Goal: Download file/media

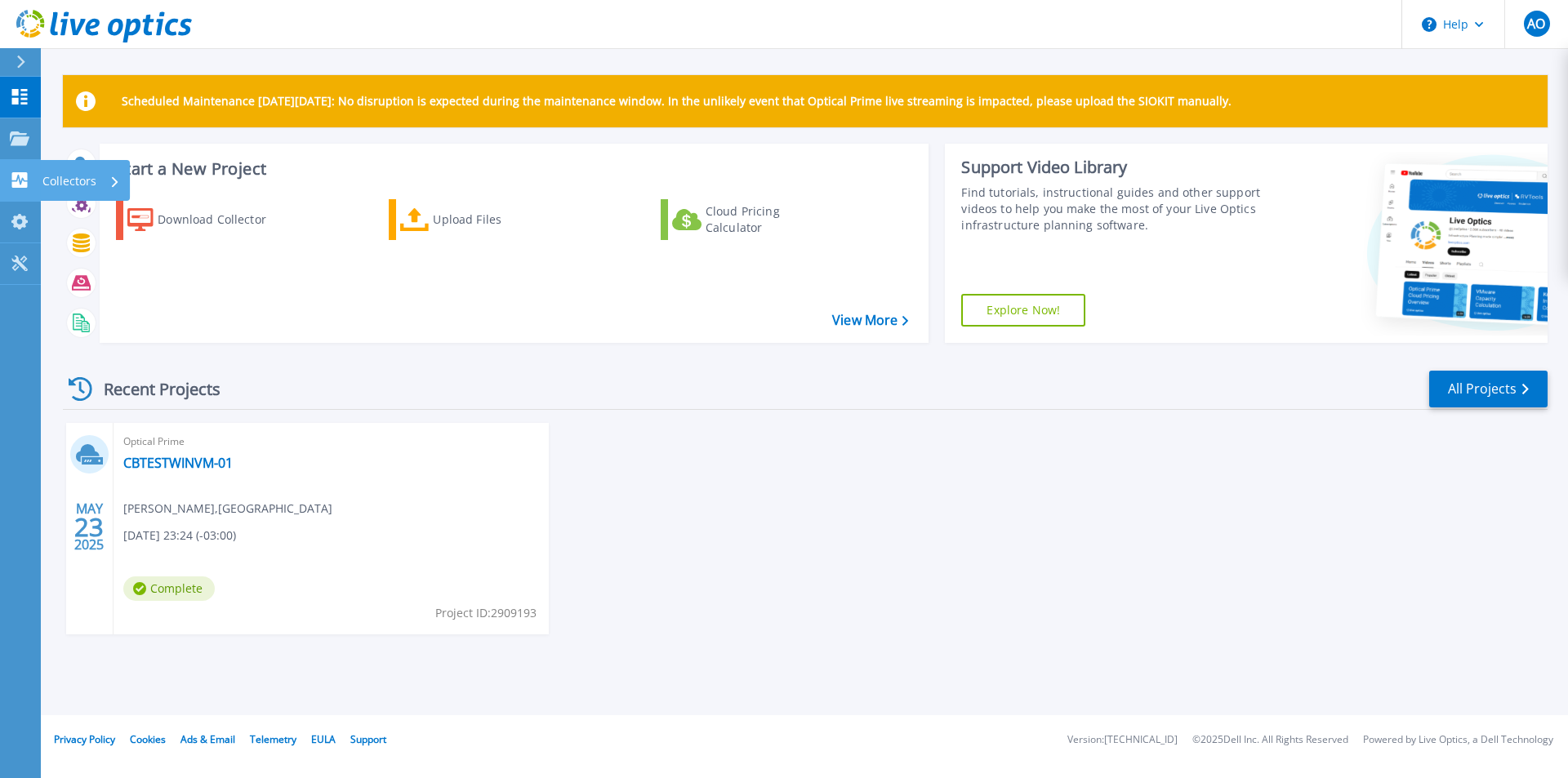
click at [19, 180] on icon at bounding box center [19, 180] width 19 height 16
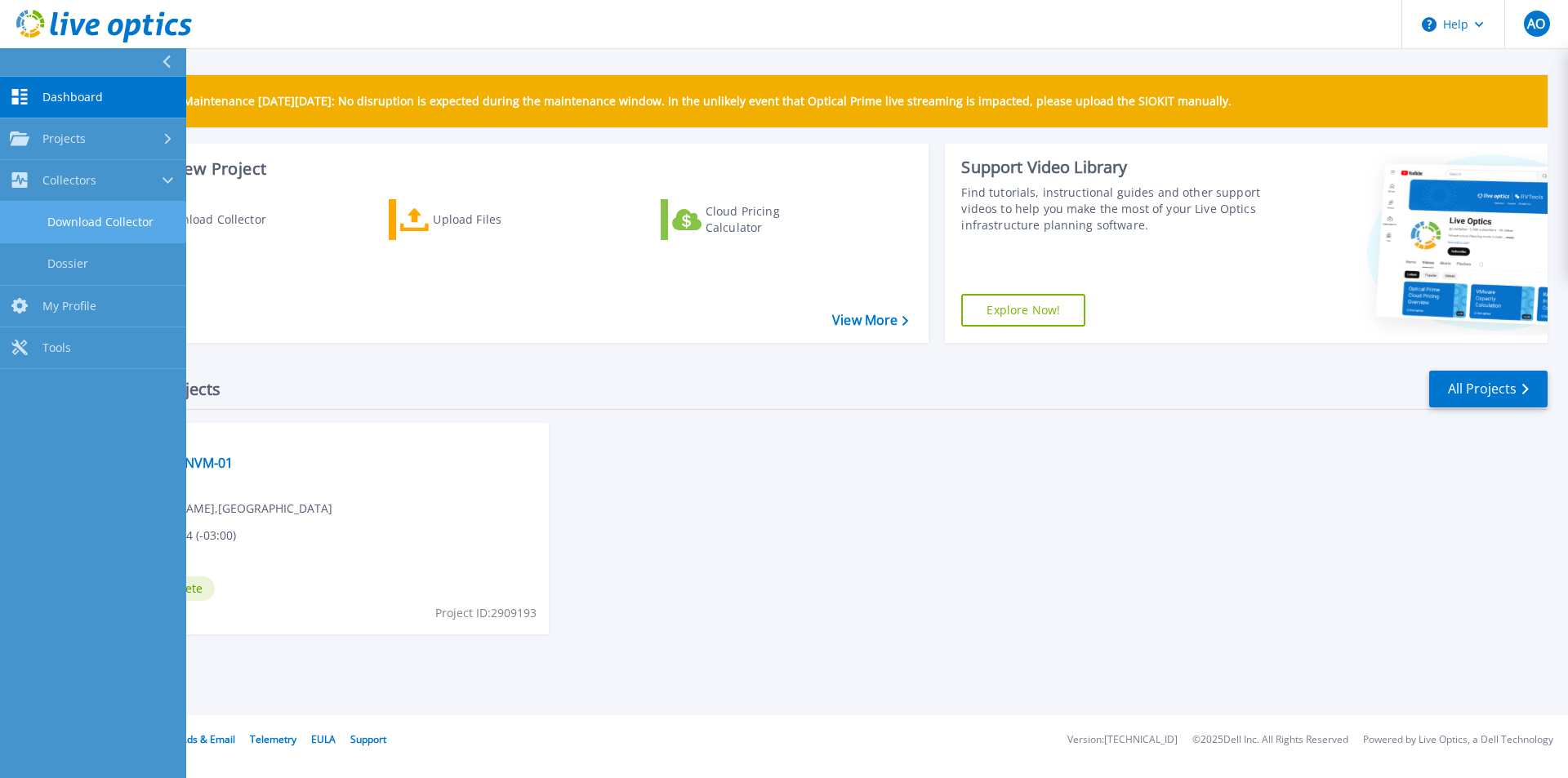
click at [122, 232] on link "Download Collector" at bounding box center [93, 223] width 187 height 42
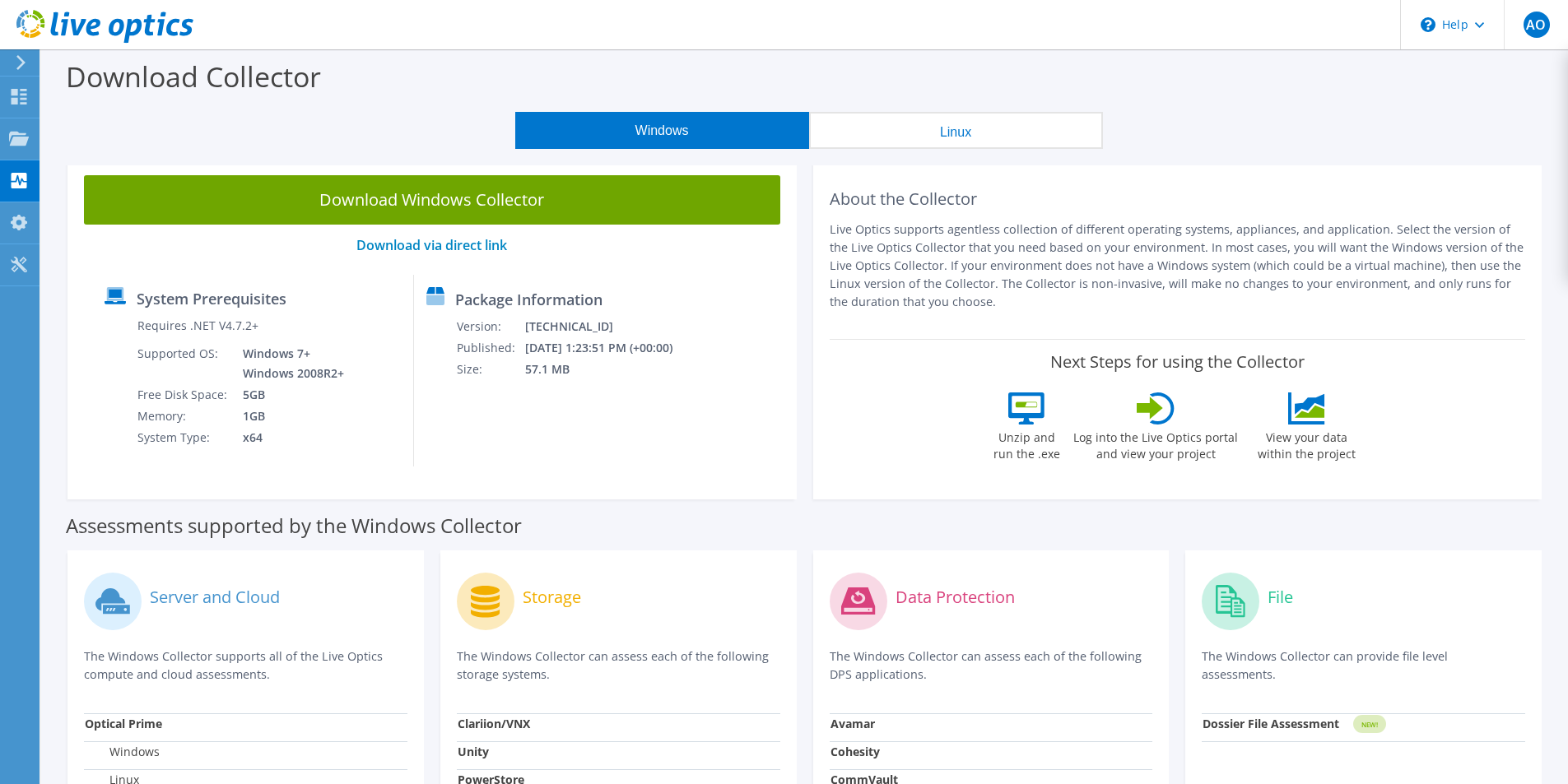
click at [648, 132] on button "Windows" at bounding box center [662, 131] width 294 height 37
click at [22, 60] on use at bounding box center [21, 62] width 9 height 15
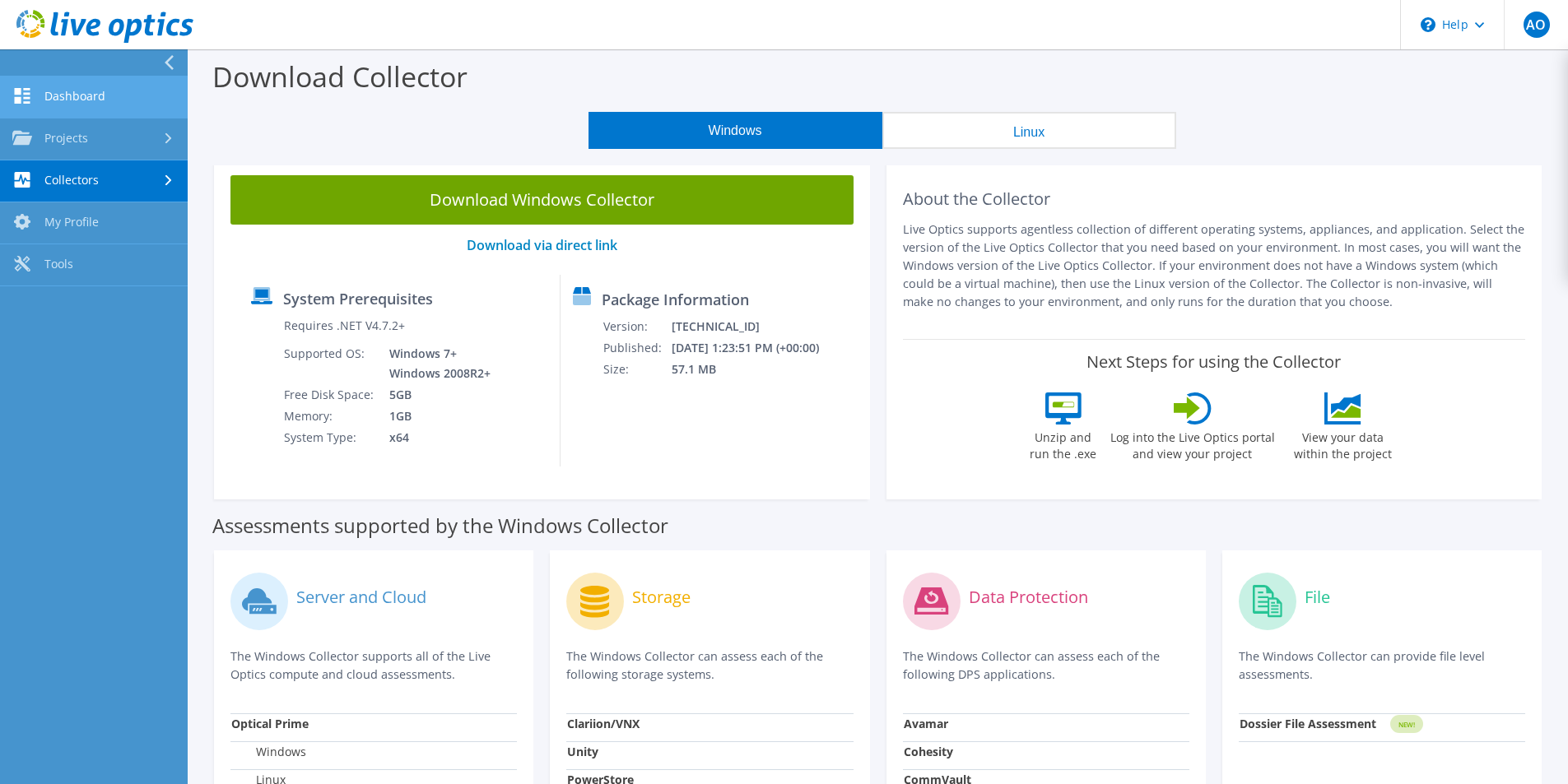
click at [86, 92] on link "Dashboard" at bounding box center [94, 98] width 188 height 42
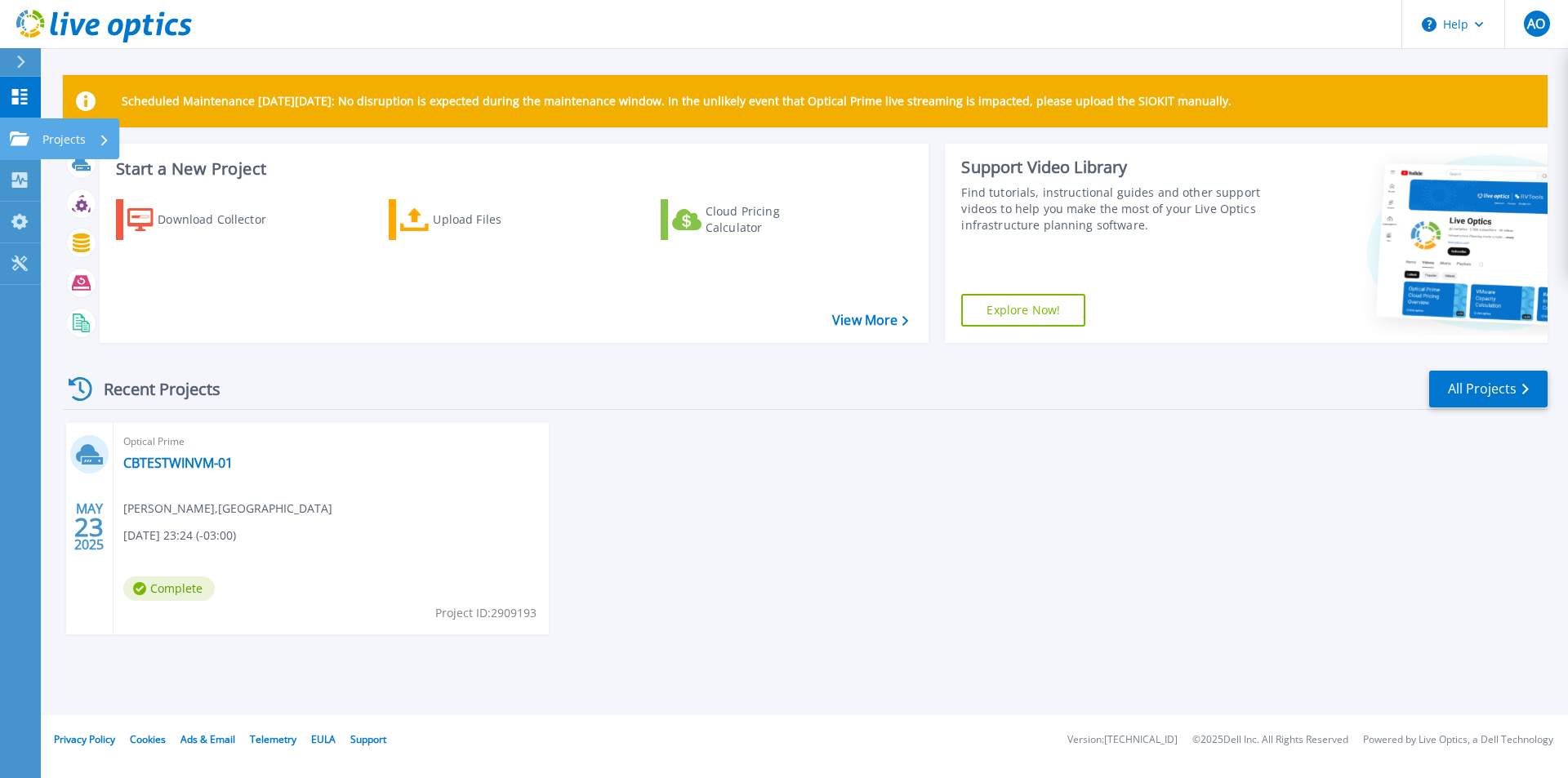
click at [20, 143] on icon at bounding box center [19, 138] width 19 height 14
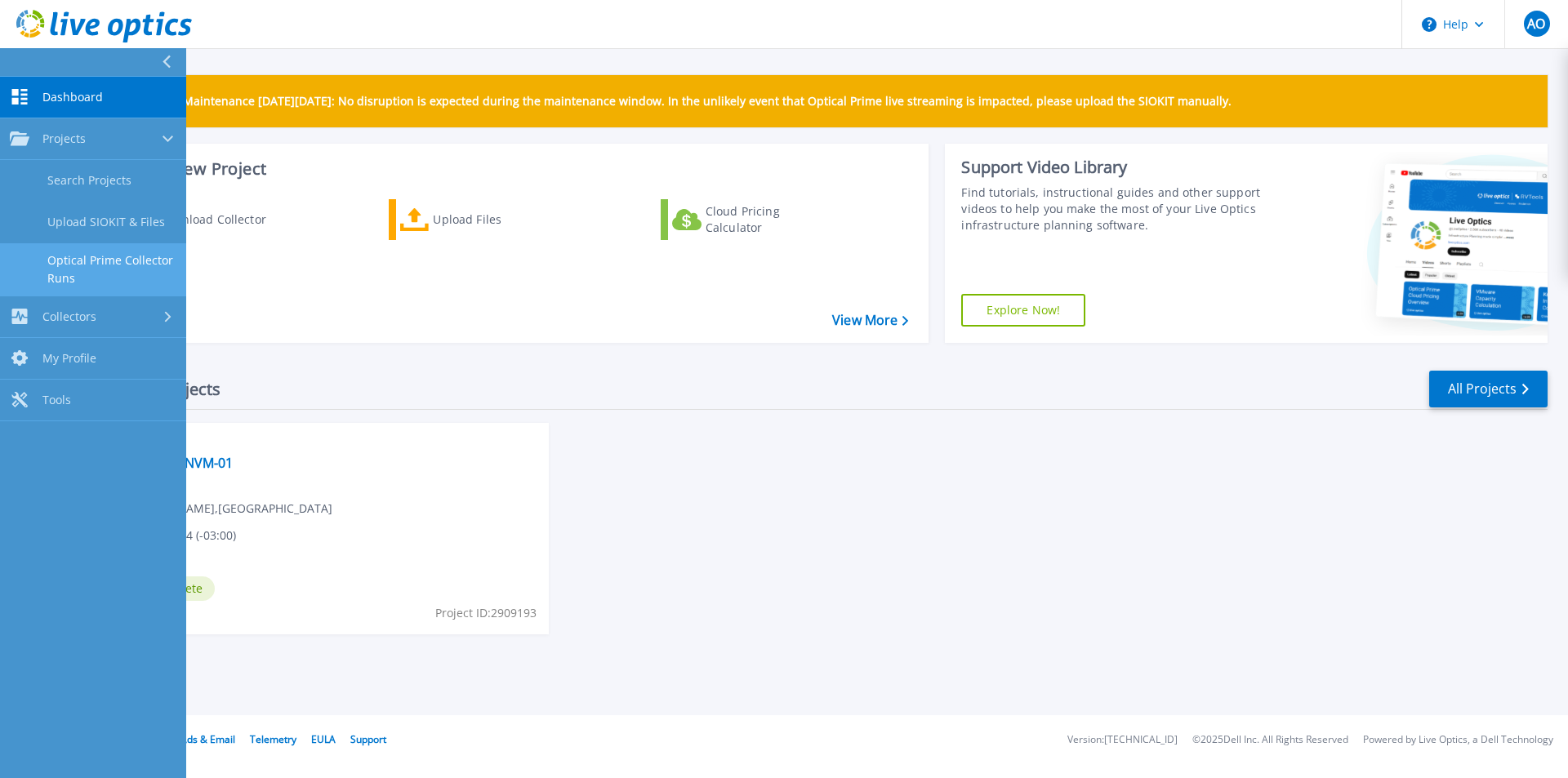
click at [156, 264] on link "Optical Prime Collector Runs" at bounding box center [93, 270] width 187 height 53
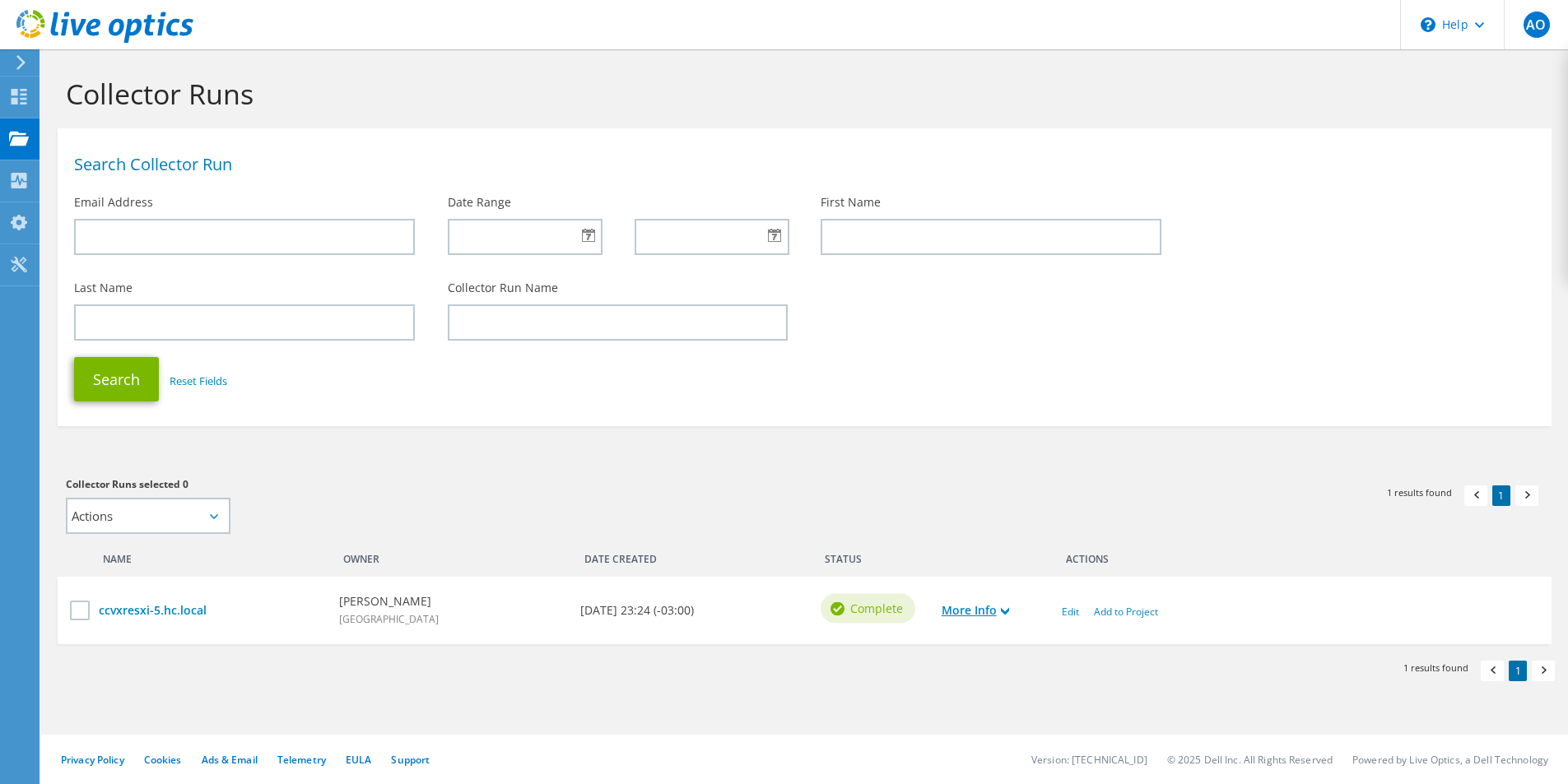
click at [1009, 612] on use at bounding box center [1004, 612] width 8 height 7
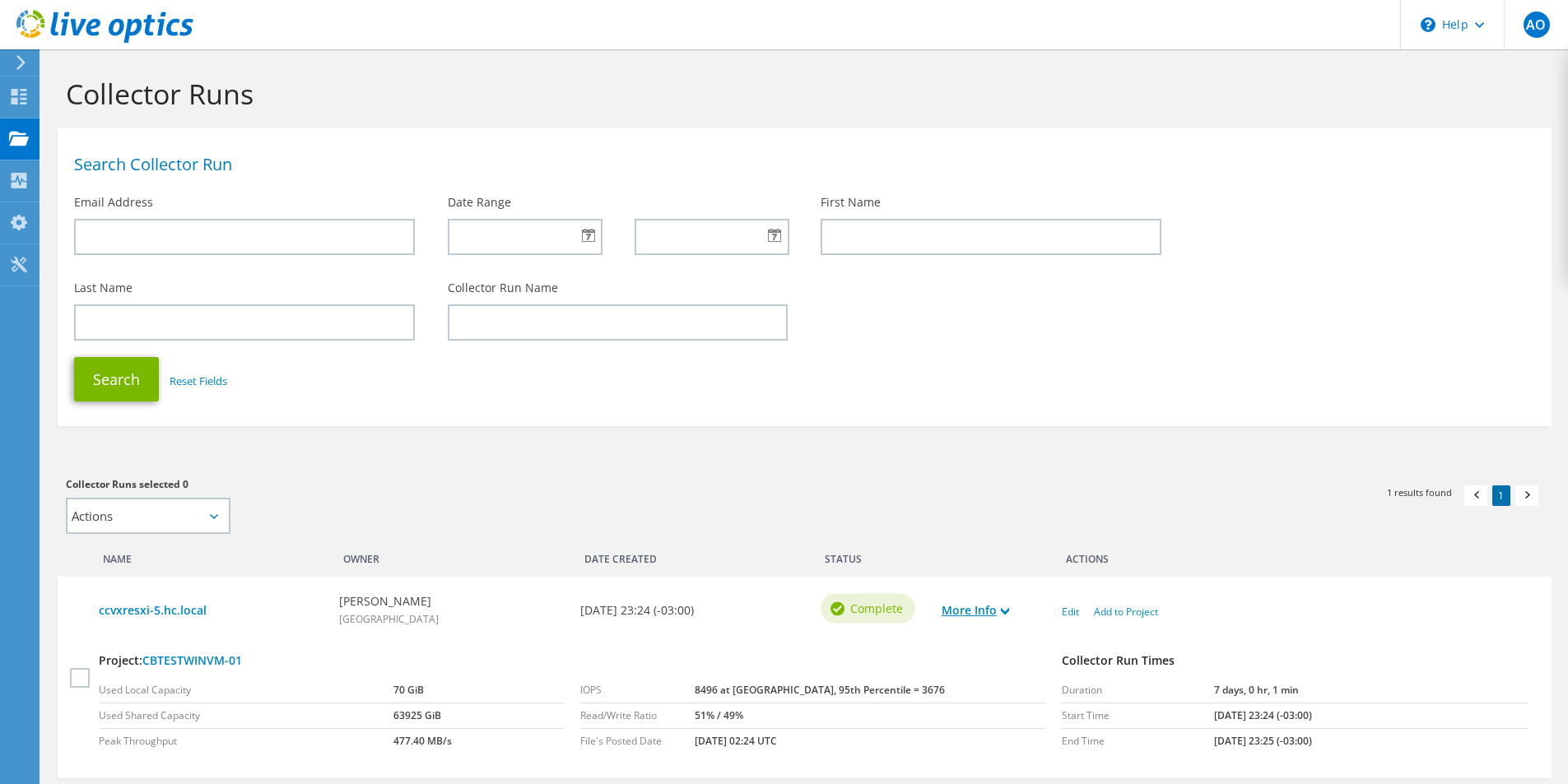
scroll to position [118, 0]
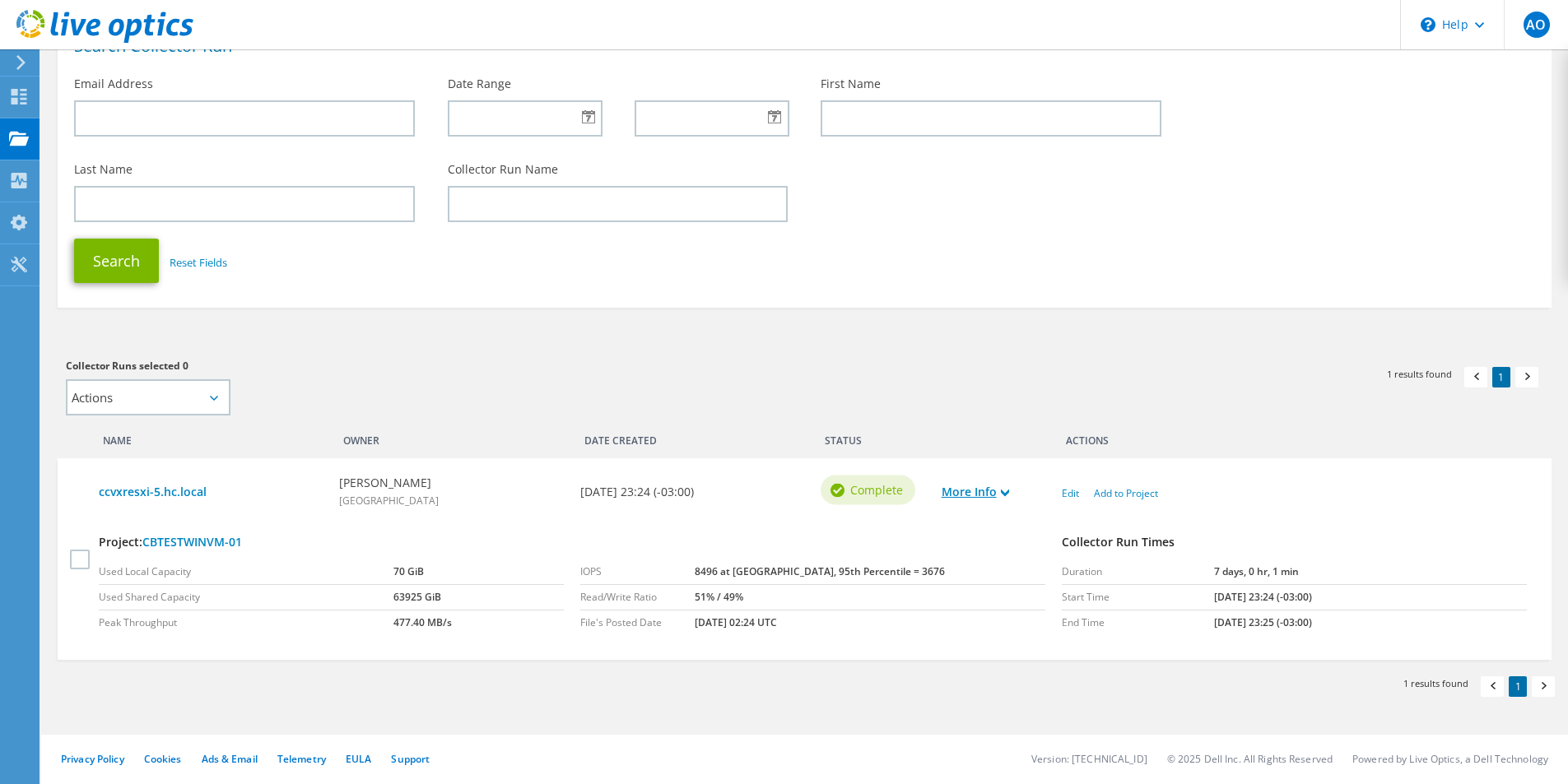
click at [1009, 495] on icon at bounding box center [1004, 493] width 8 height 8
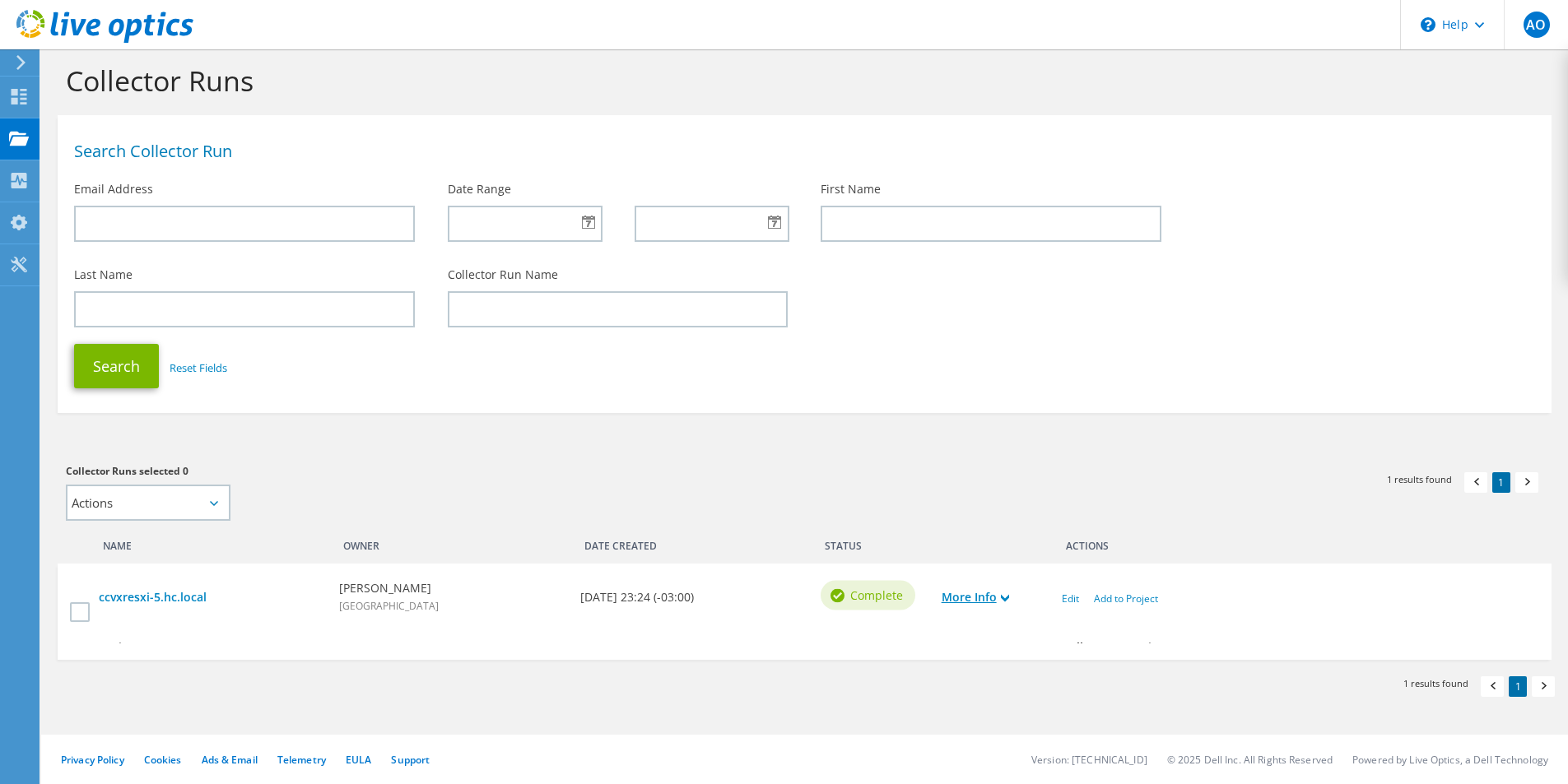
scroll to position [0, 0]
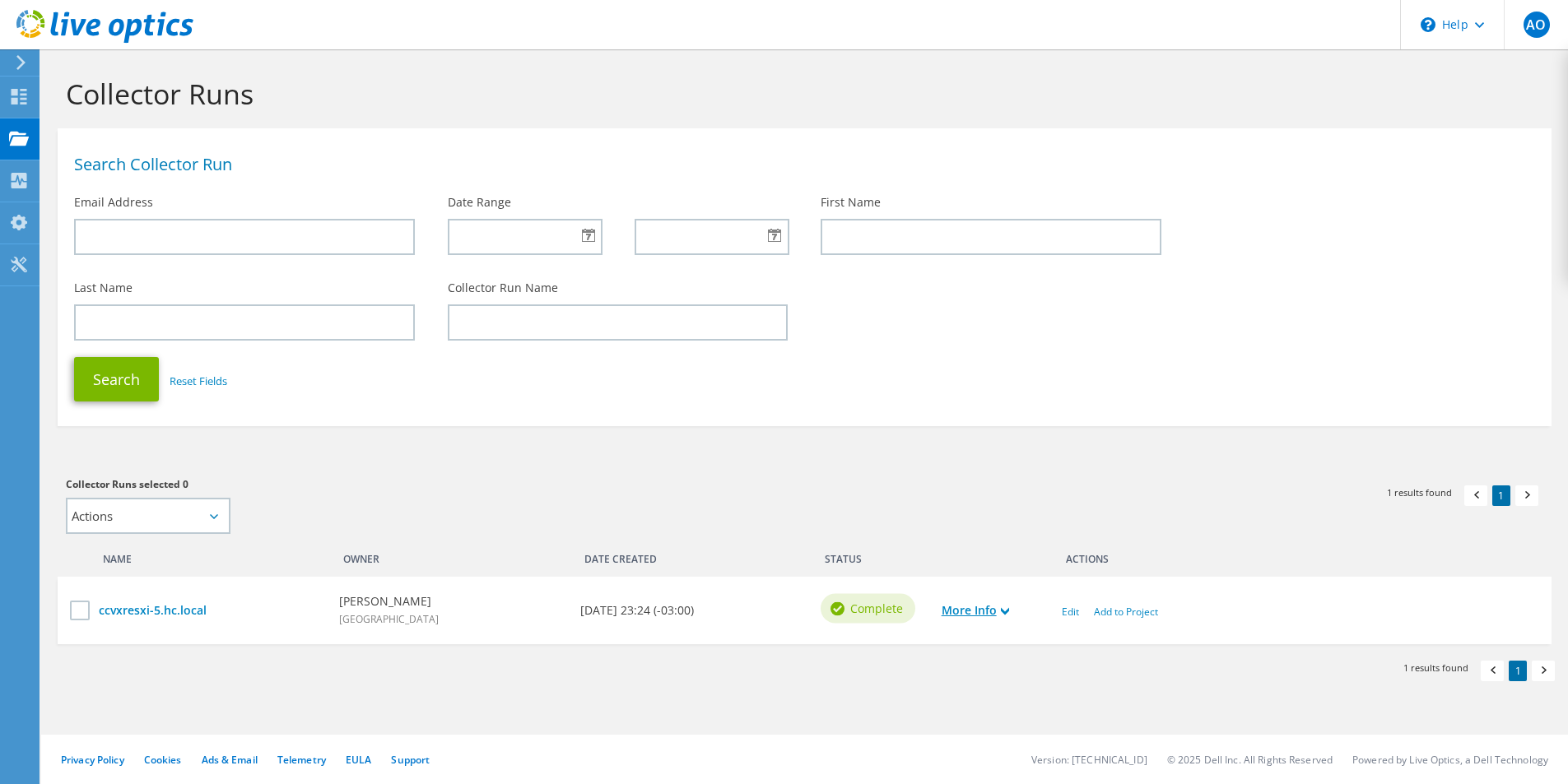
click at [1009, 613] on use at bounding box center [1004, 612] width 8 height 7
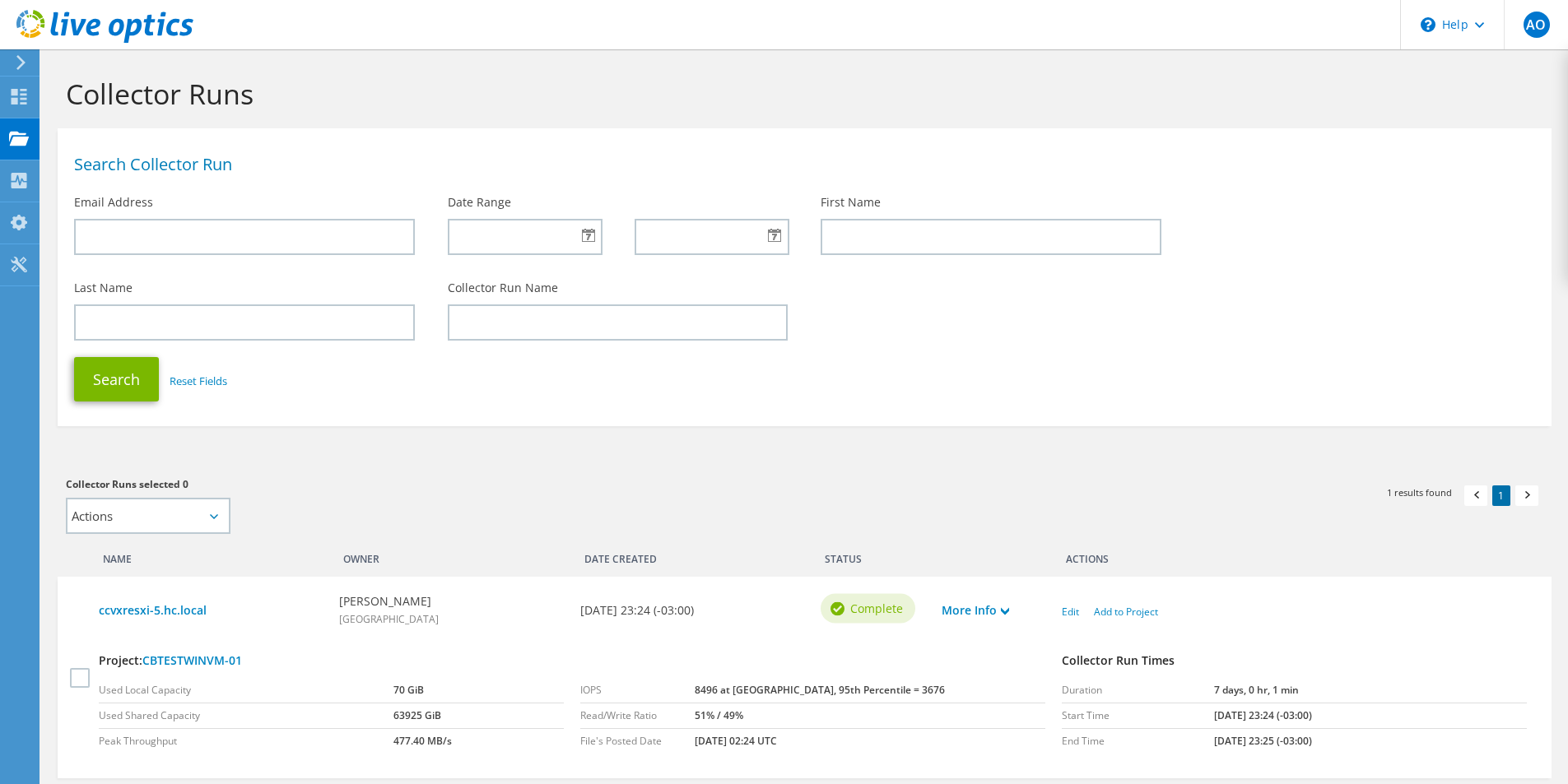
click at [215, 516] on icon at bounding box center [214, 517] width 8 height 5
click at [212, 516] on icon at bounding box center [214, 517] width 8 height 5
click at [25, 263] on icon at bounding box center [19, 265] width 19 height 16
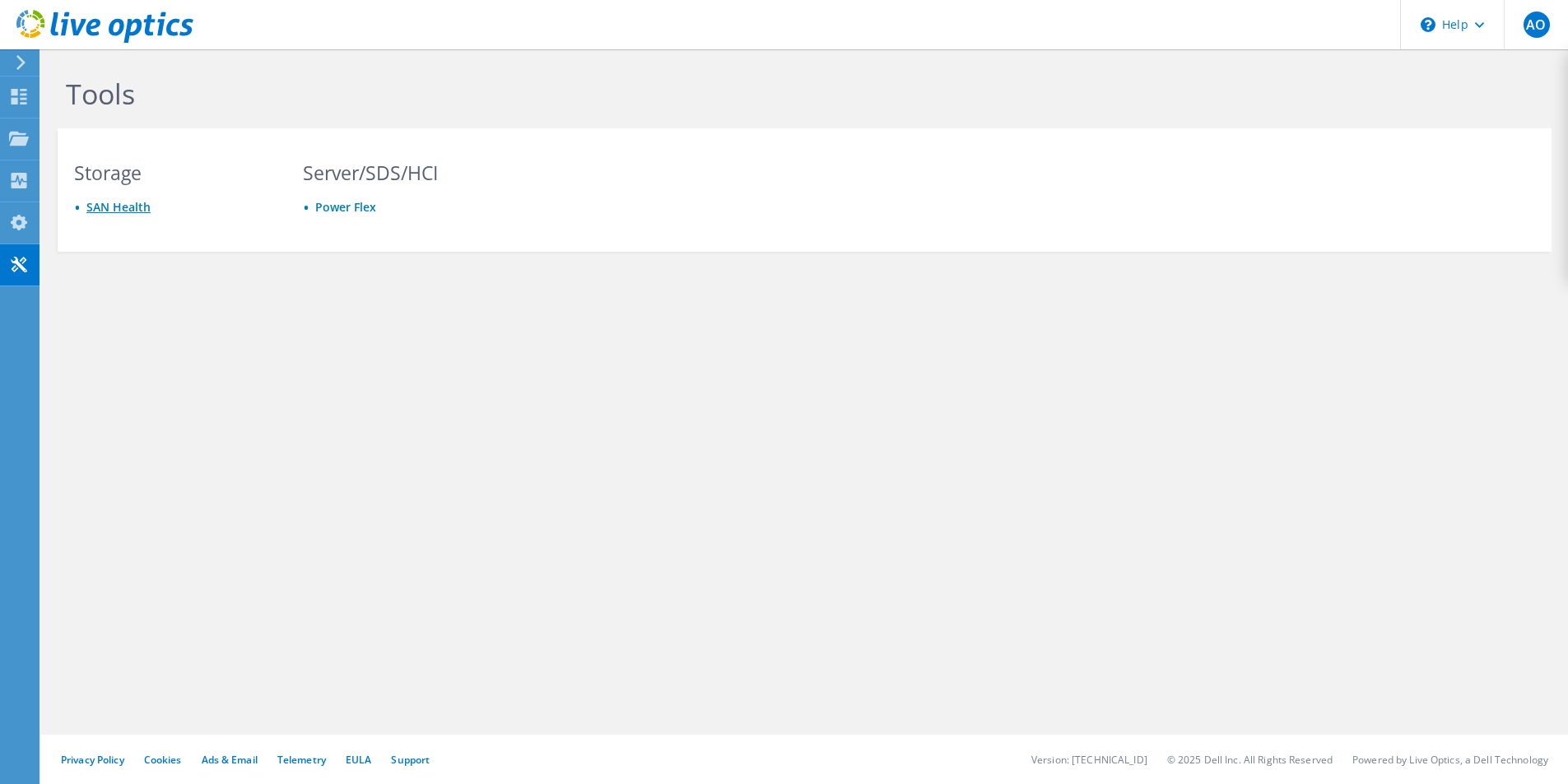
click at [138, 201] on link "SAN Health" at bounding box center [118, 207] width 64 height 16
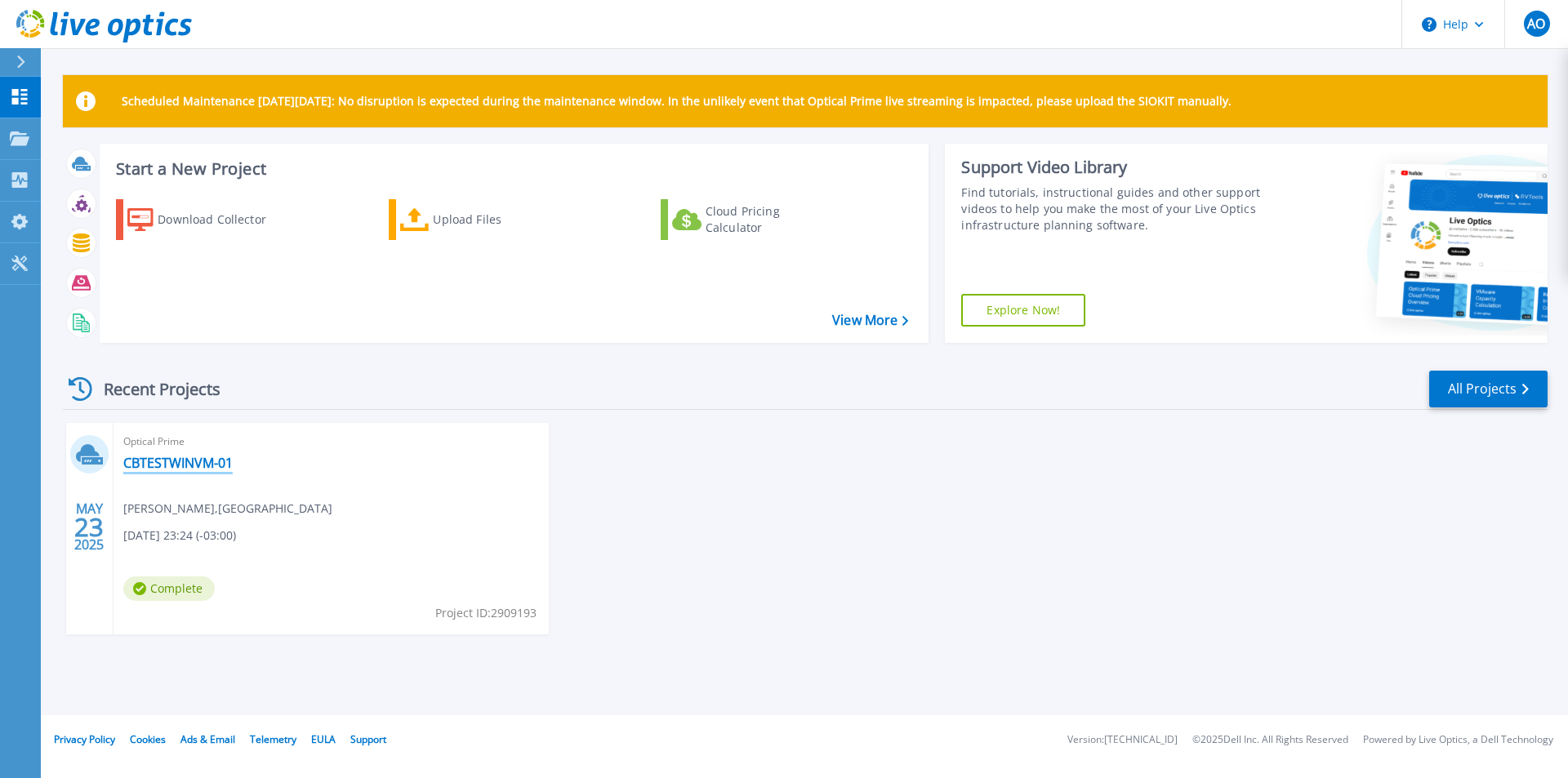
click at [155, 455] on link "CBTESTWINVM-01" at bounding box center [178, 463] width 109 height 17
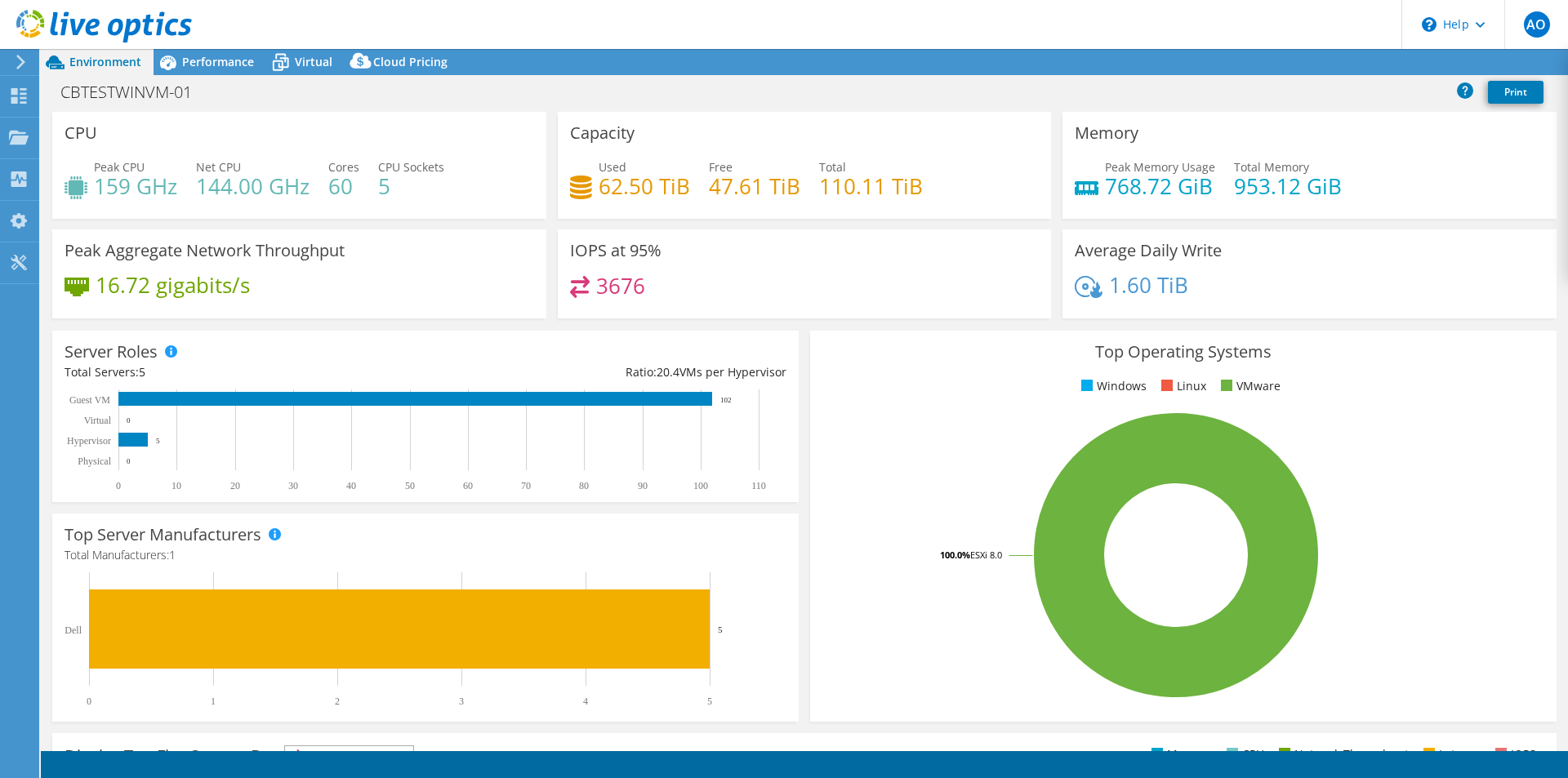
select select "USD"
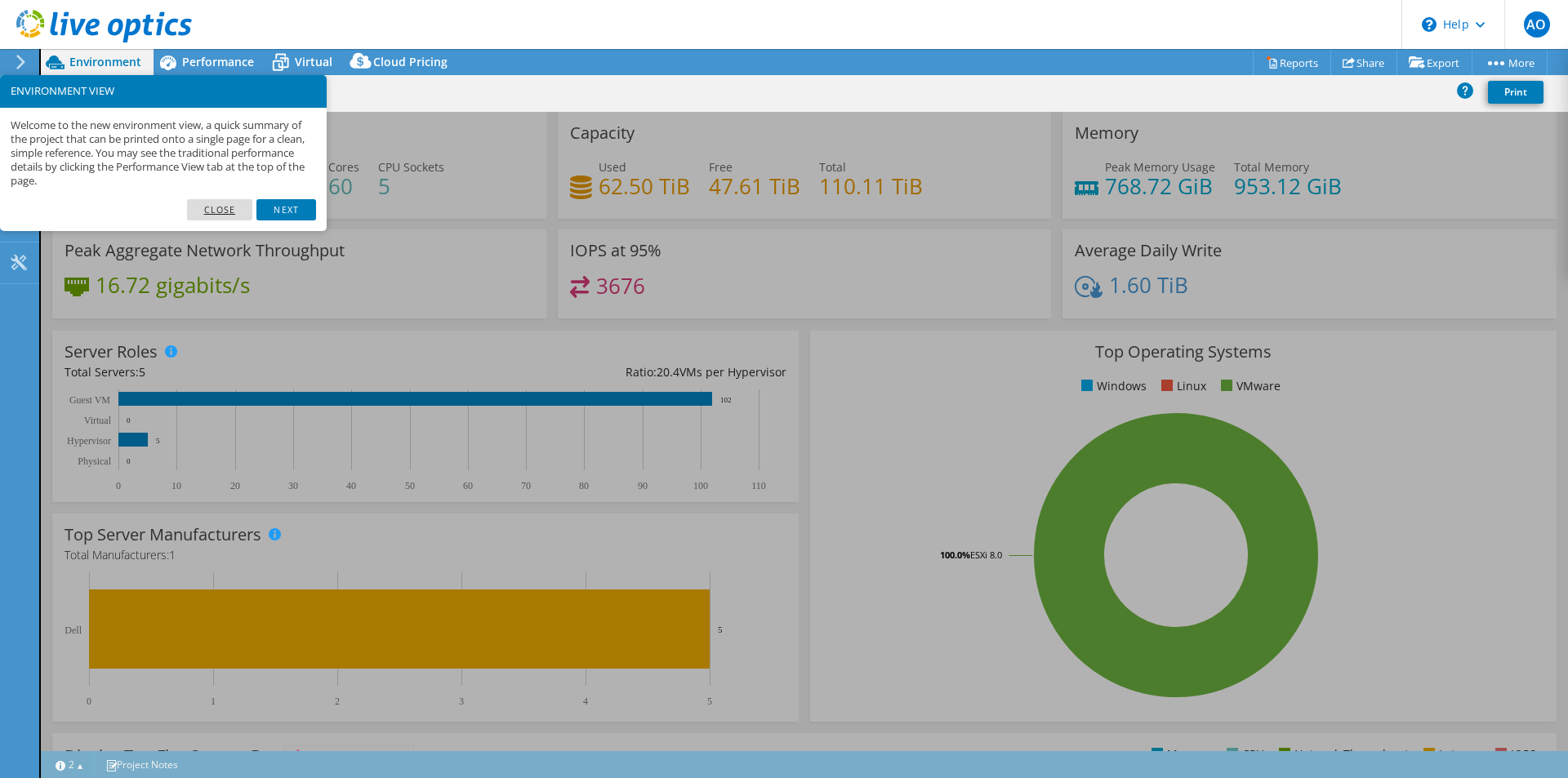
click at [188, 213] on link "Close" at bounding box center [220, 209] width 67 height 21
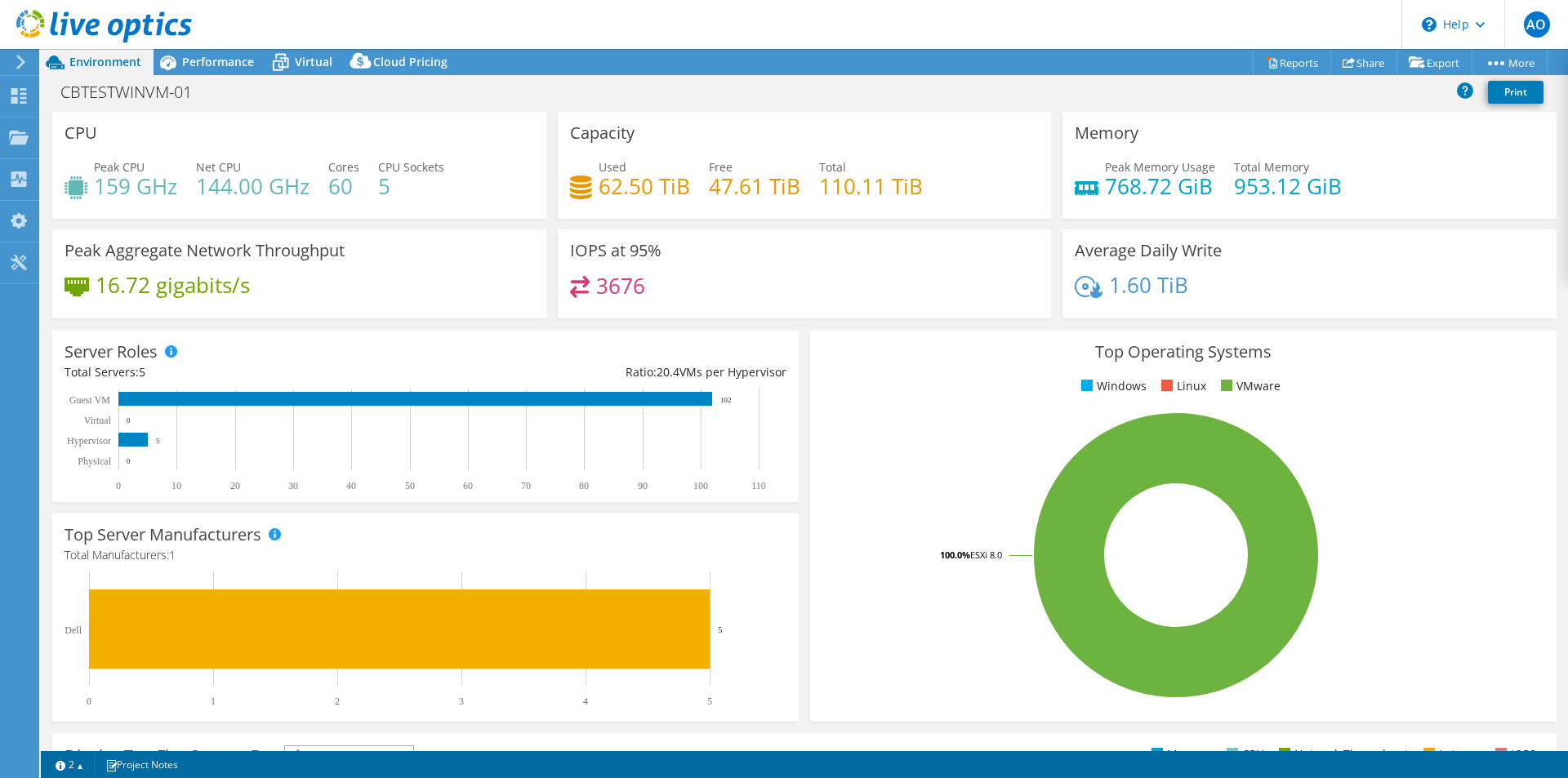
click at [153, 186] on h4 "159 GHz" at bounding box center [135, 186] width 83 height 18
click at [132, 187] on h4 "159 GHz" at bounding box center [135, 186] width 83 height 18
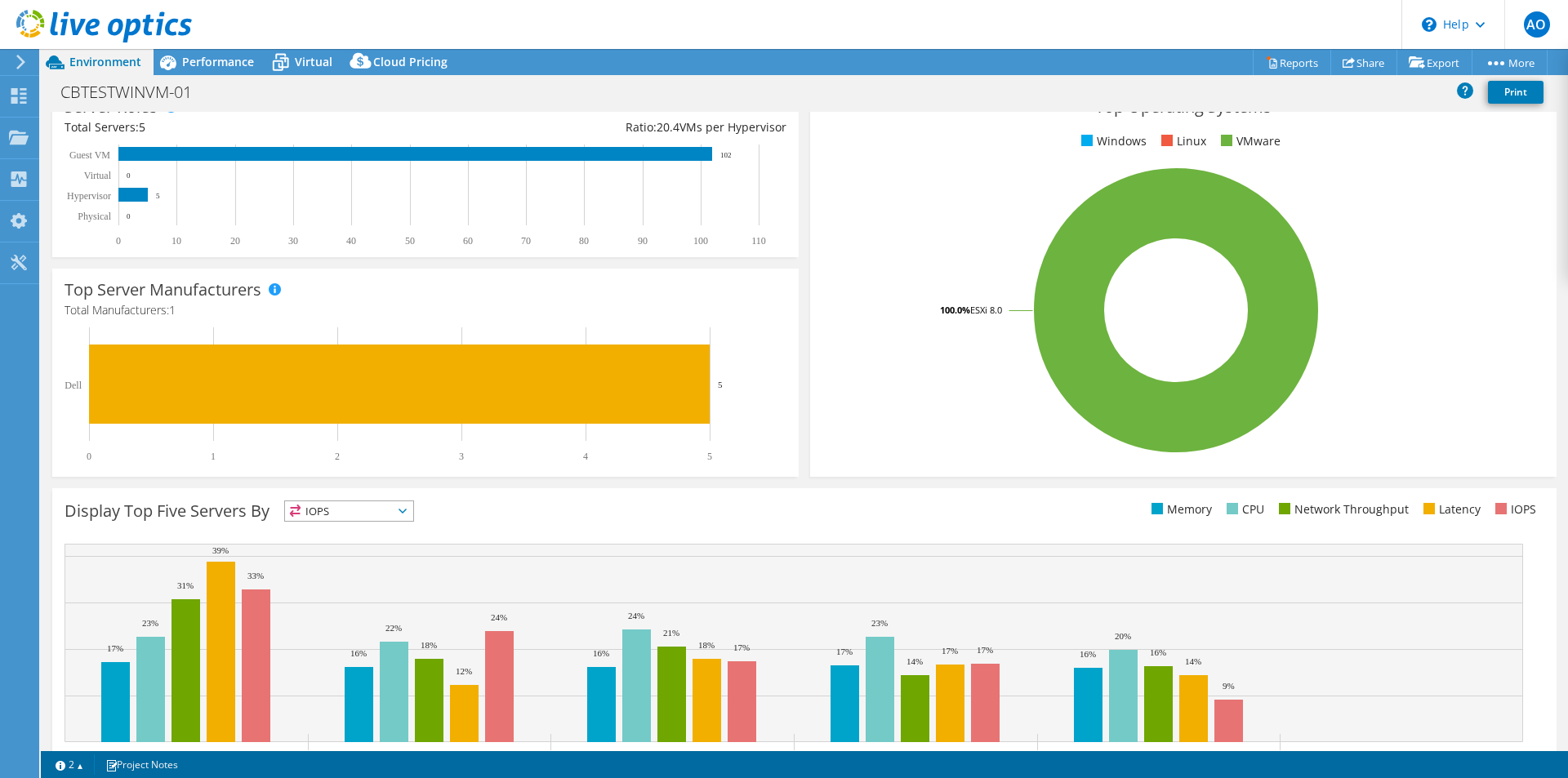
scroll to position [312, 0]
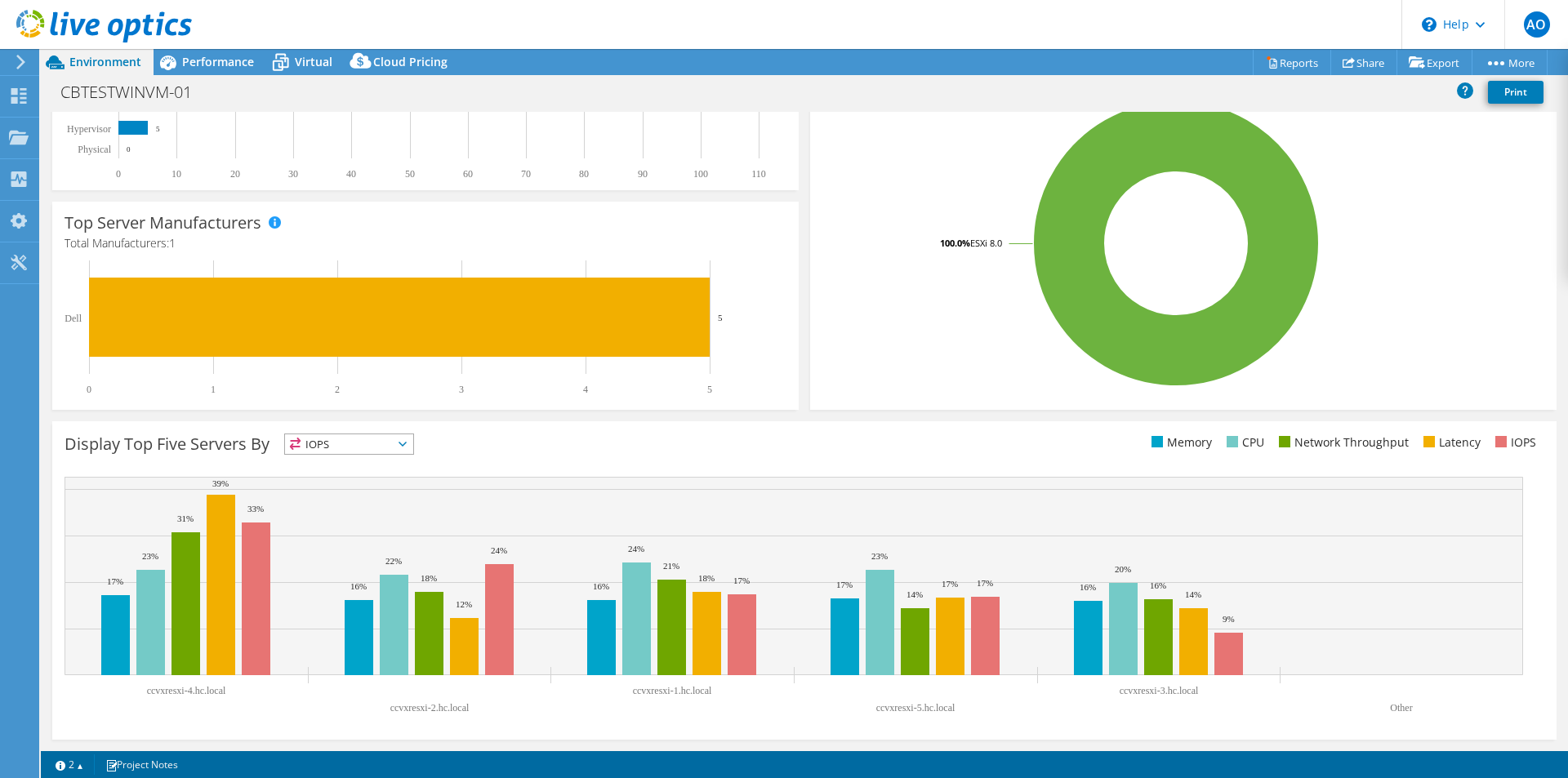
click at [406, 448] on span "IOPS" at bounding box center [349, 444] width 128 height 19
click at [371, 505] on li "CPU" at bounding box center [349, 511] width 128 height 23
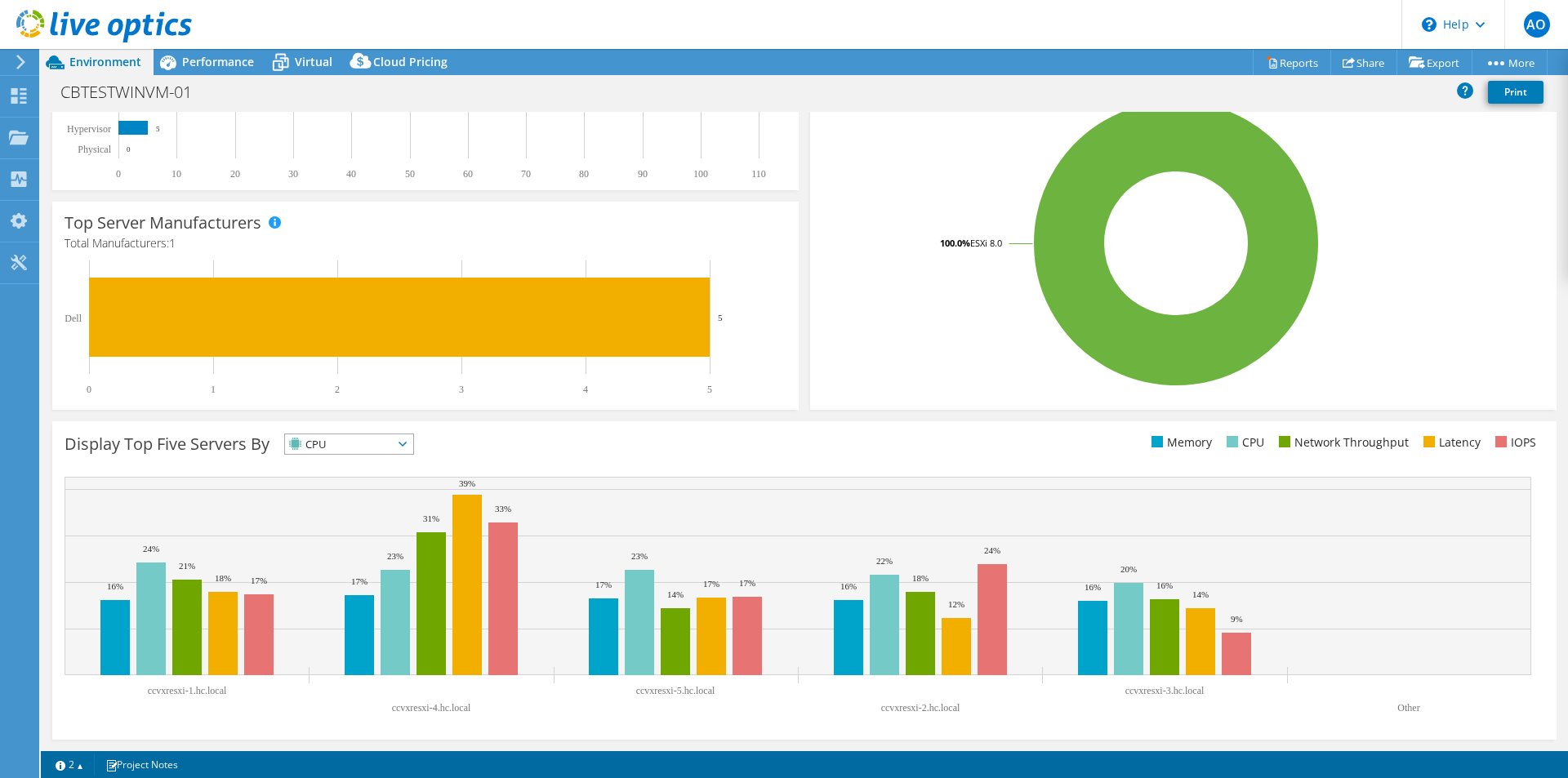
click at [592, 438] on div "Display Top Five Servers By CPU IOPS" at bounding box center [434, 447] width 740 height 27
click at [891, 303] on rect at bounding box center [1176, 244] width 707 height 286
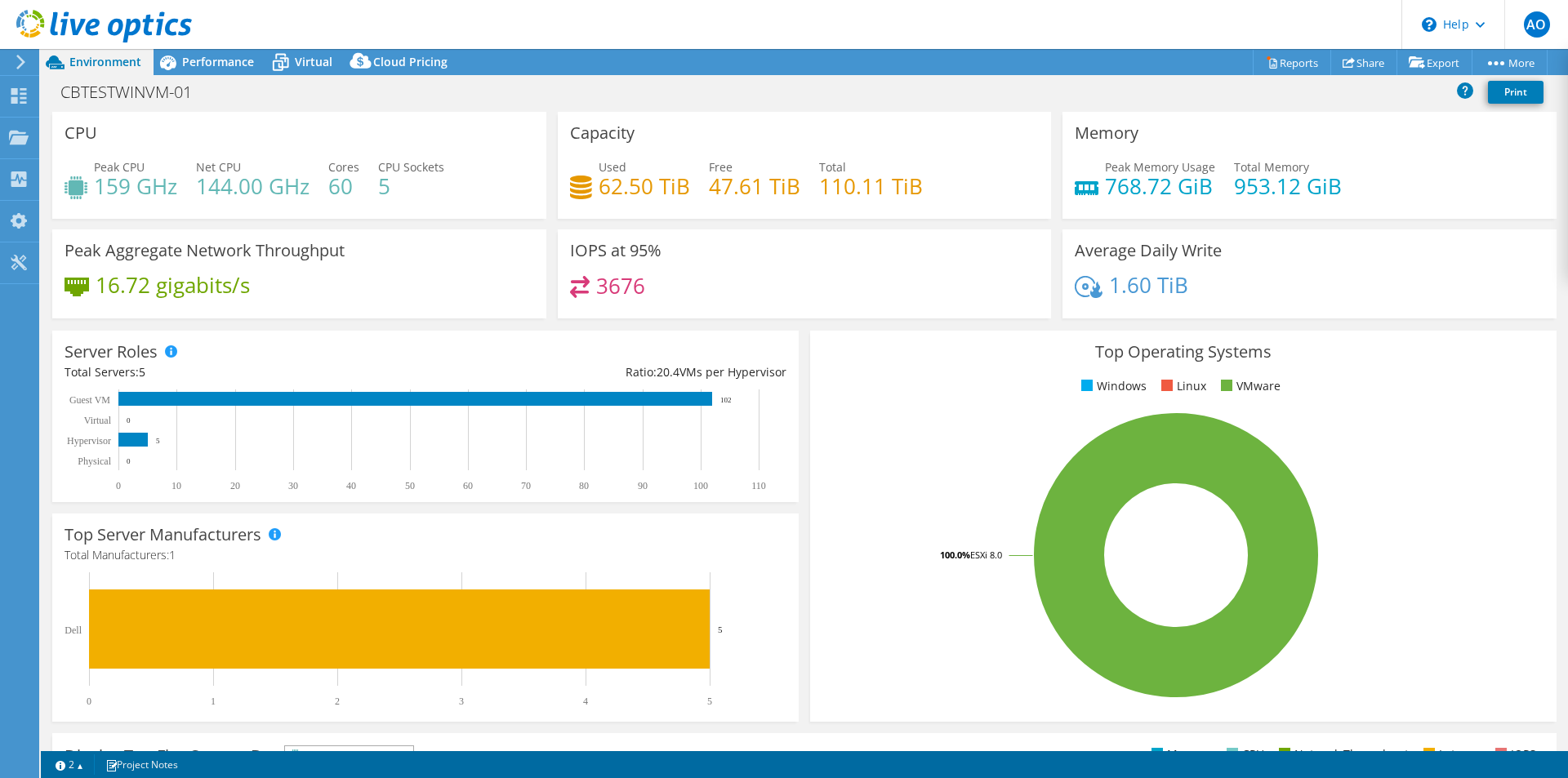
click at [623, 287] on h4 "3676" at bounding box center [620, 286] width 49 height 18
click at [639, 247] on h3 "IOPS at 95%" at bounding box center [616, 251] width 91 height 18
click at [220, 168] on span "Net CPU" at bounding box center [218, 167] width 45 height 16
click at [130, 441] on rect at bounding box center [133, 440] width 30 height 14
click at [161, 403] on rect at bounding box center [415, 399] width 594 height 14
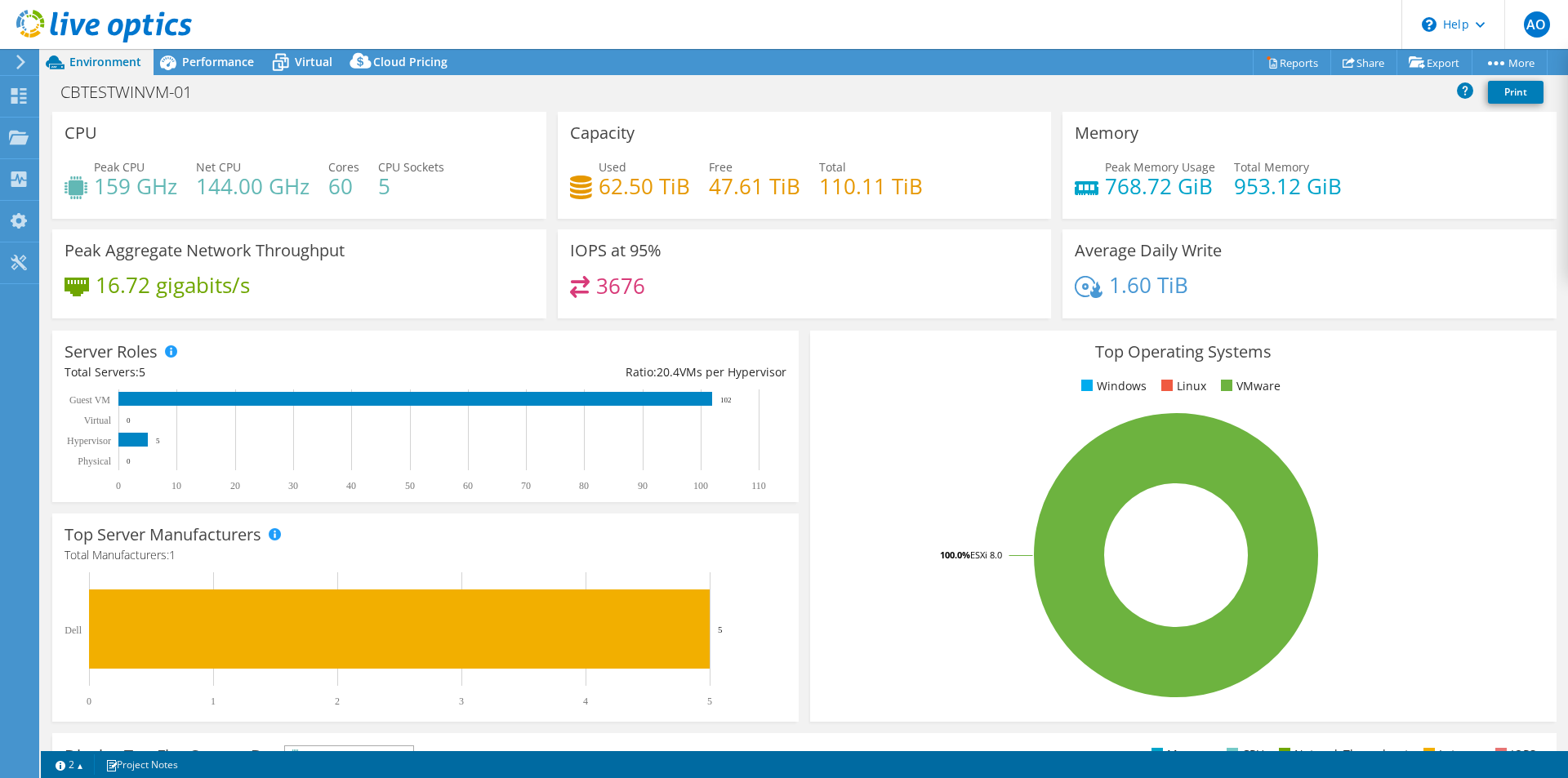
scroll to position [81, 0]
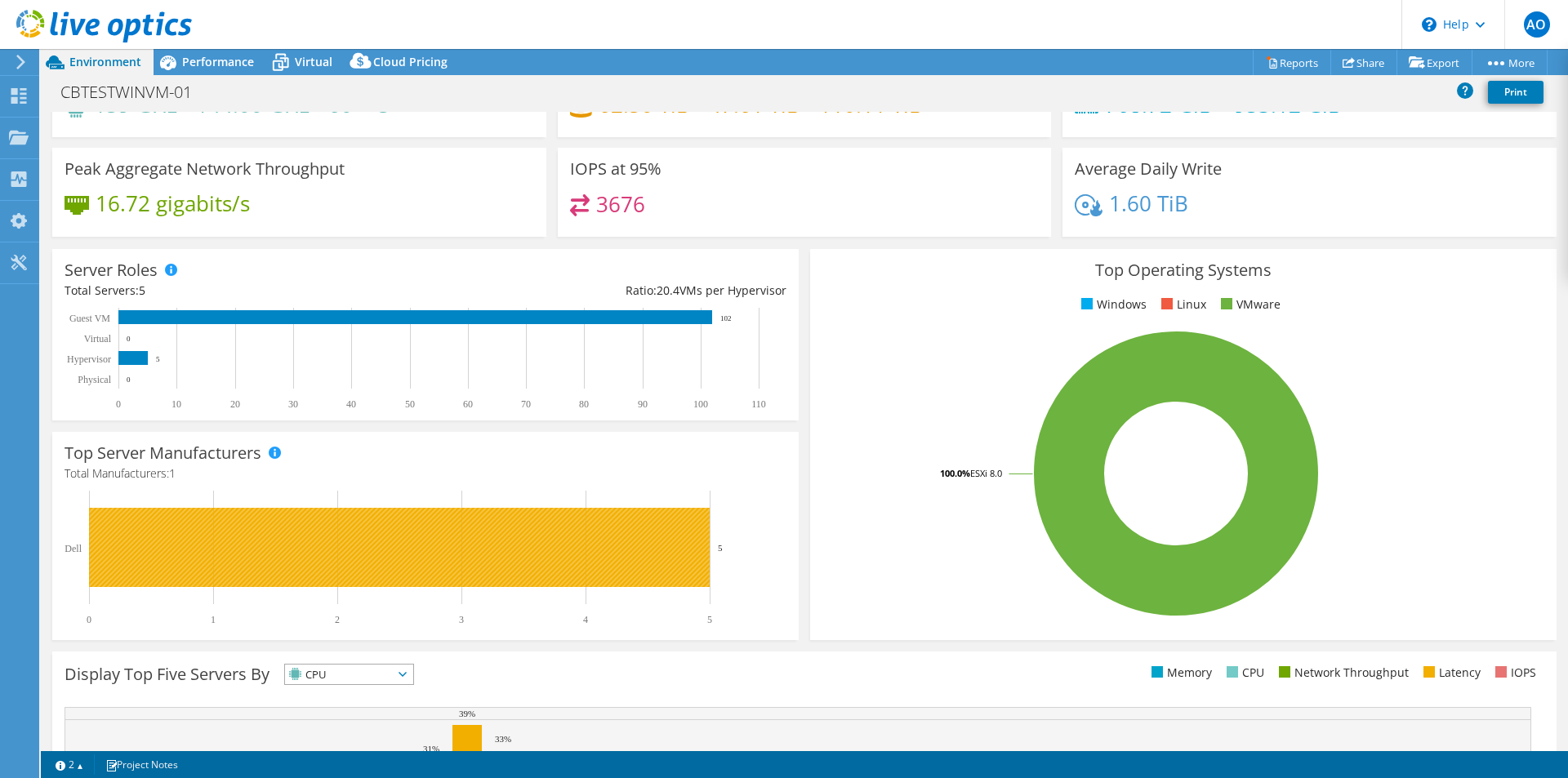
click at [203, 559] on rect at bounding box center [399, 548] width 620 height 79
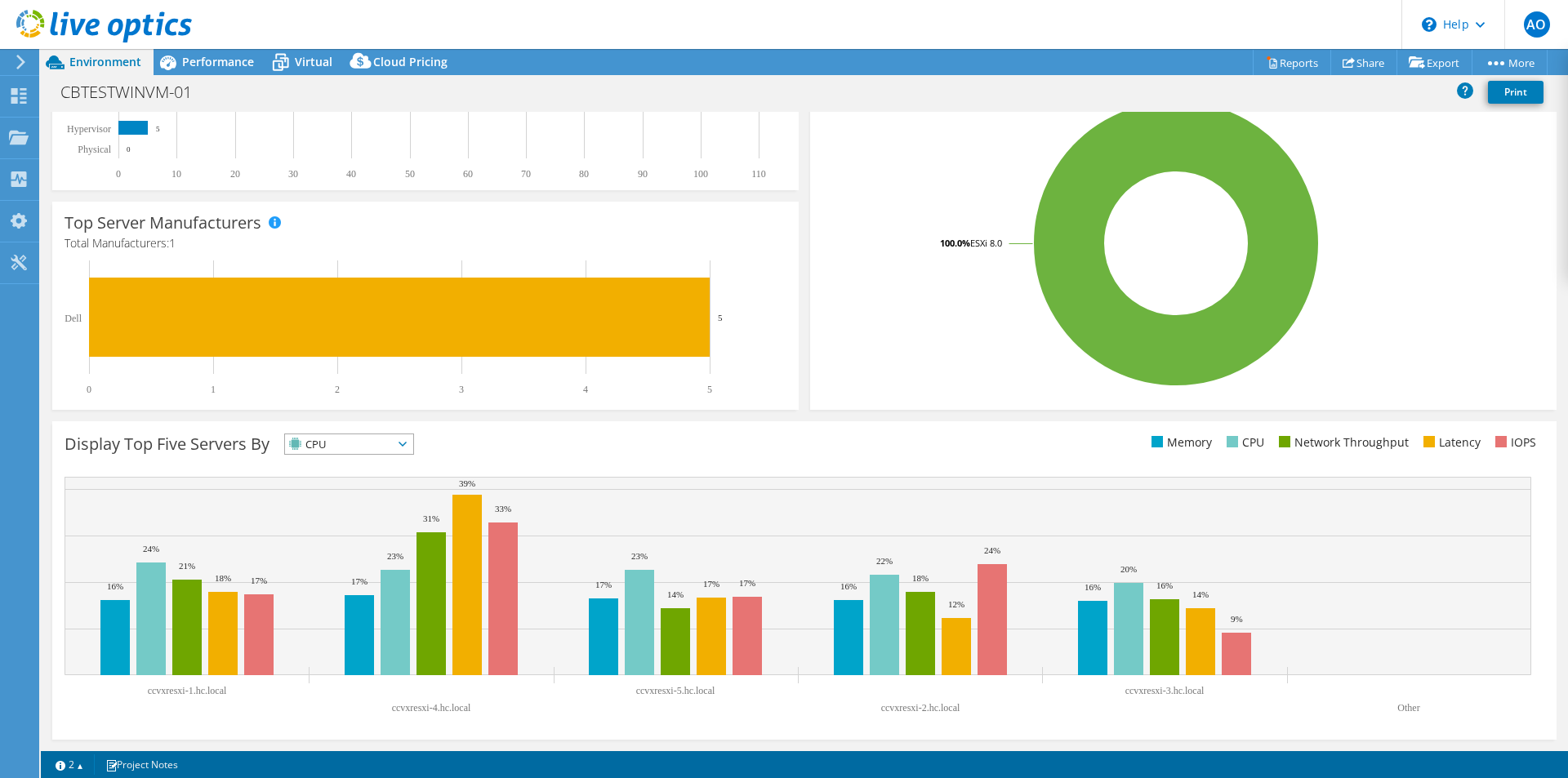
click at [406, 442] on icon at bounding box center [402, 444] width 8 height 5
click at [555, 435] on div "Display Top Five Servers By CPU IOPS" at bounding box center [434, 447] width 740 height 27
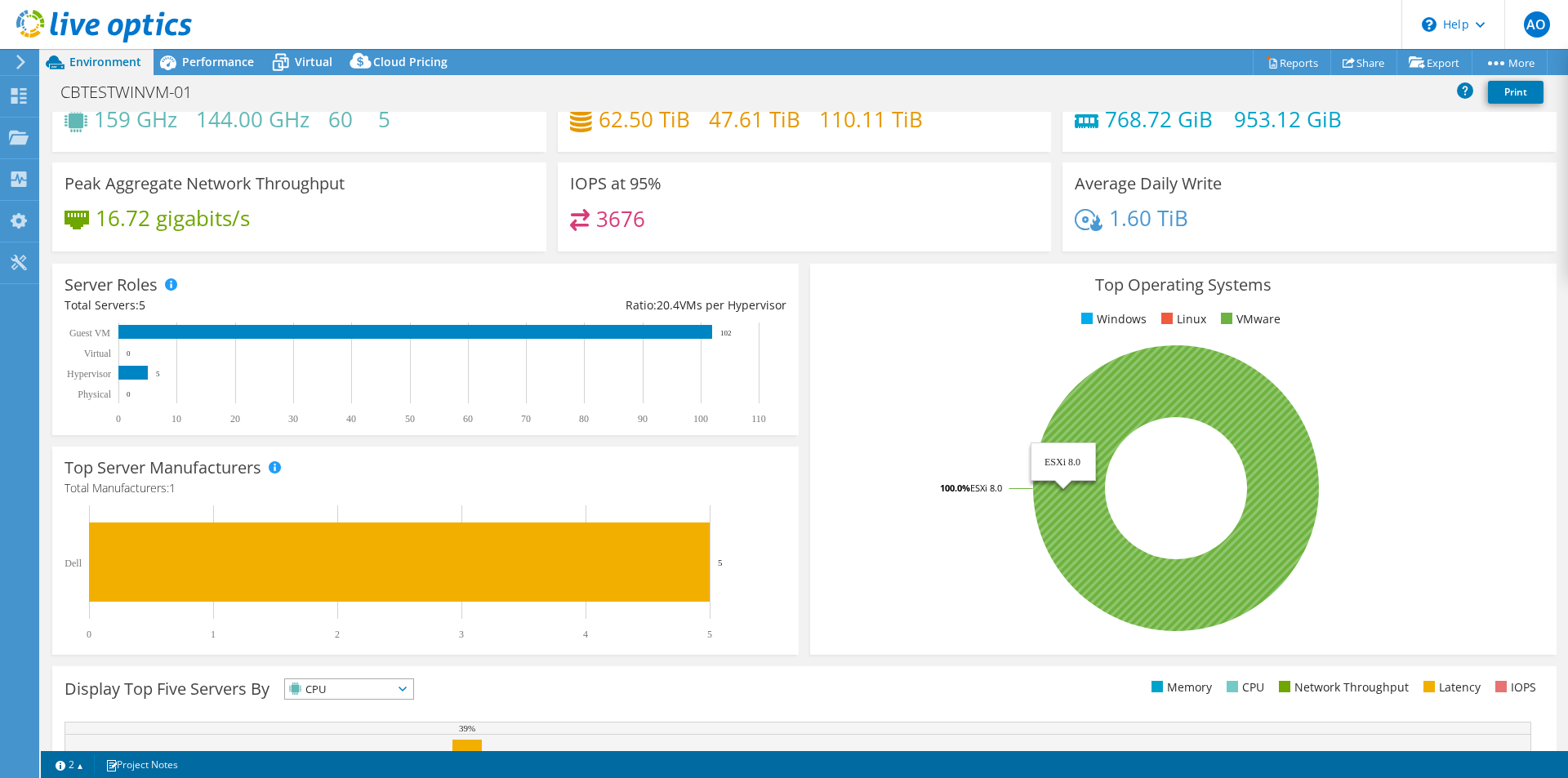
scroll to position [0, 0]
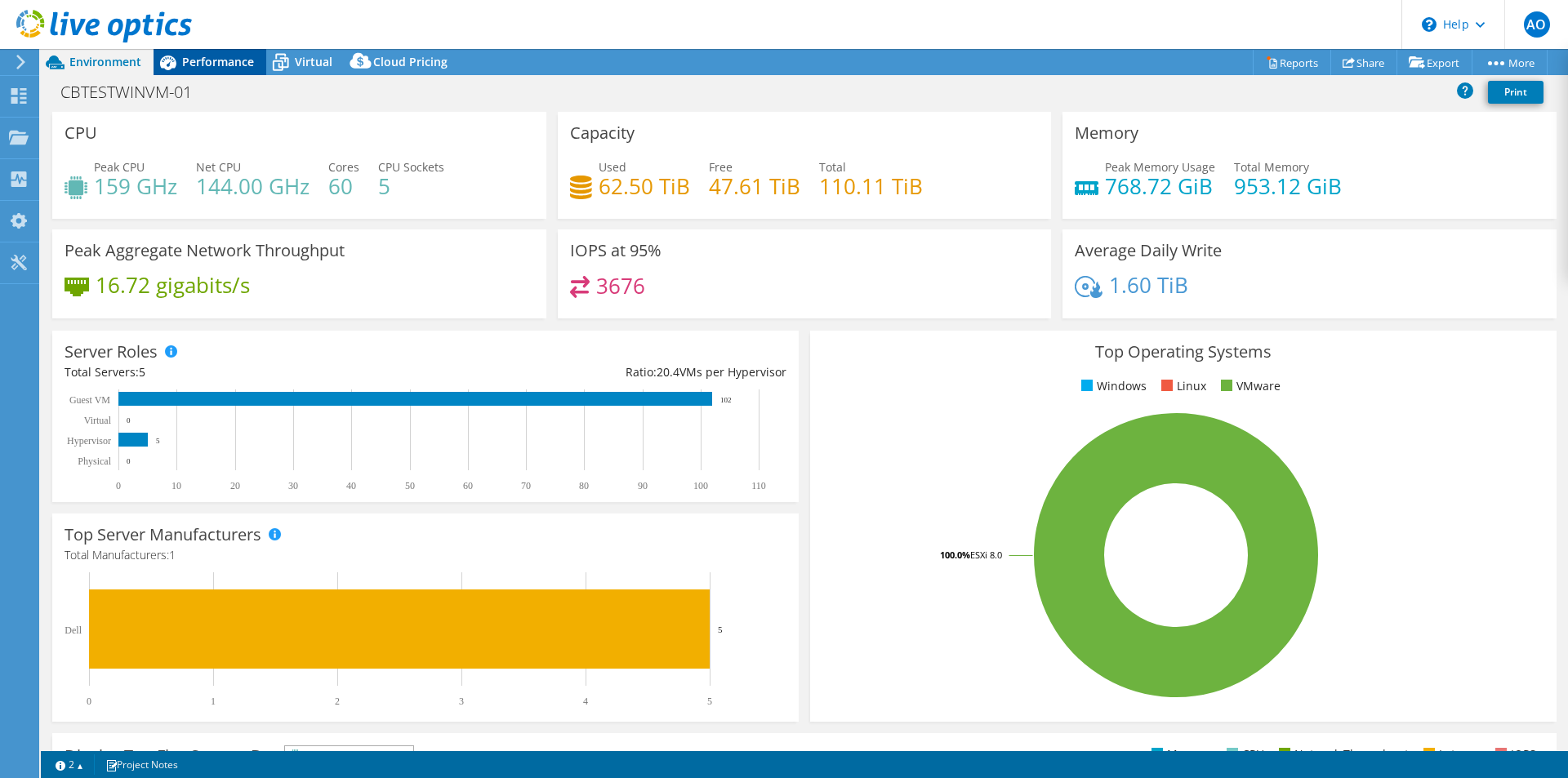
click at [208, 67] on span "Performance" at bounding box center [218, 62] width 72 height 16
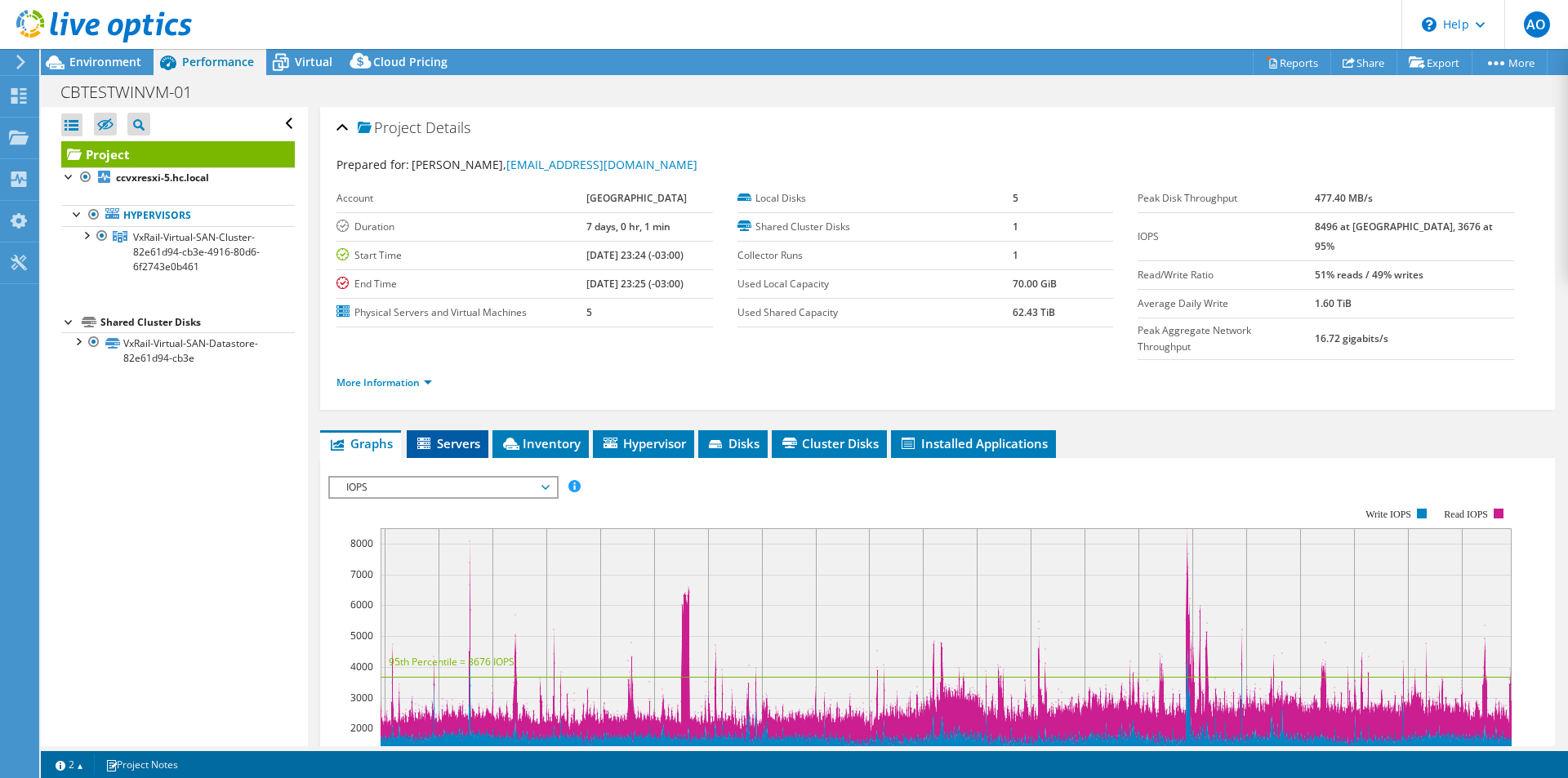
click at [456, 435] on span "Servers" at bounding box center [448, 443] width 66 height 17
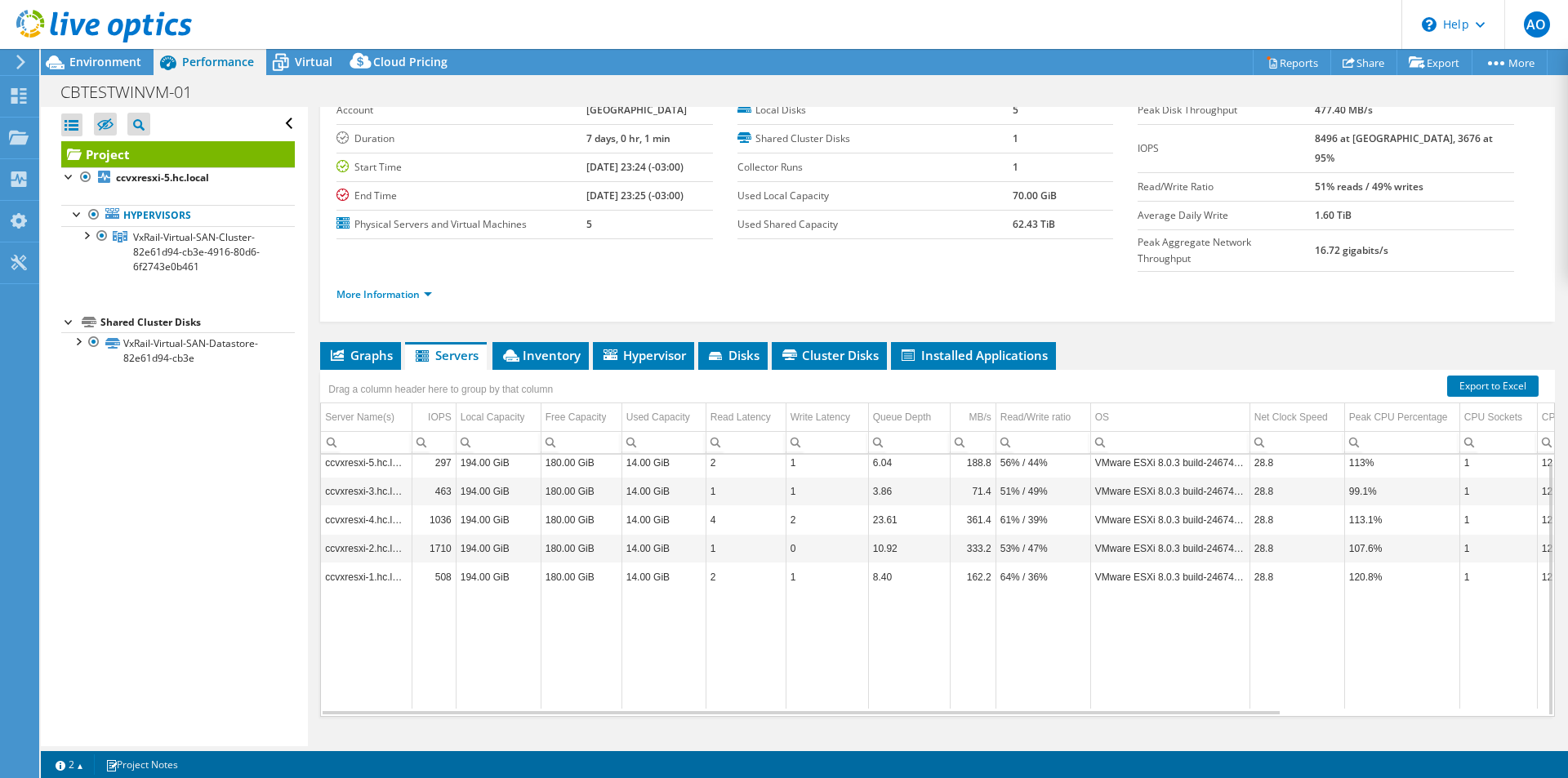
scroll to position [6, 0]
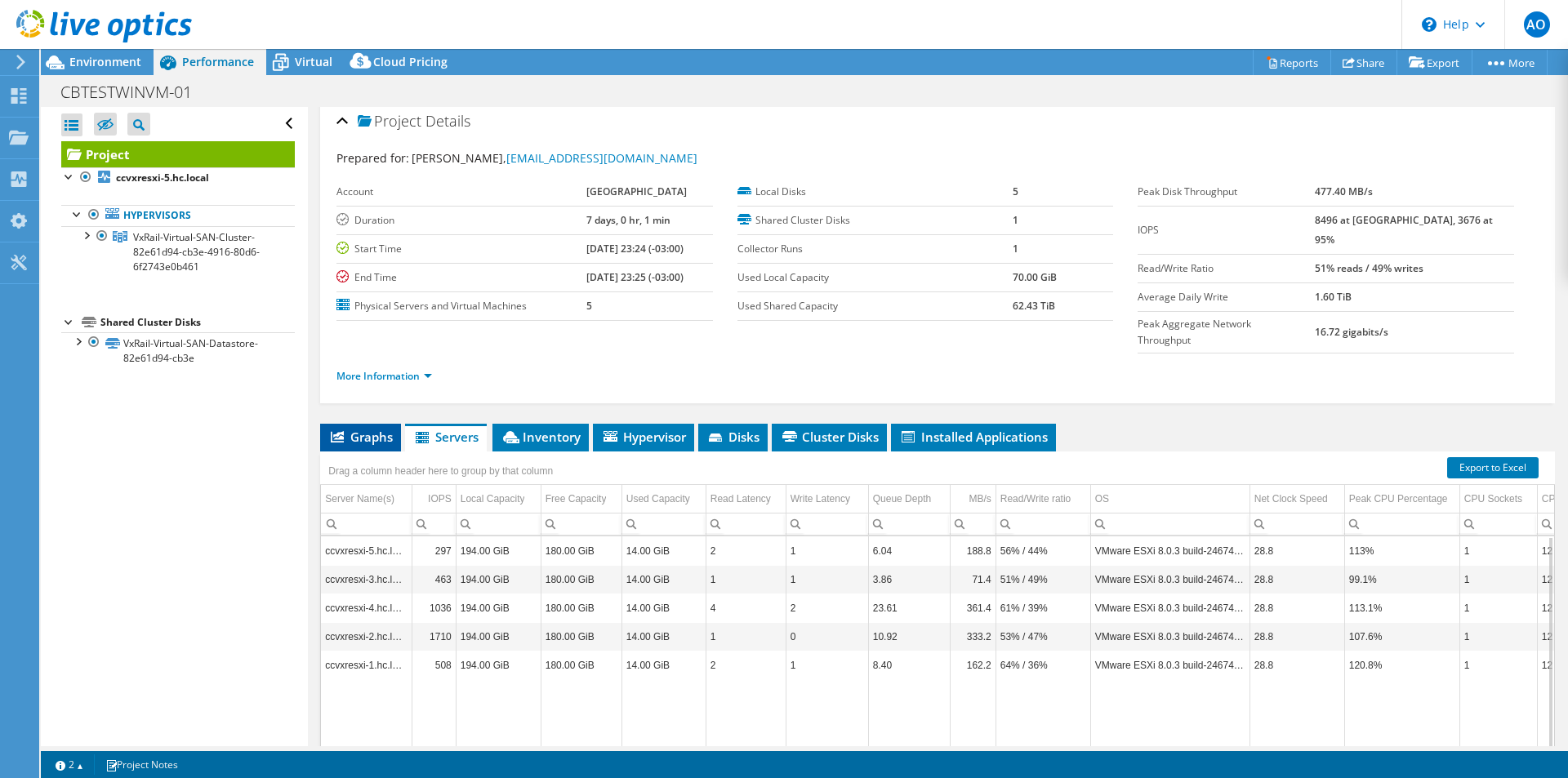
click at [371, 428] on span "Graphs" at bounding box center [361, 436] width 65 height 17
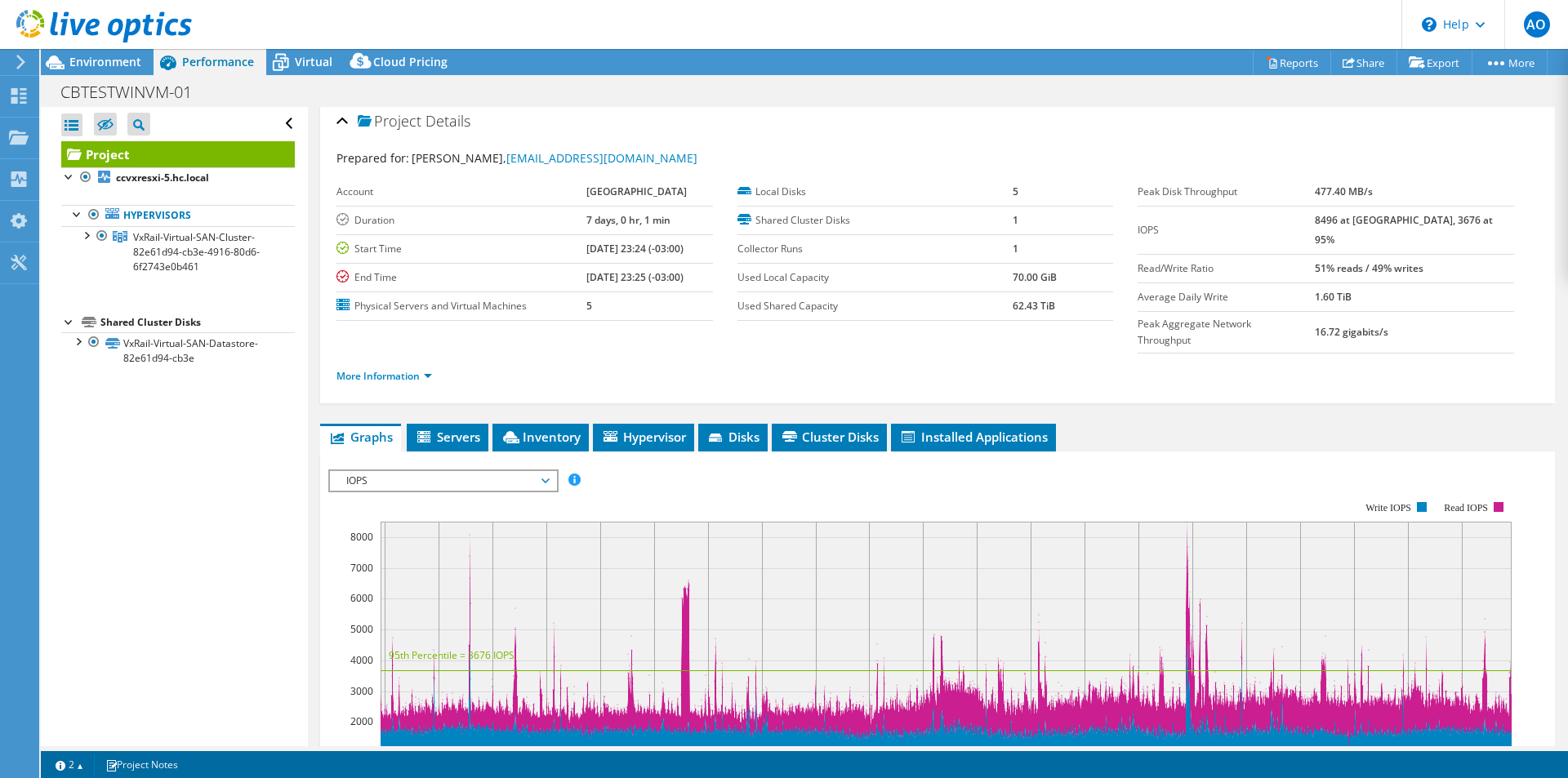
click at [547, 471] on span "IOPS" at bounding box center [443, 481] width 210 height 19
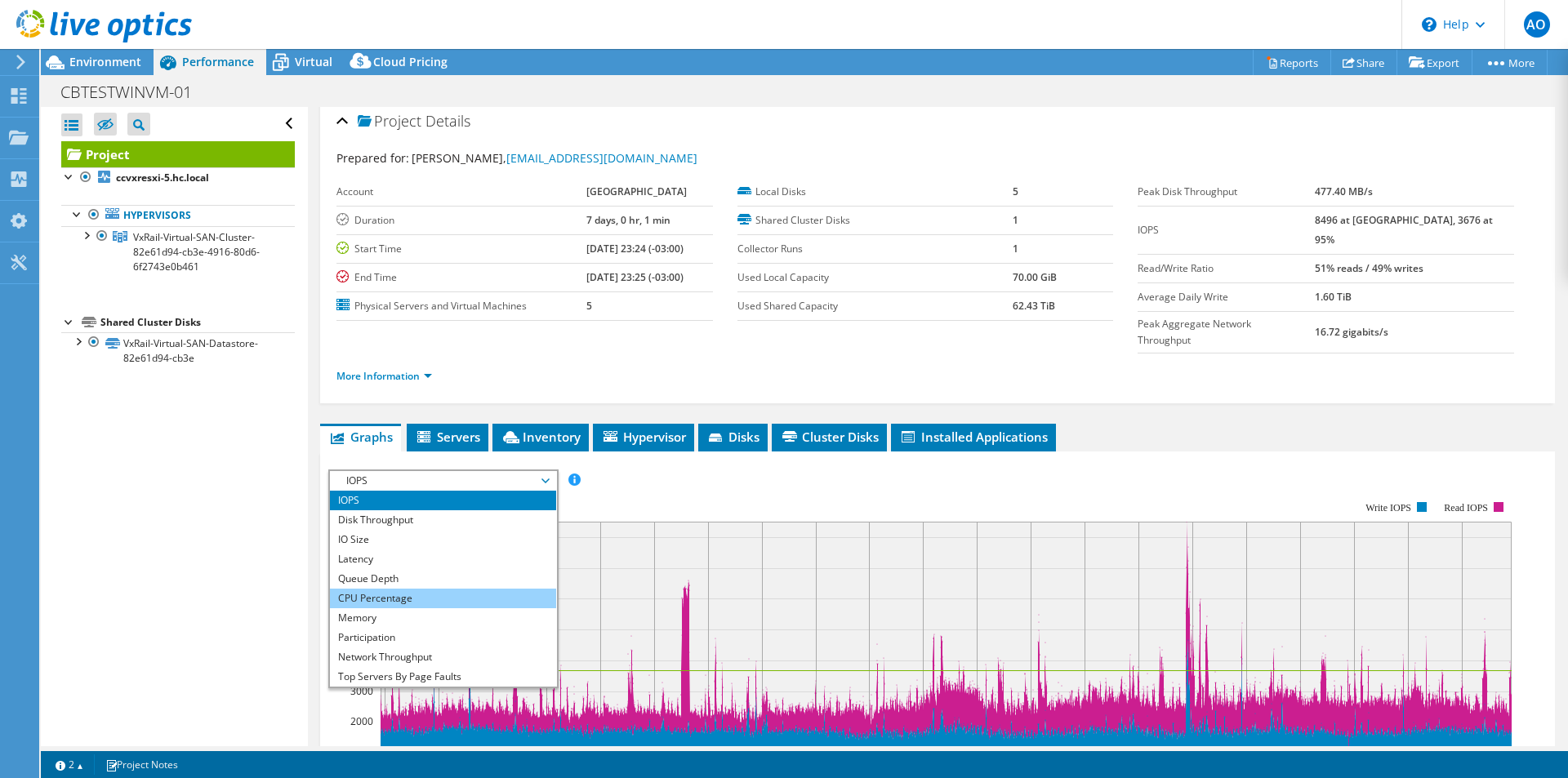
click at [443, 589] on li "CPU Percentage" at bounding box center [443, 598] width 226 height 19
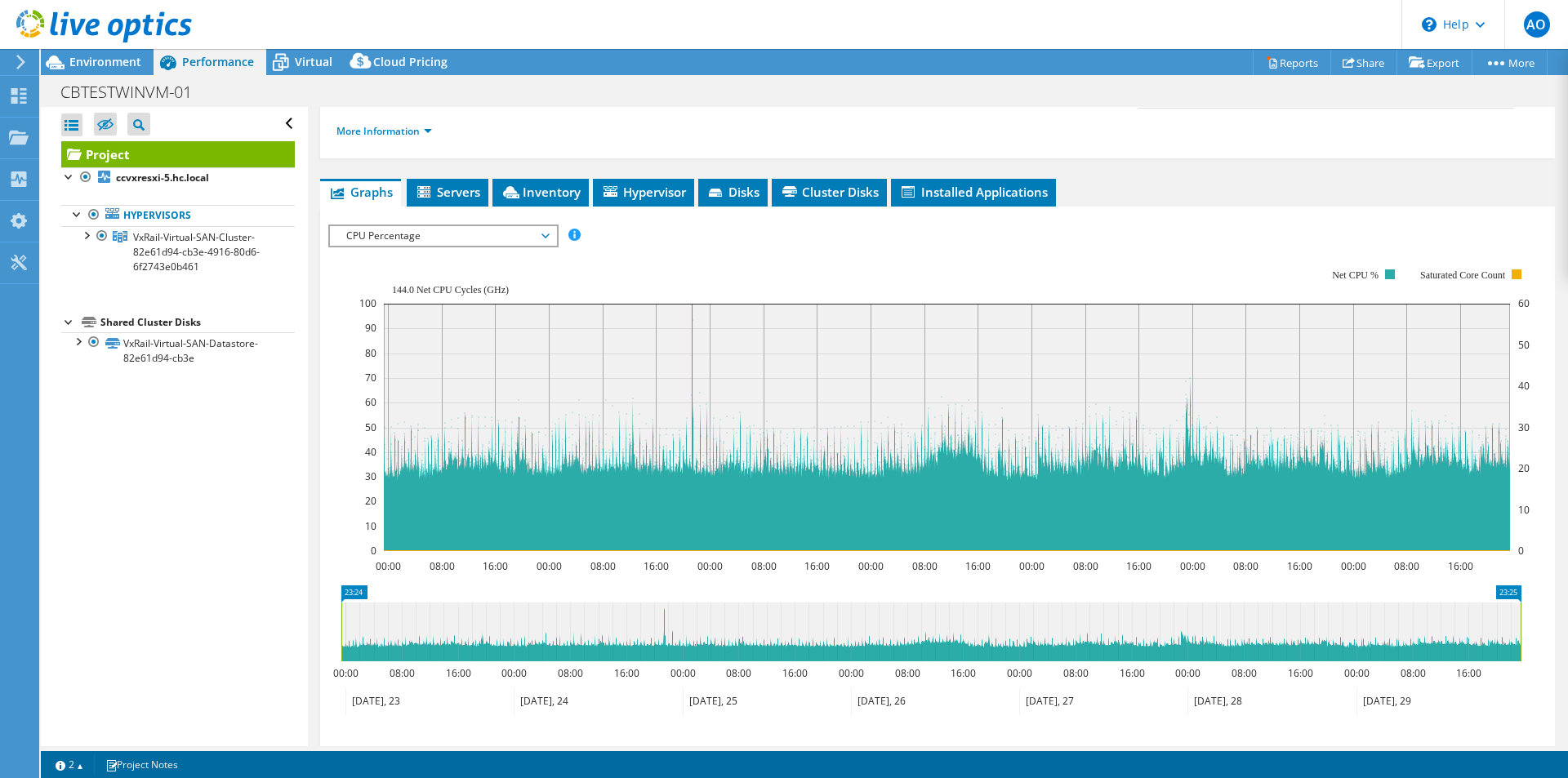
scroll to position [379, 0]
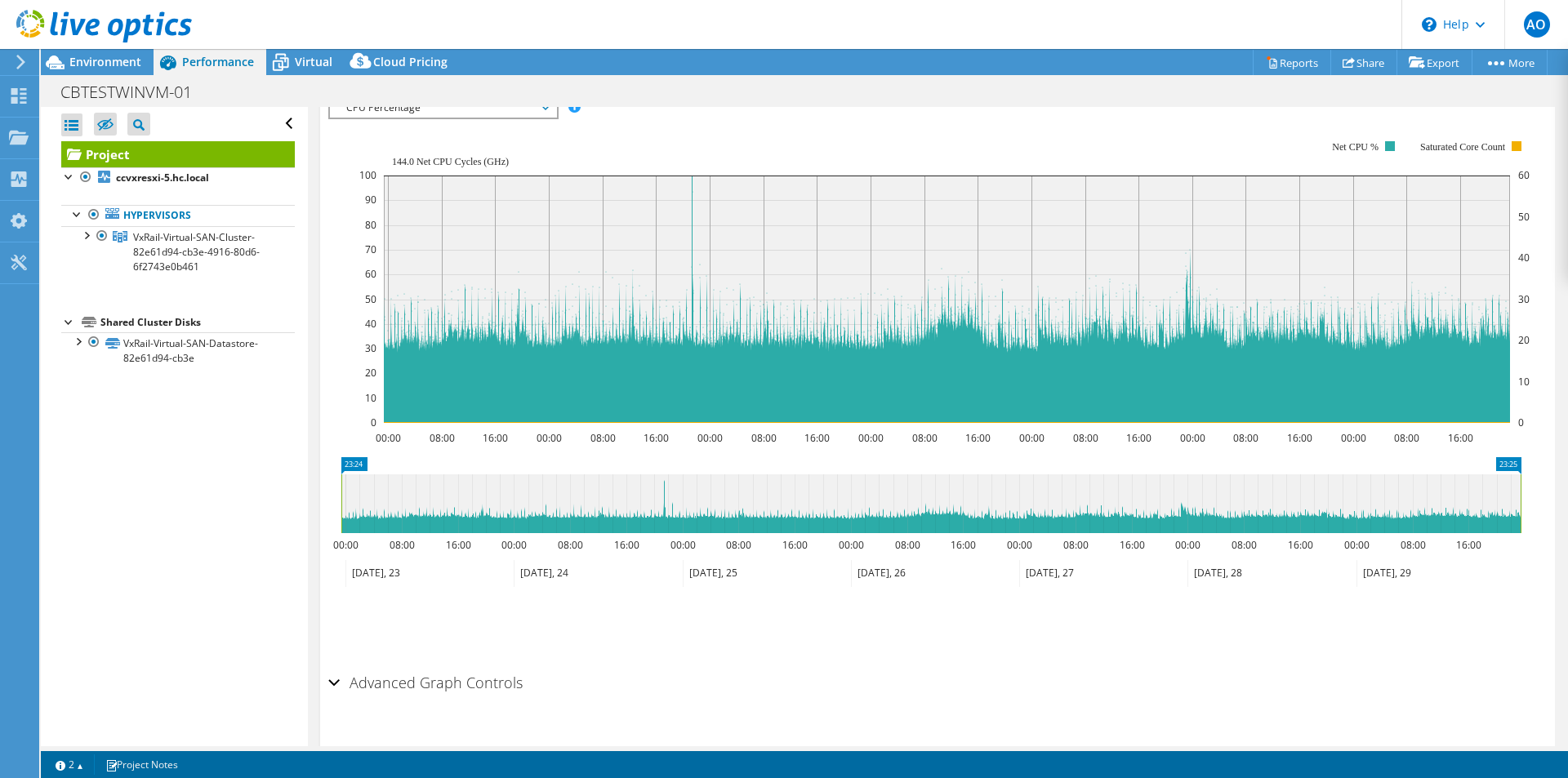
click at [336, 667] on div "Advanced Graph Controls" at bounding box center [937, 684] width 1218 height 35
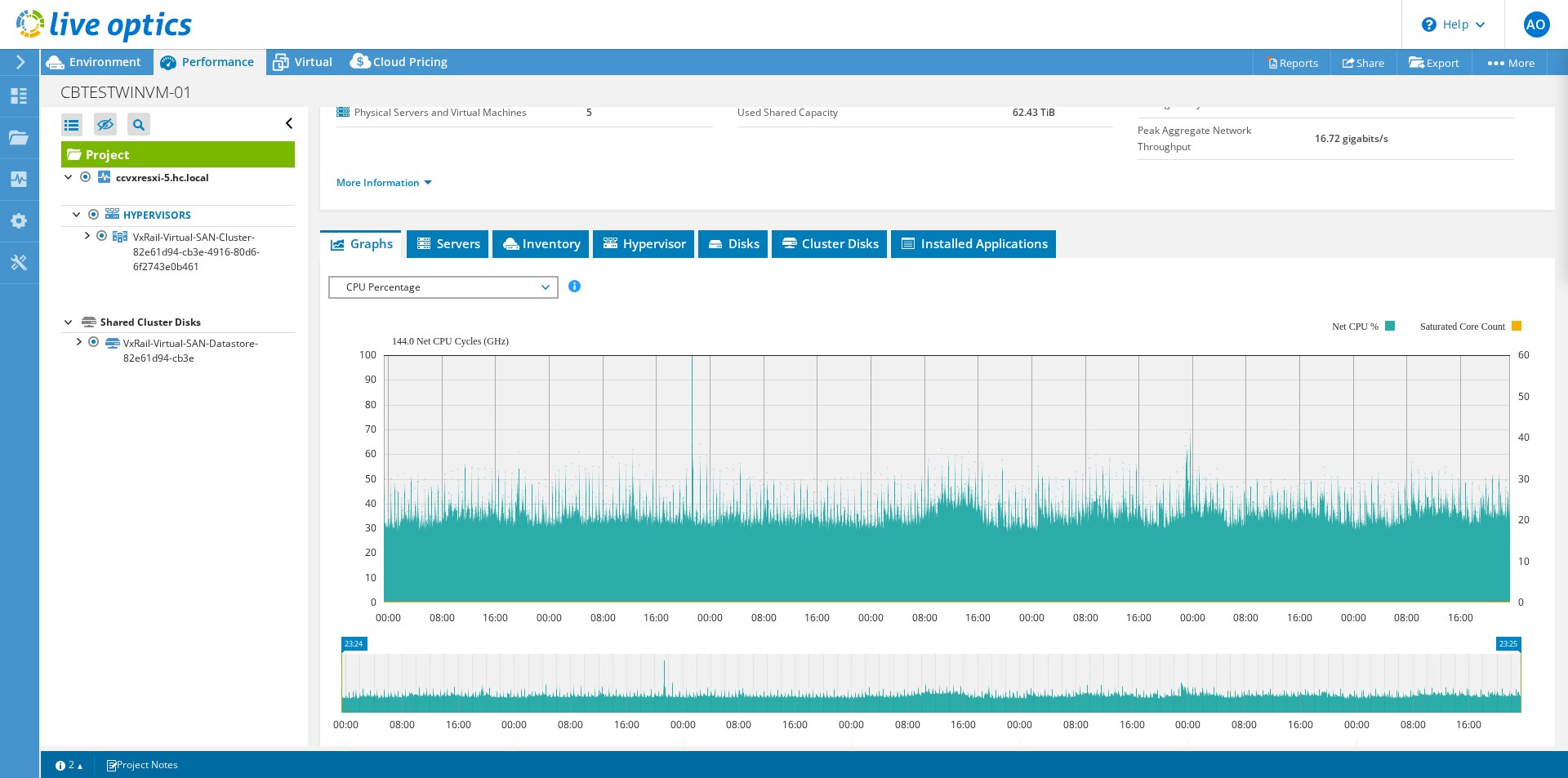
scroll to position [118, 0]
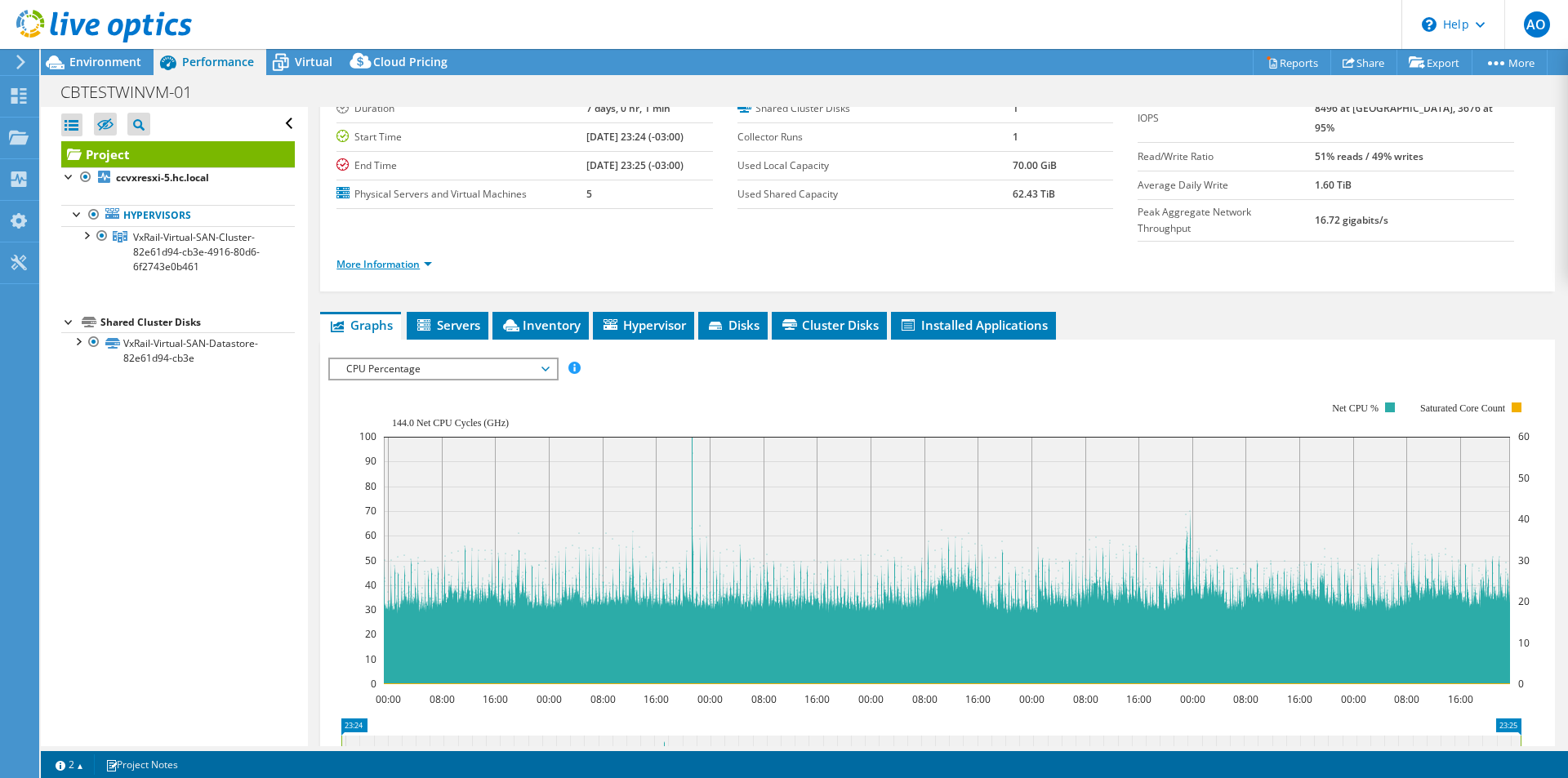
click at [426, 258] on link "More Information" at bounding box center [384, 265] width 95 height 14
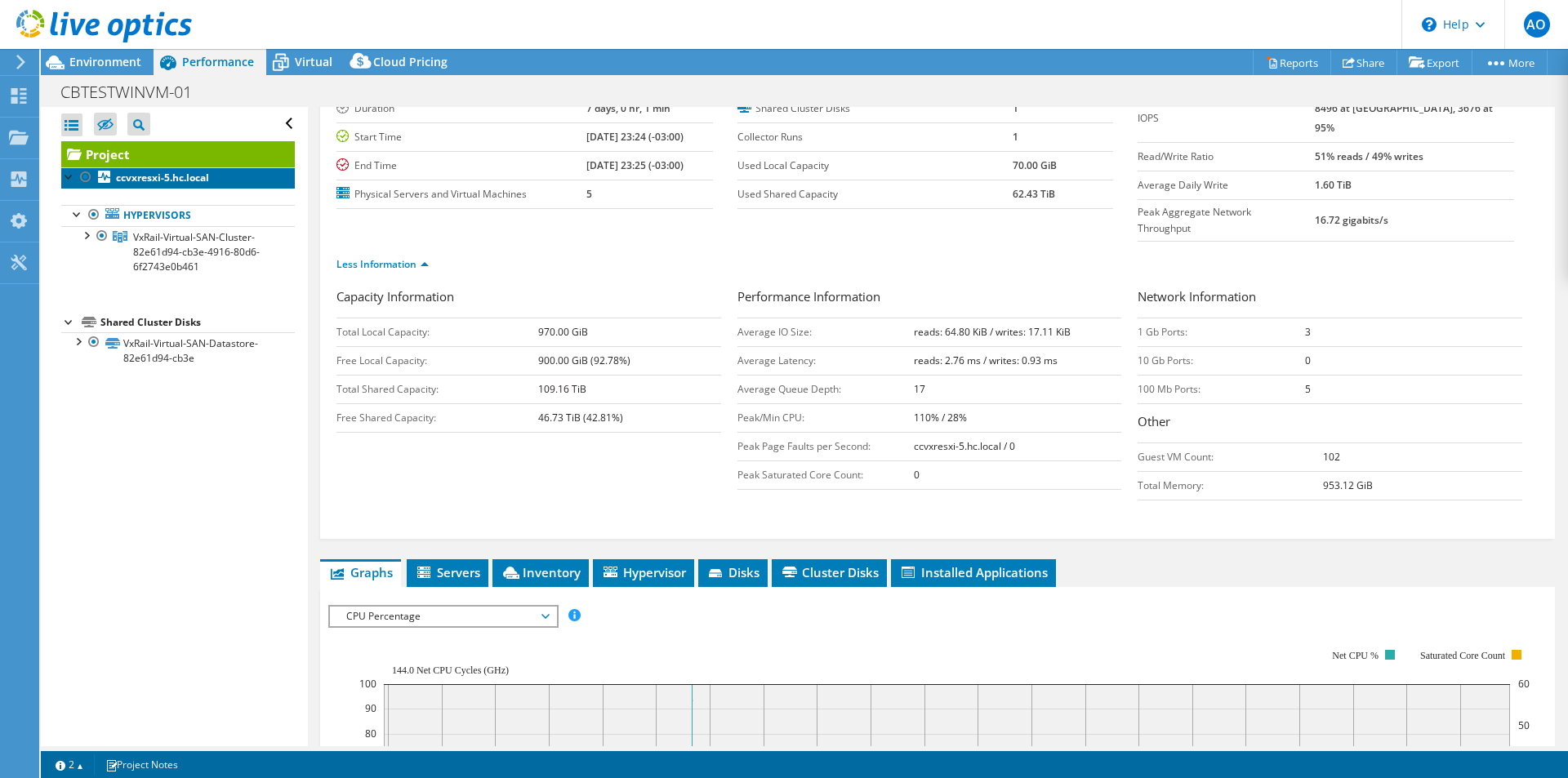
click at [188, 184] on b "ccvxresxi-5.hc.local" at bounding box center [162, 178] width 93 height 14
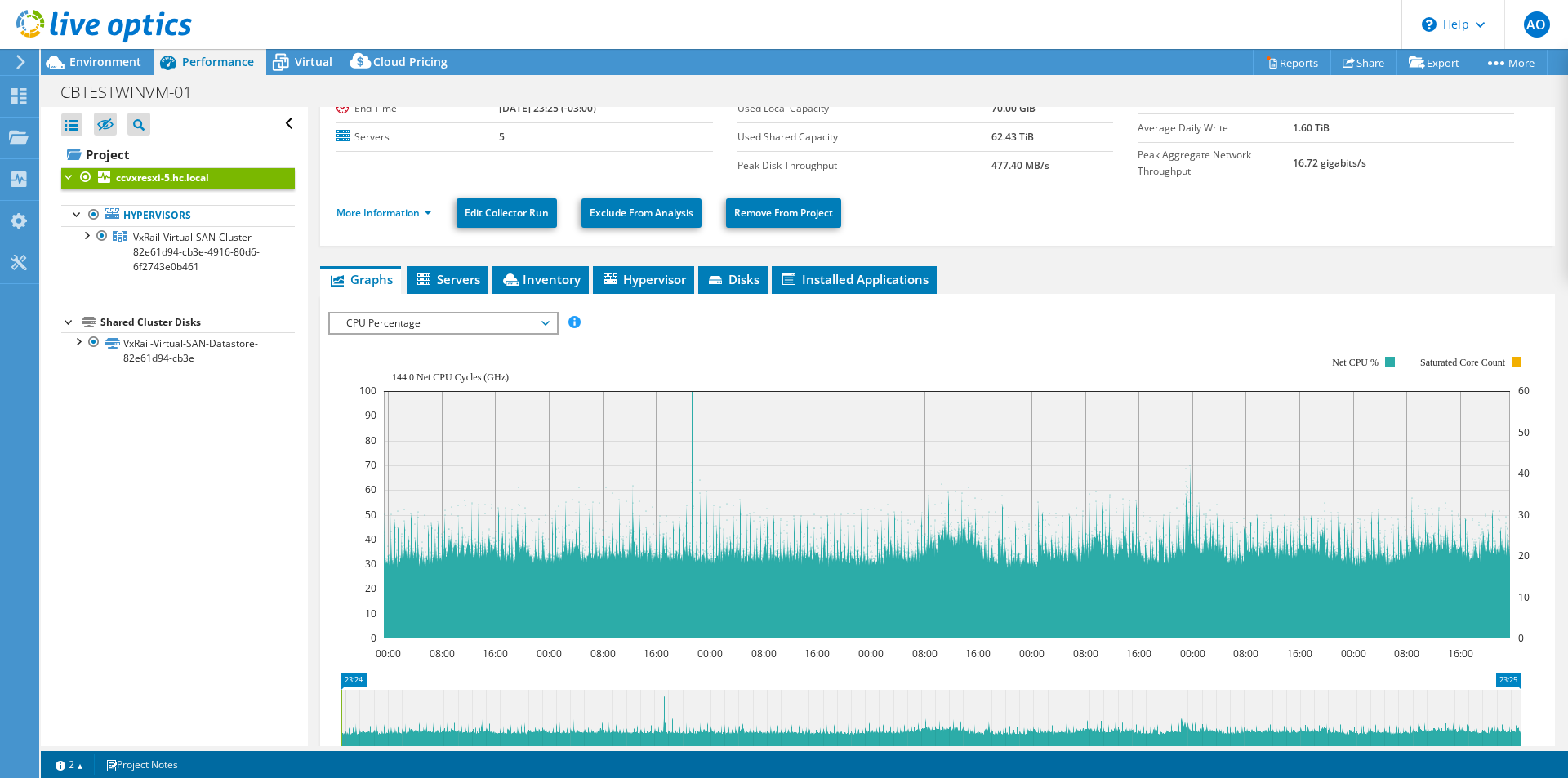
scroll to position [0, 0]
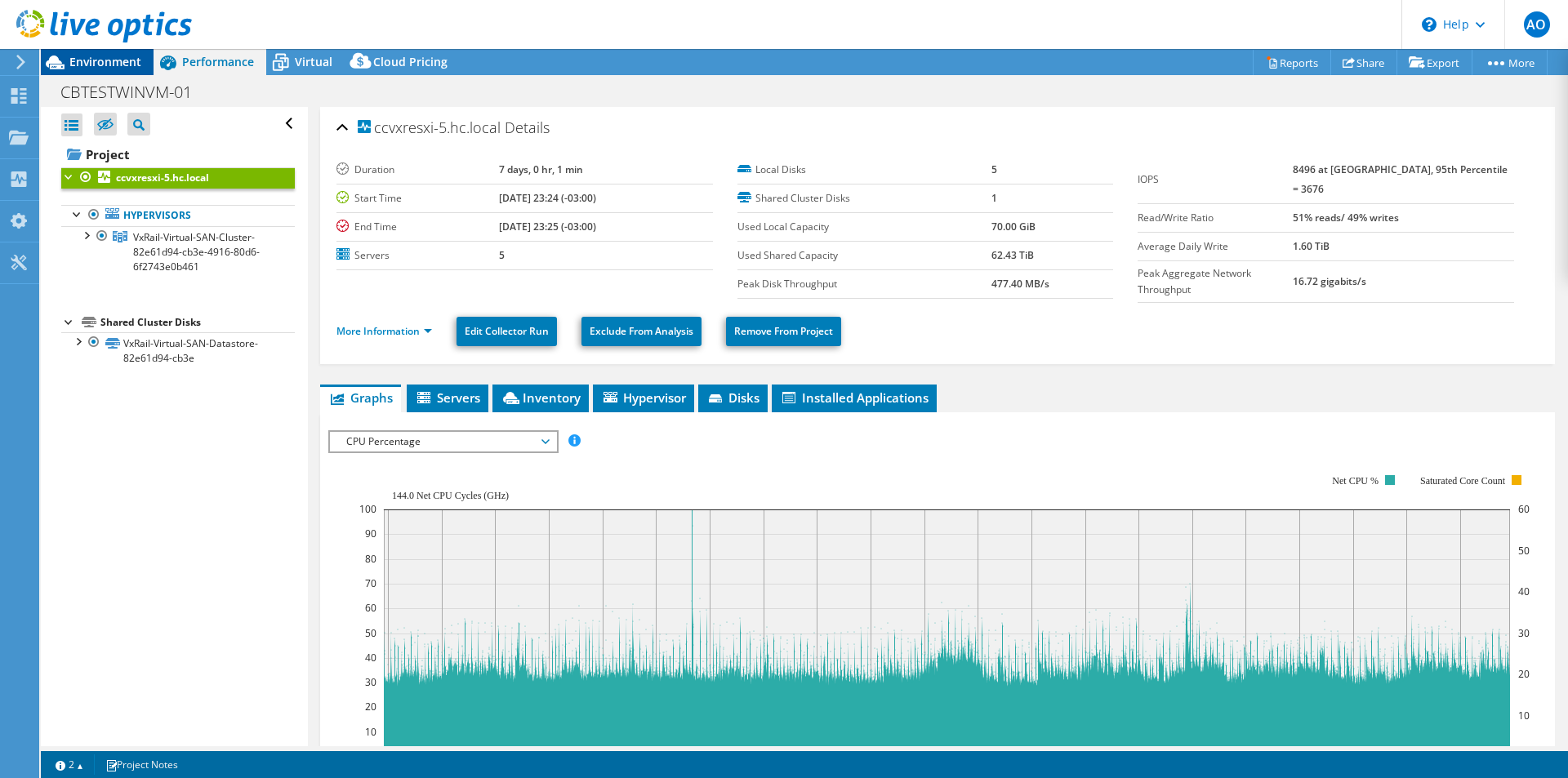
click at [117, 67] on span "Environment" at bounding box center [105, 62] width 72 height 16
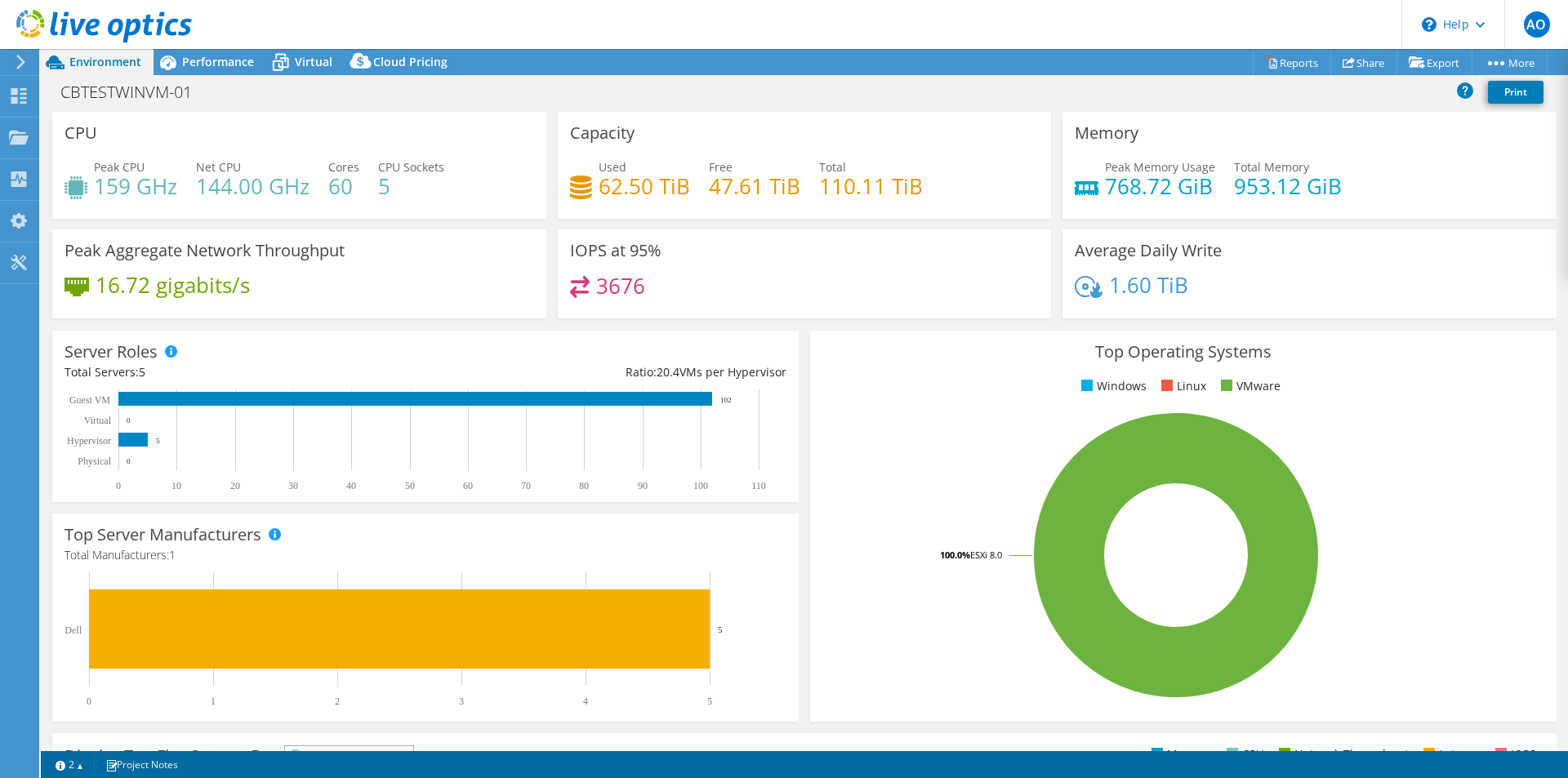
click at [590, 280] on div "3676" at bounding box center [608, 285] width 76 height 18
click at [622, 250] on h3 "IOPS at 95%" at bounding box center [616, 251] width 91 height 18
click at [320, 65] on span "Virtual" at bounding box center [314, 62] width 38 height 16
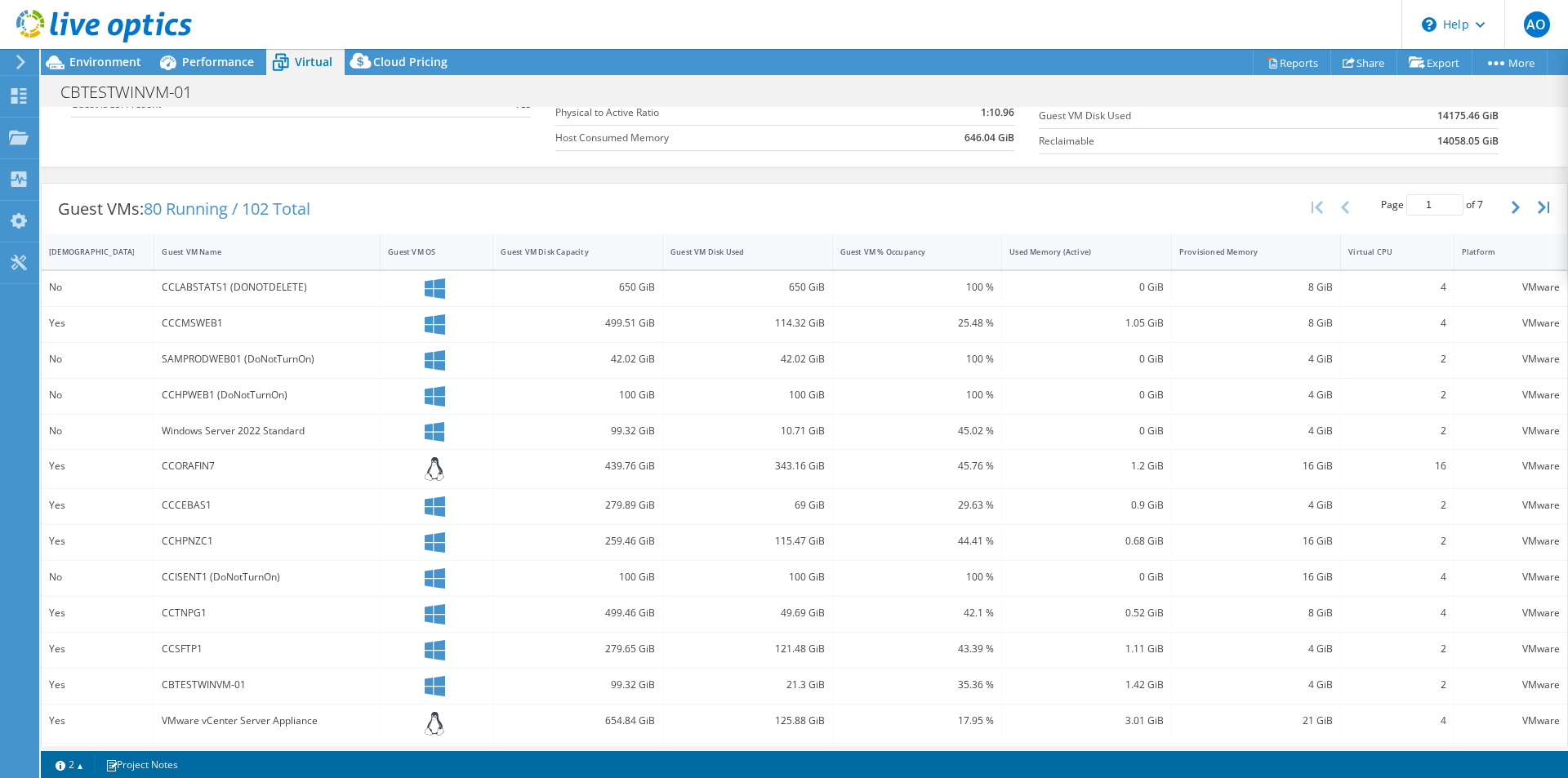
scroll to position [325, 0]
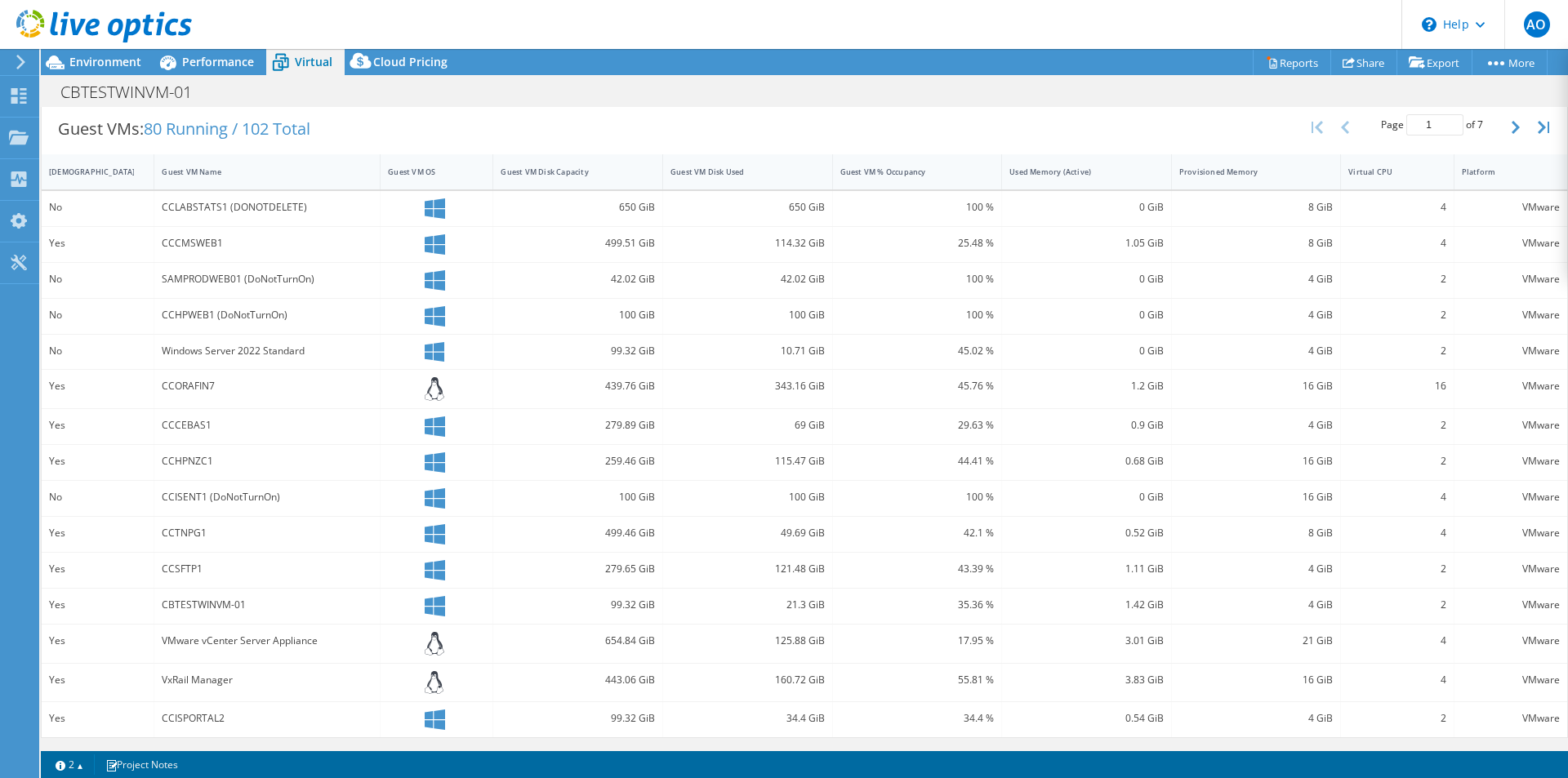
click at [1435, 608] on div "2" at bounding box center [1397, 606] width 113 height 35
drag, startPoint x: 1406, startPoint y: 611, endPoint x: 162, endPoint y: 598, distance: 1244.1
click at [162, 598] on div "Yes CBTESTWINVM-01 99.32 GiB 21.3 GiB 35.36 % 1.42 GiB 4 GiB 2 VMware" at bounding box center [804, 606] width 1525 height 35
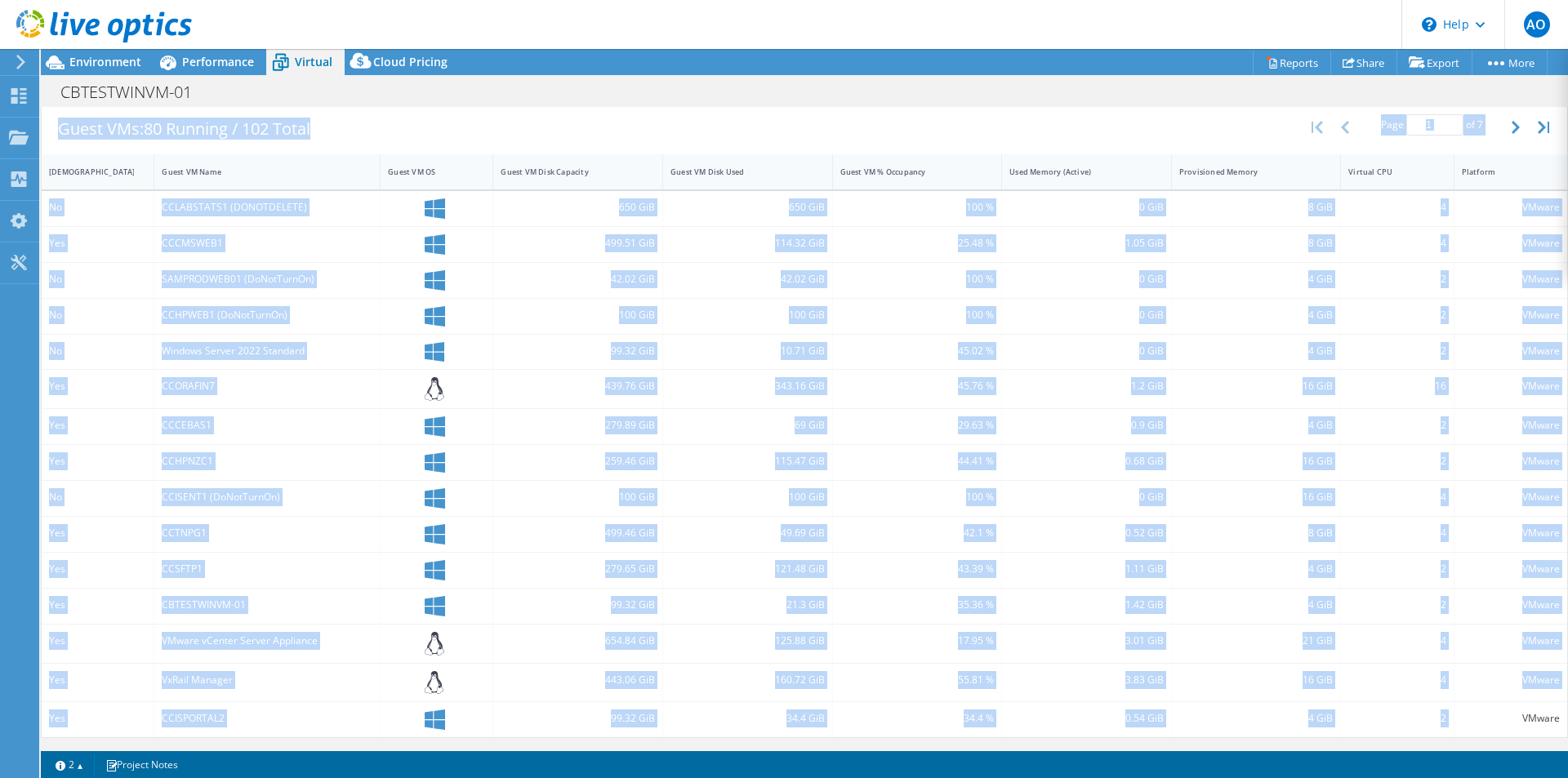
scroll to position [326, 0]
drag, startPoint x: 1457, startPoint y: 750, endPoint x: 1497, endPoint y: 743, distance: 40.6
click at [1497, 743] on div "Project Actions Project Actions Reports Share Export vSAN ReadyNode Sizer" at bounding box center [804, 414] width 1527 height 729
click at [1497, 743] on div "Guest VMs: 80 Running / 102 Total Page 1 of 7 5 rows 10 rows 20 rows 25 rows 50…" at bounding box center [804, 420] width 1527 height 653
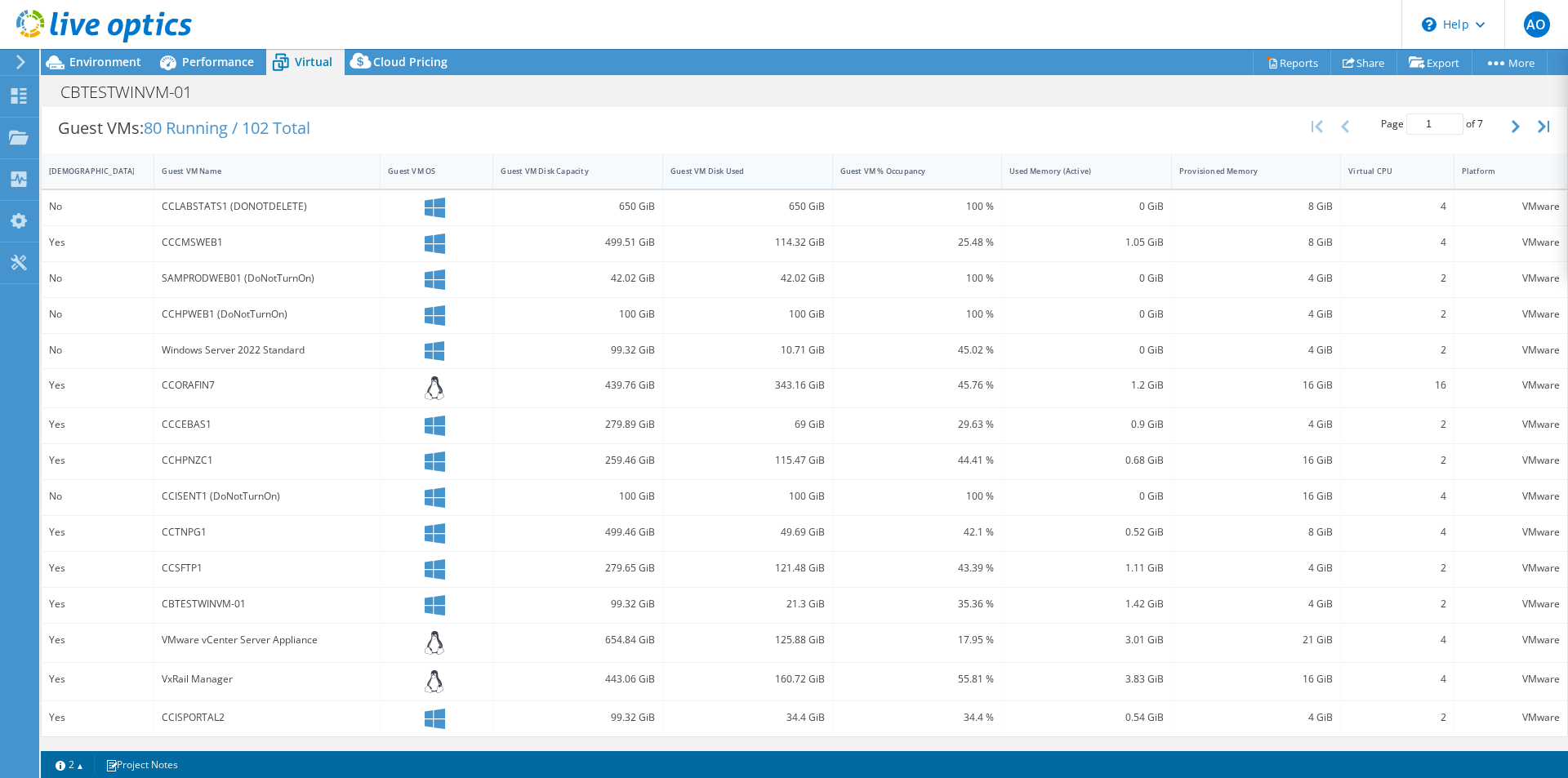
click at [688, 167] on div "Guest VM Disk Used" at bounding box center [738, 171] width 135 height 11
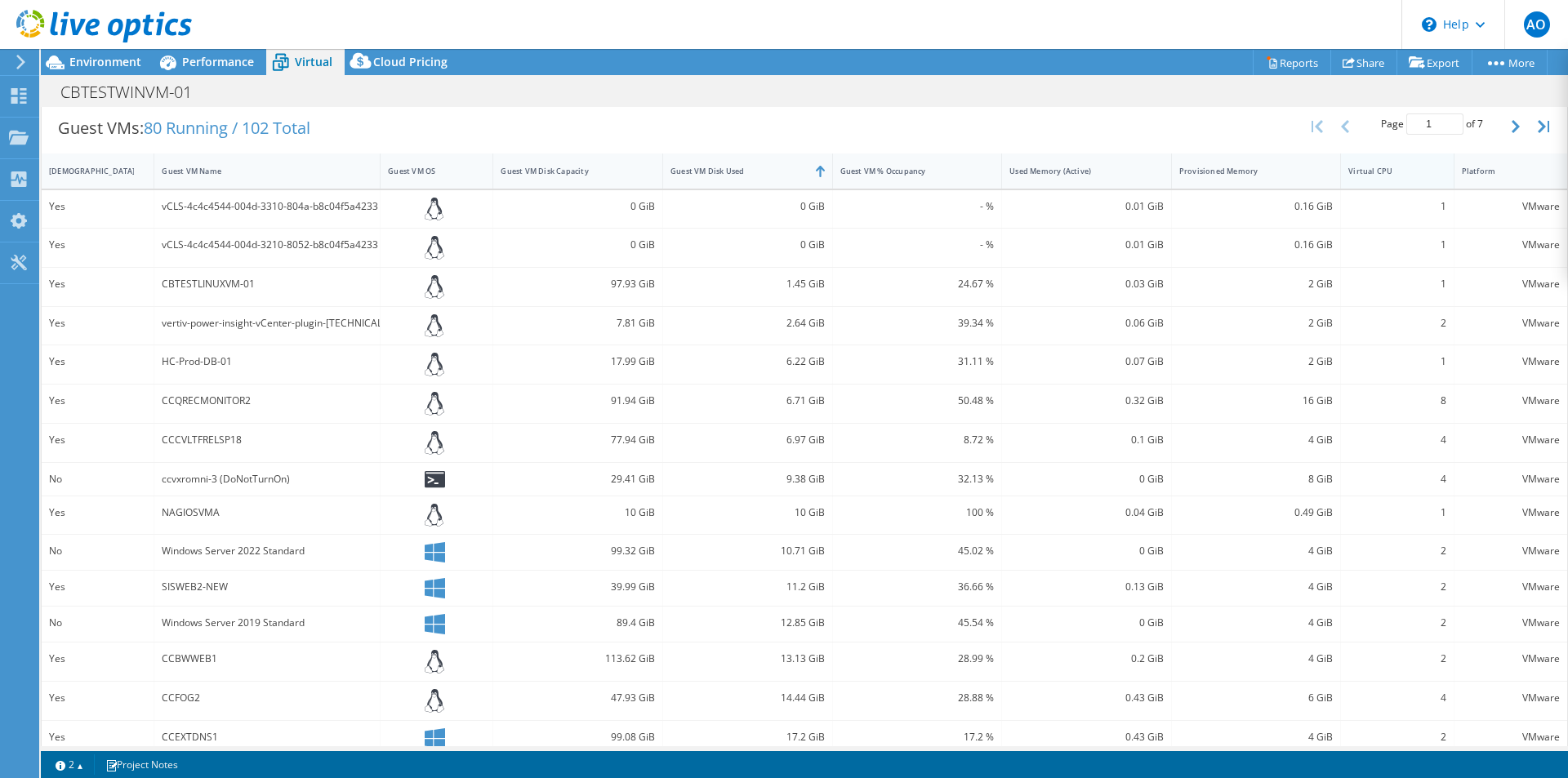
click at [1353, 166] on div "Virtual CPU" at bounding box center [1387, 171] width 78 height 11
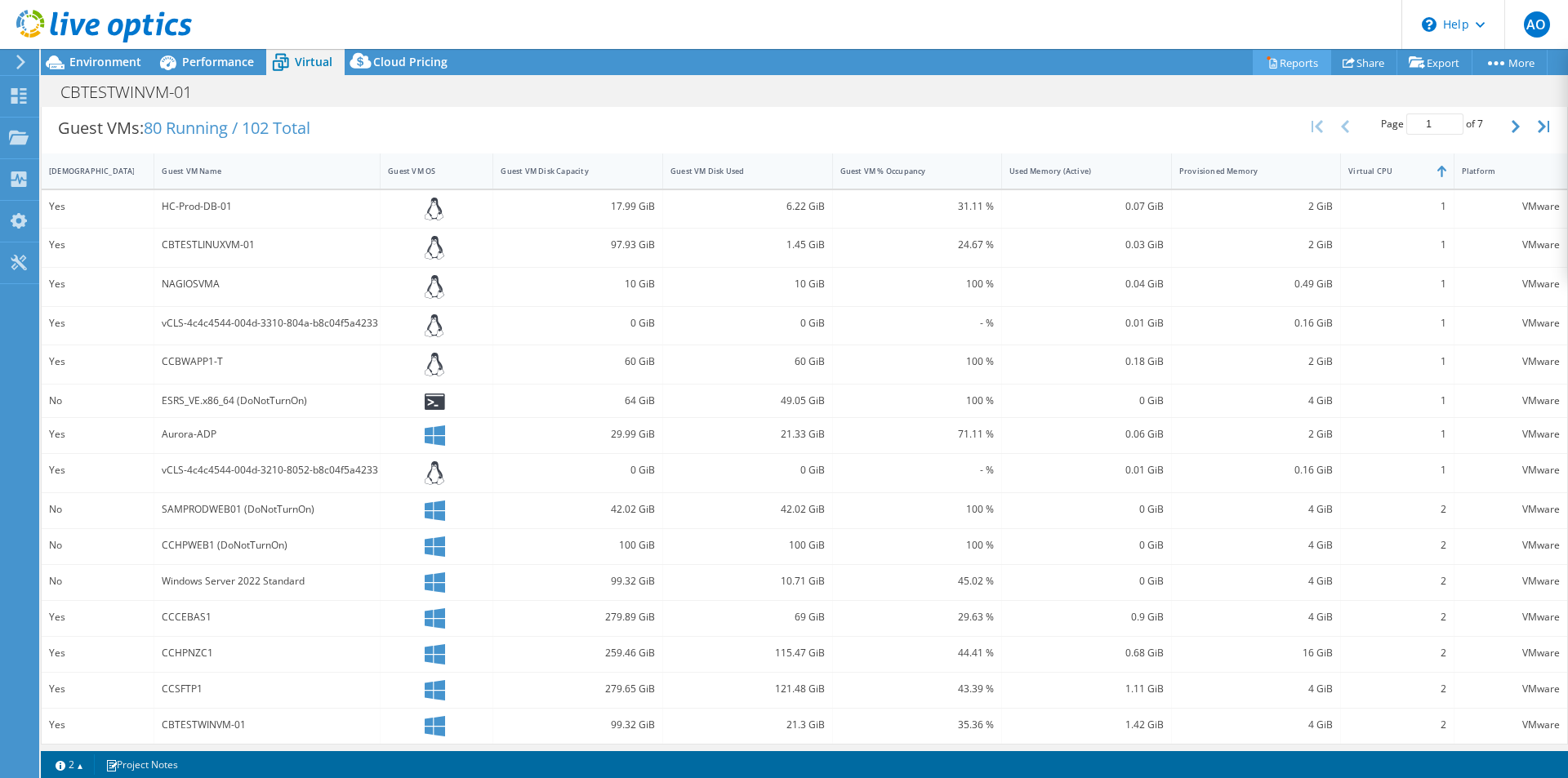
click at [1285, 66] on link "Reports" at bounding box center [1291, 62] width 78 height 25
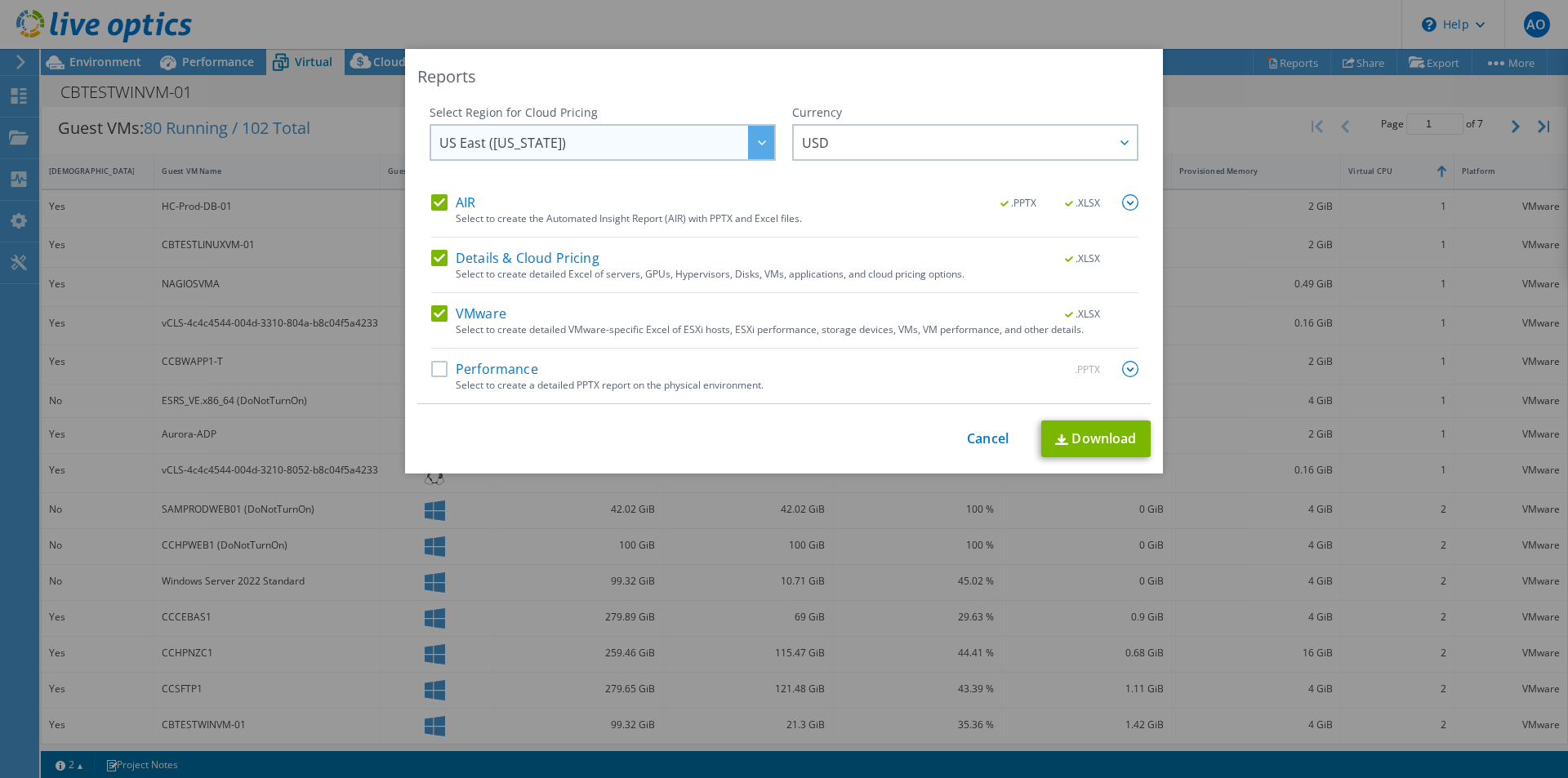
click at [764, 139] on div at bounding box center [761, 143] width 26 height 33
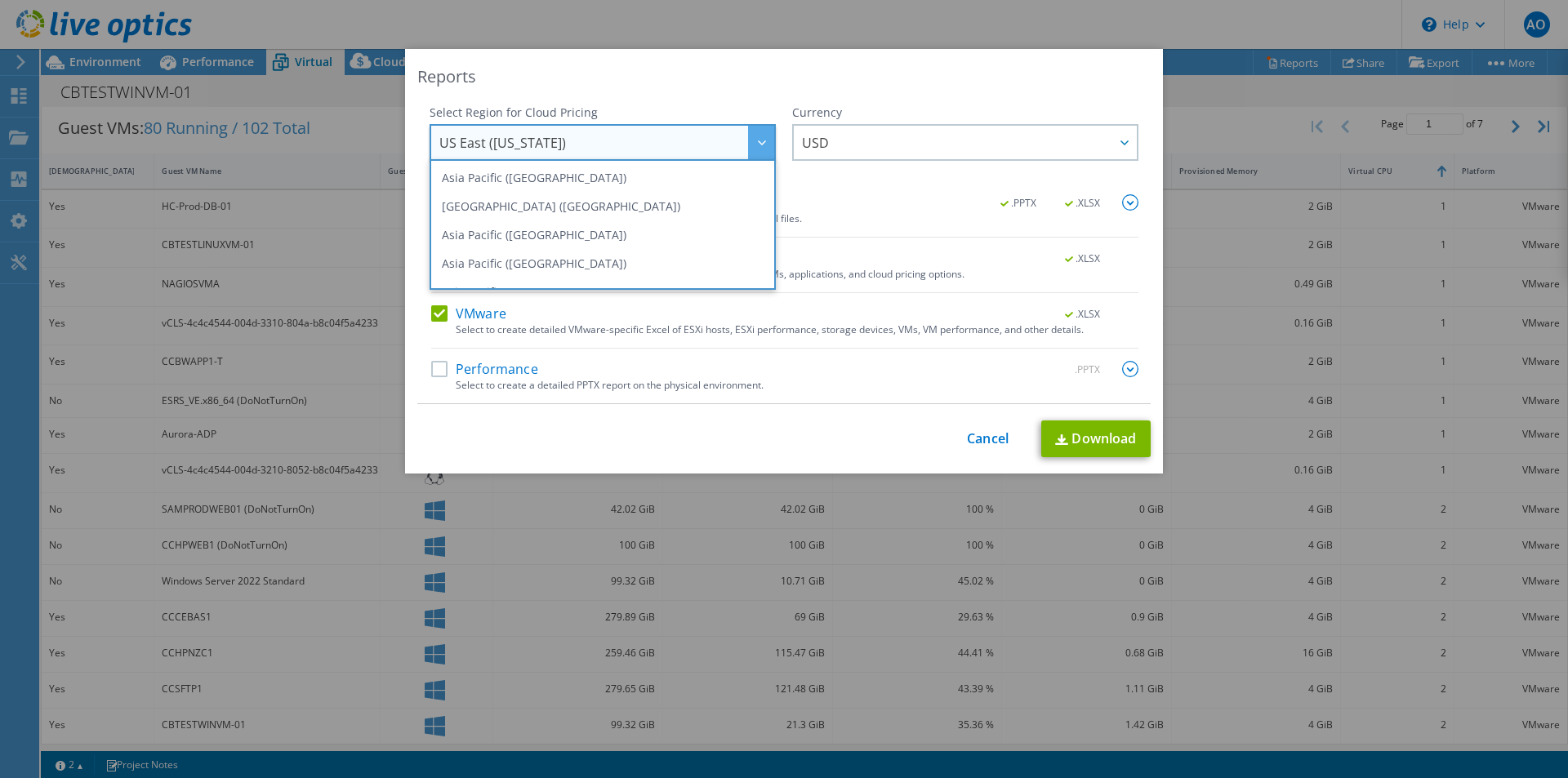
click at [764, 139] on div at bounding box center [761, 143] width 26 height 33
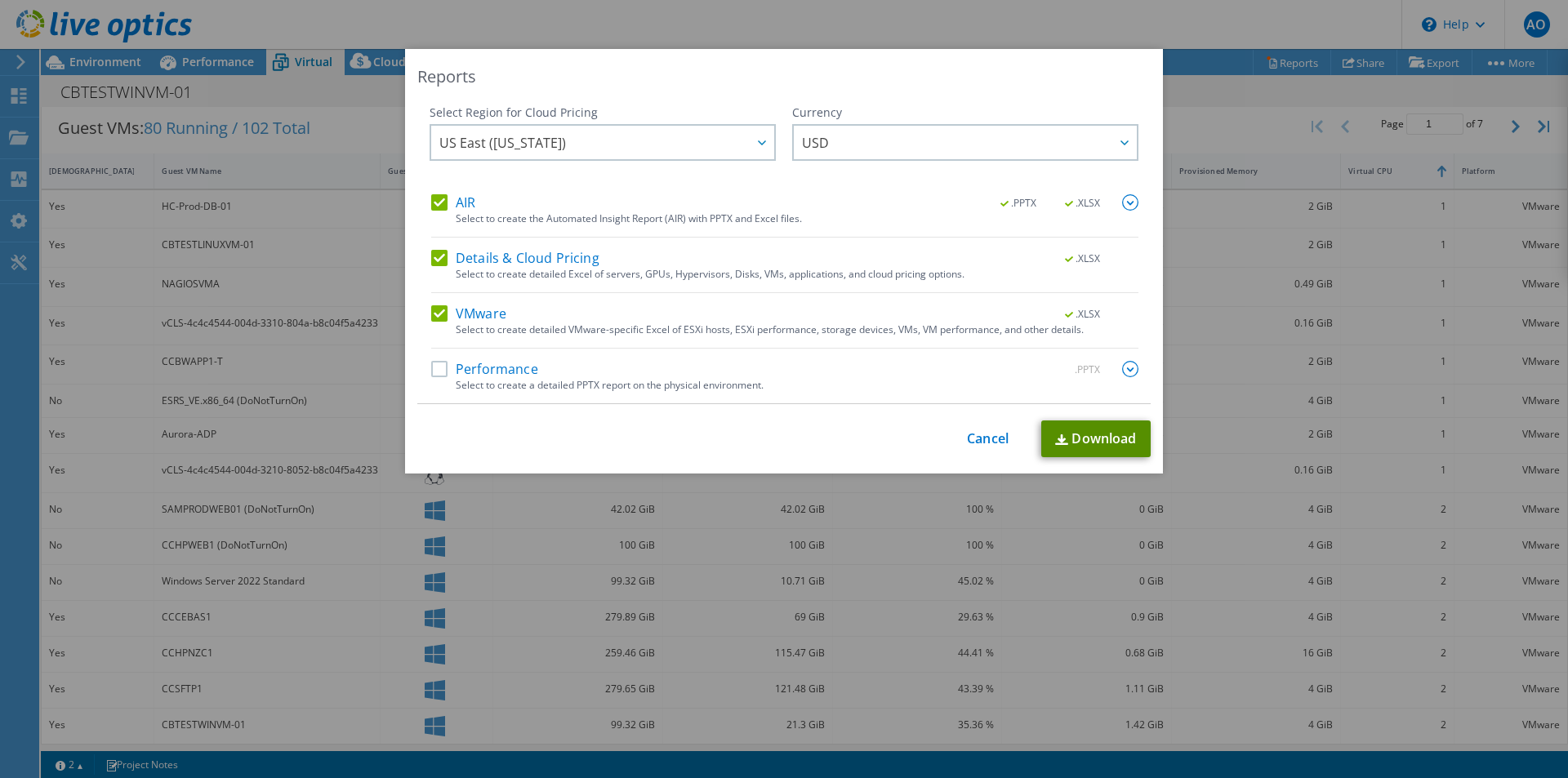
click at [1084, 433] on link "Download" at bounding box center [1095, 439] width 109 height 37
click at [1212, 127] on div "Reports Select Region for Cloud Pricing Asia Pacific ([GEOGRAPHIC_DATA]) [GEOGR…" at bounding box center [784, 389] width 1568 height 680
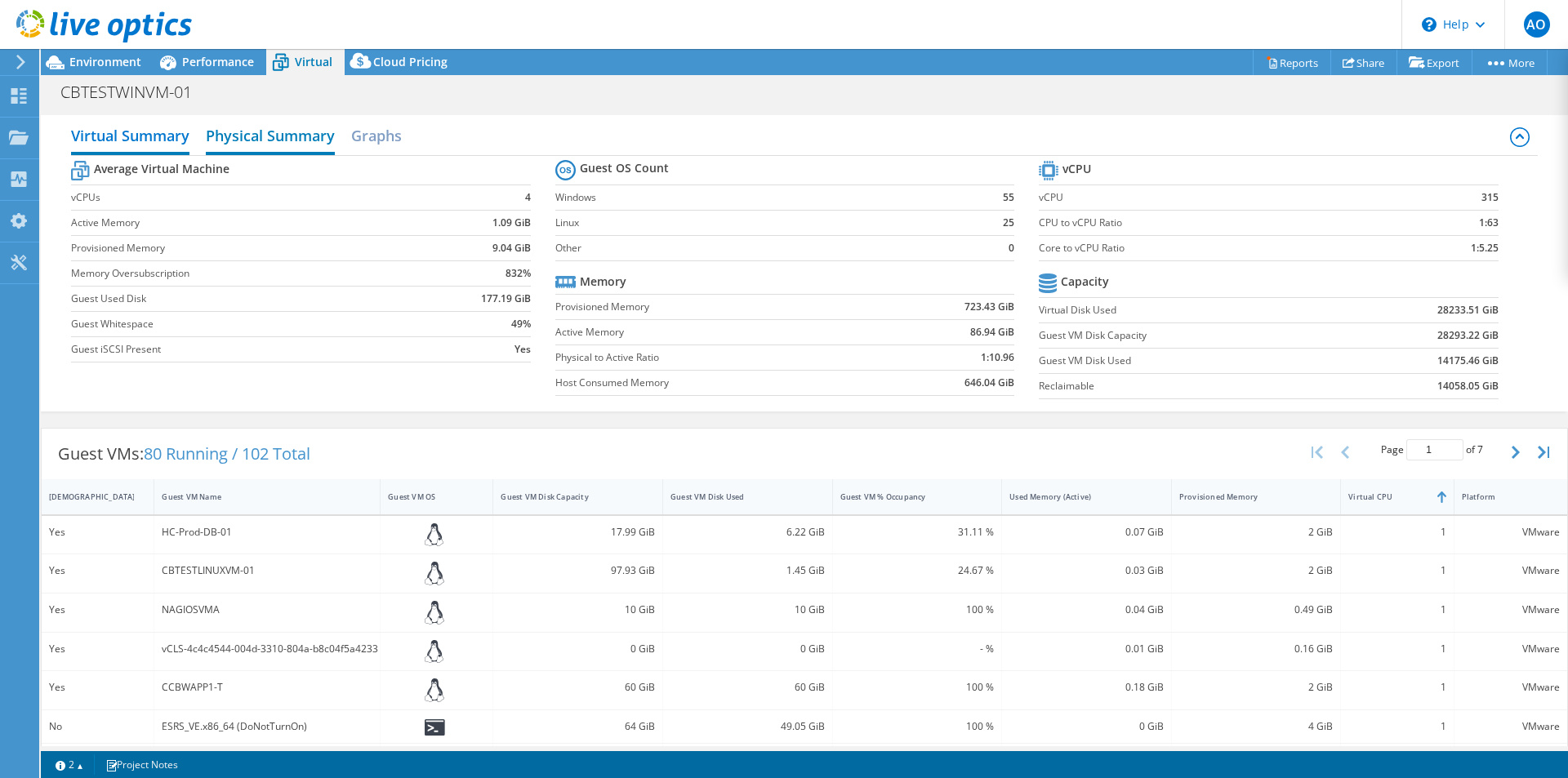
click at [284, 135] on h2 "Physical Summary" at bounding box center [270, 137] width 129 height 36
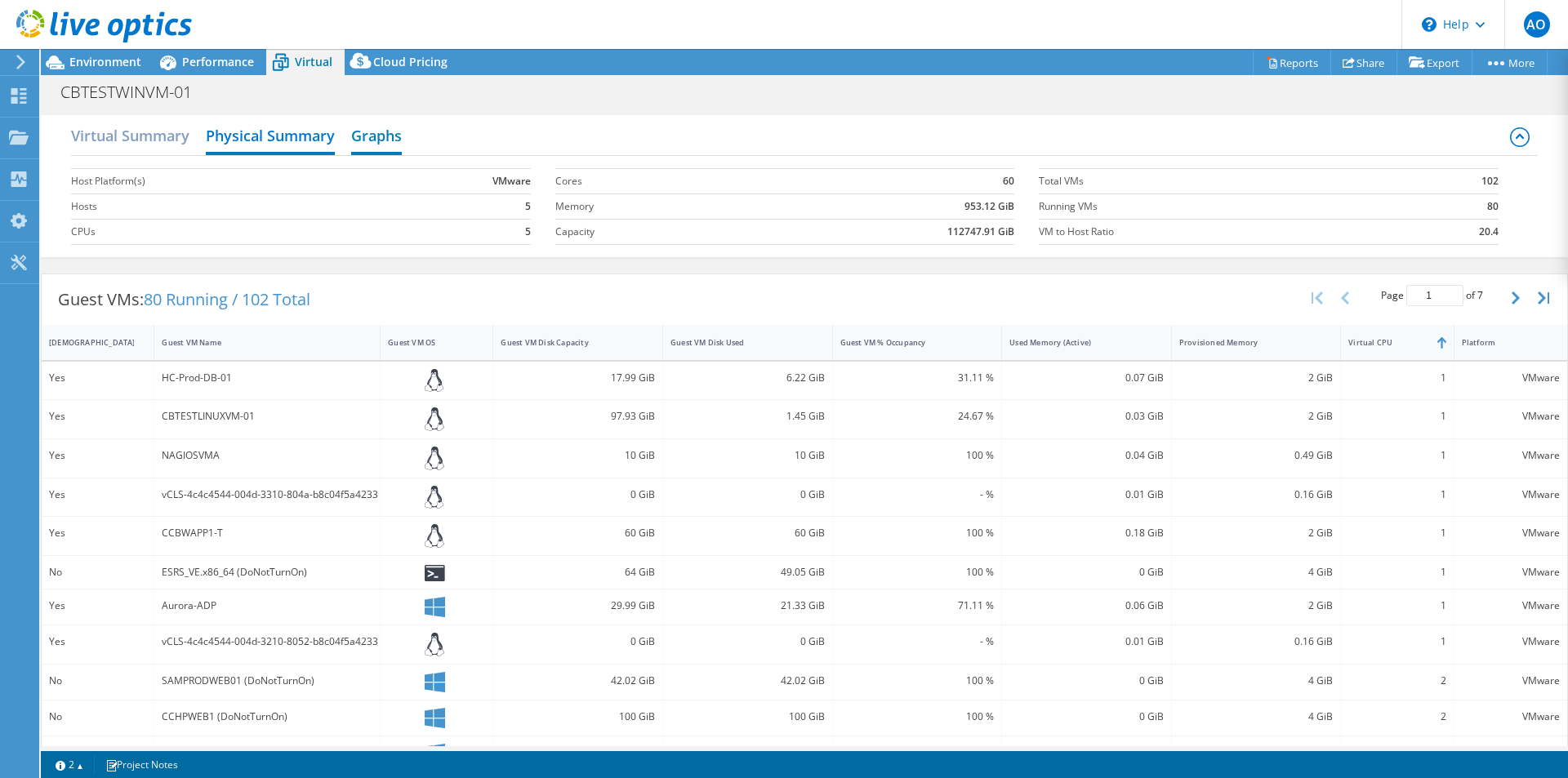
click at [381, 133] on h2 "Graphs" at bounding box center [377, 137] width 51 height 36
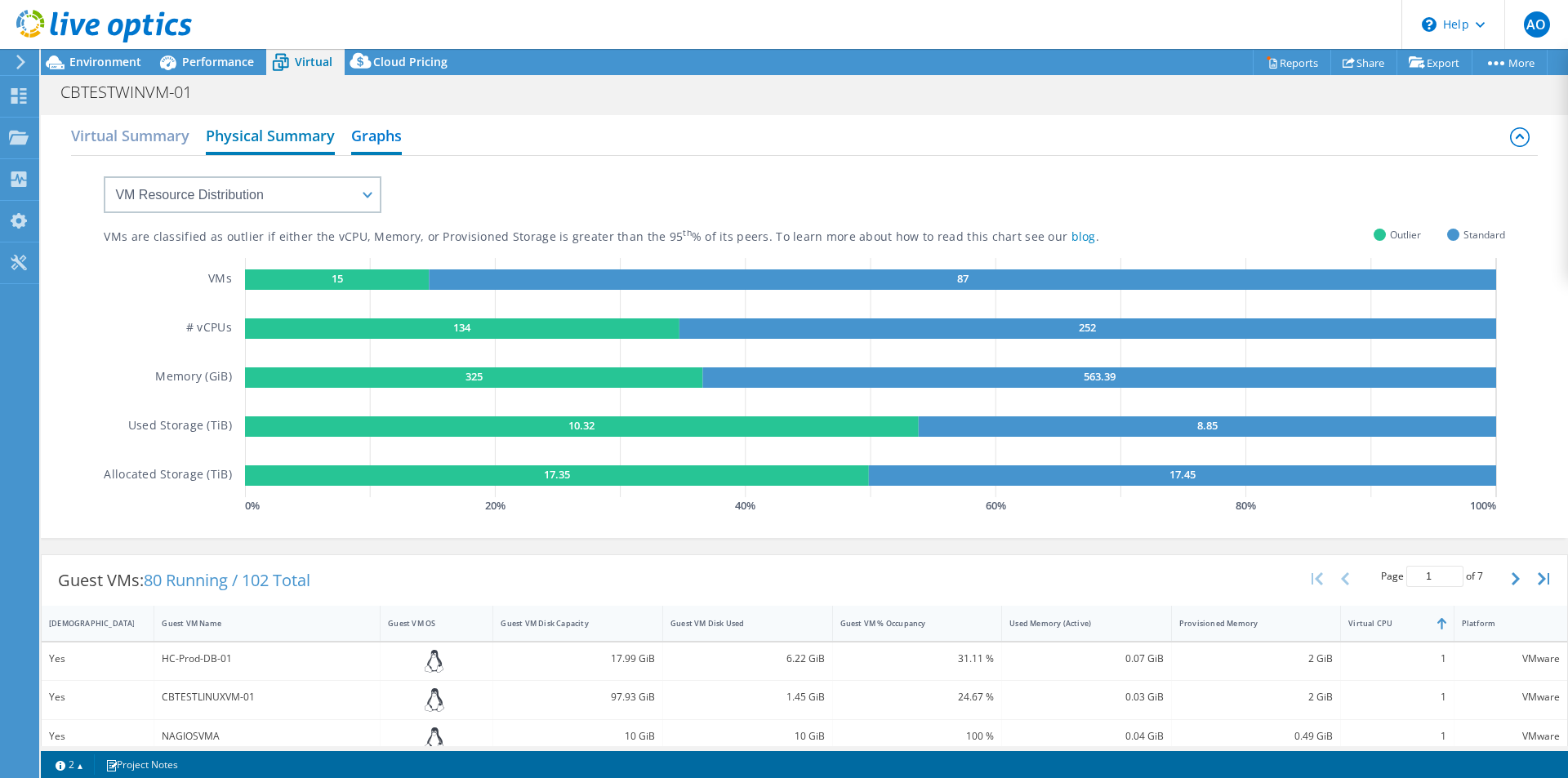
click at [314, 134] on h2 "Physical Summary" at bounding box center [270, 137] width 129 height 36
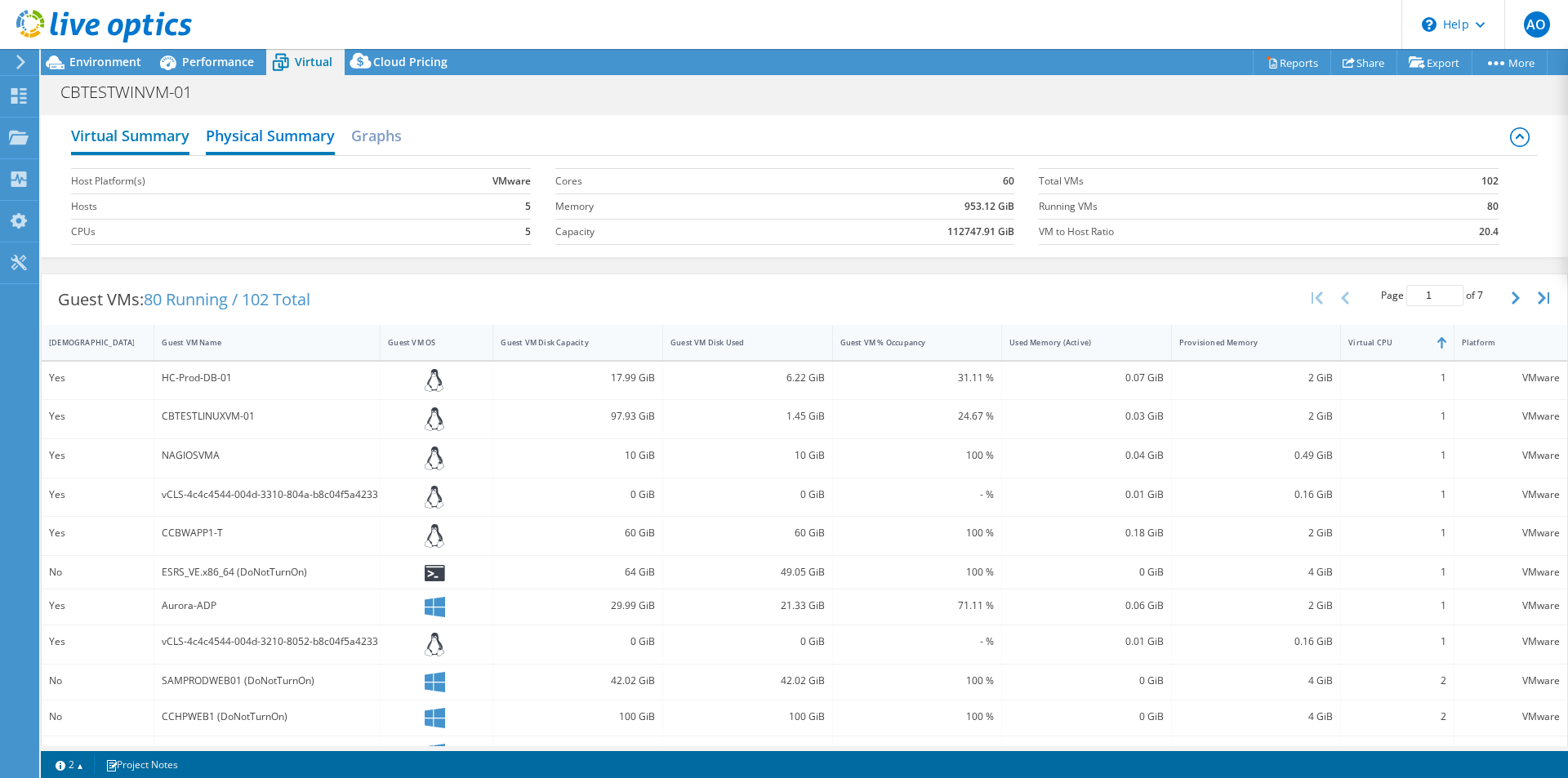
click at [160, 138] on h2 "Virtual Summary" at bounding box center [130, 137] width 118 height 36
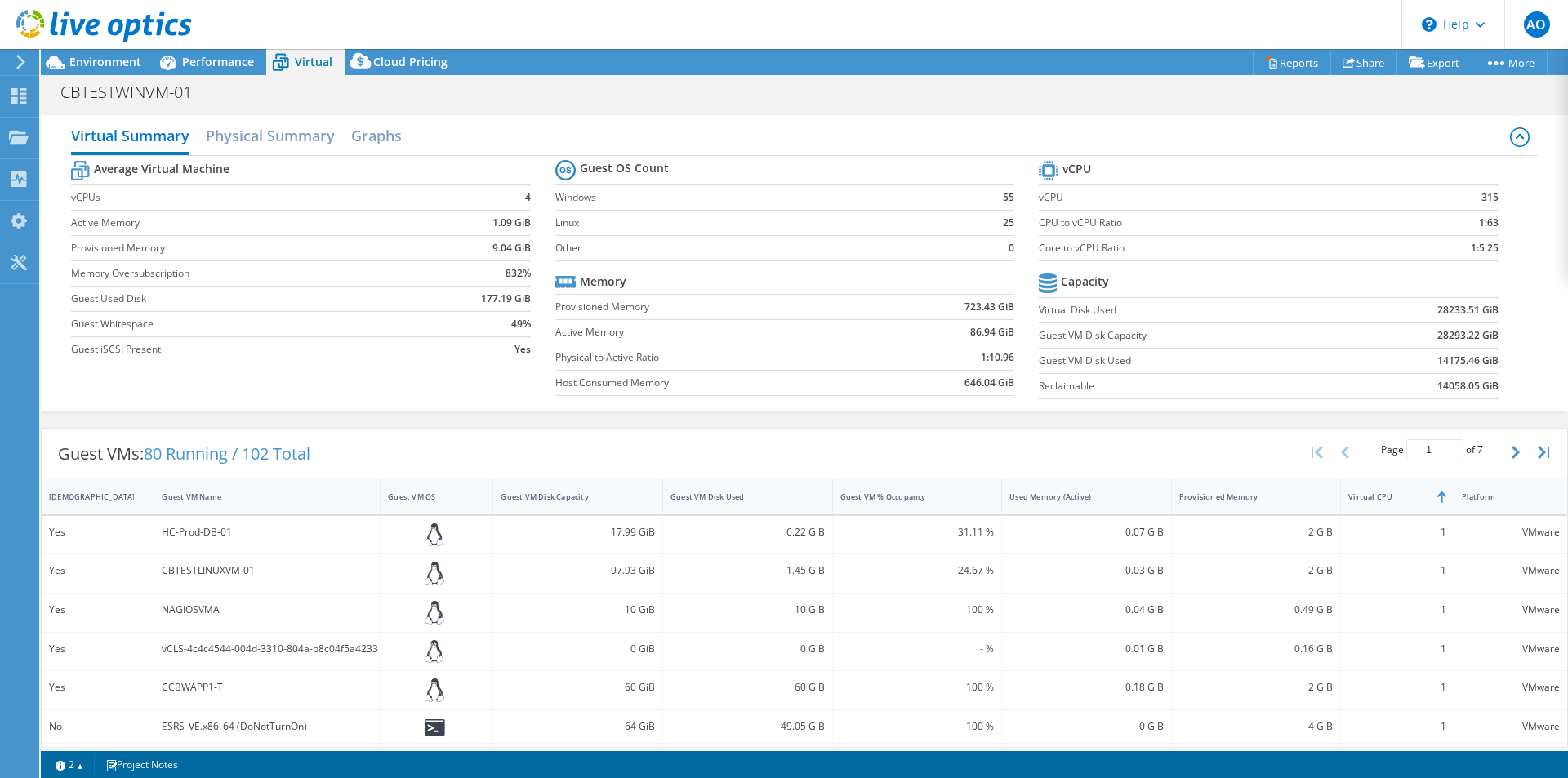
click at [547, 286] on section "Average Virtual Machine vCPUs 4 Active Memory 1.09 GiB Provisioned Memory 9.04 …" at bounding box center [313, 264] width 484 height 214
click at [586, 169] on b "Guest OS Count" at bounding box center [625, 168] width 89 height 17
click at [549, 166] on section "Average Virtual Machine vCPUs 4 Active Memory 1.09 GiB Provisioned Memory 9.04 …" at bounding box center [313, 264] width 484 height 214
click at [54, 60] on icon at bounding box center [54, 62] width 18 height 14
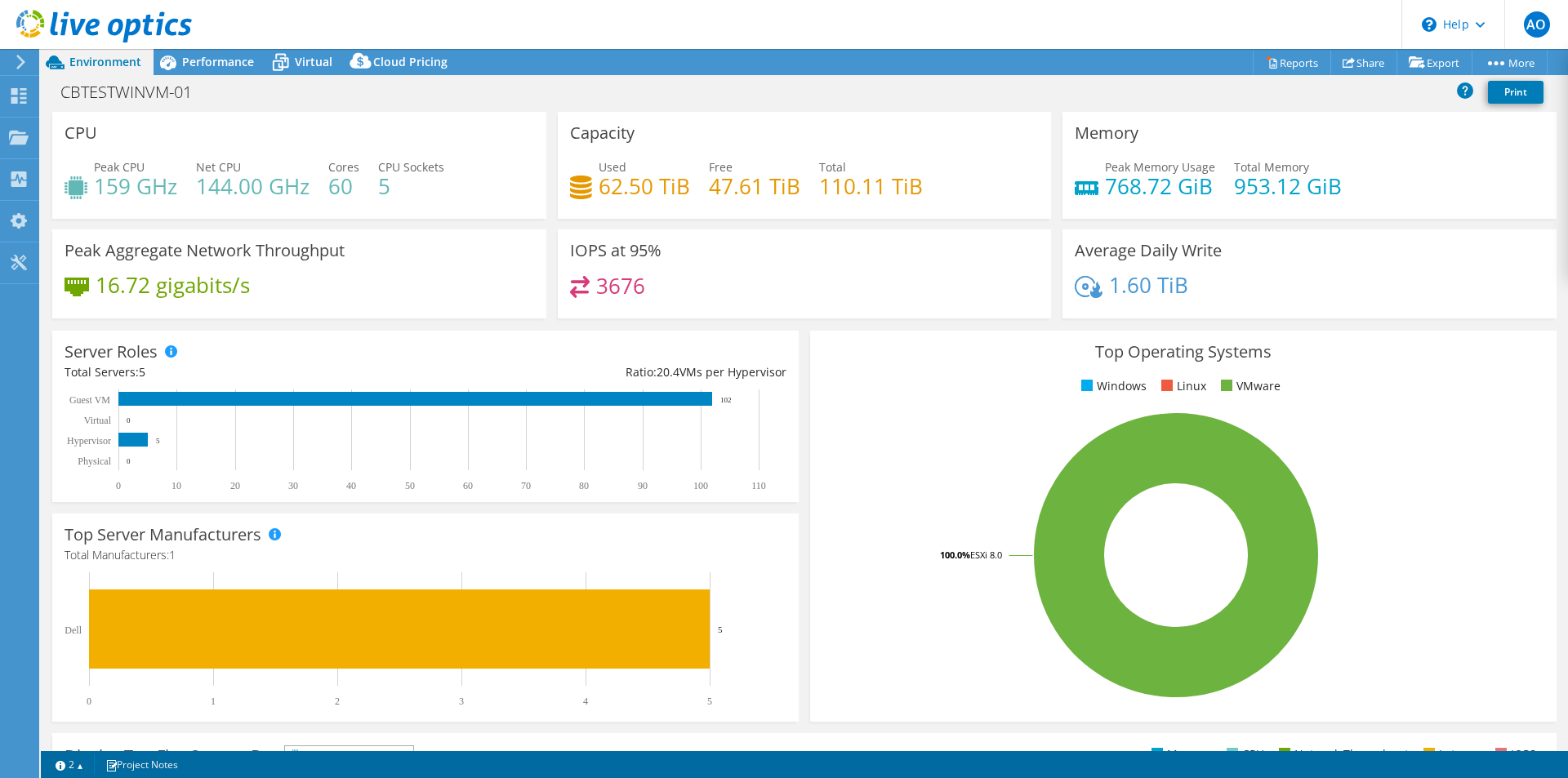
click at [122, 186] on h4 "159 GHz" at bounding box center [135, 186] width 83 height 18
click at [221, 60] on span "Performance" at bounding box center [218, 62] width 72 height 16
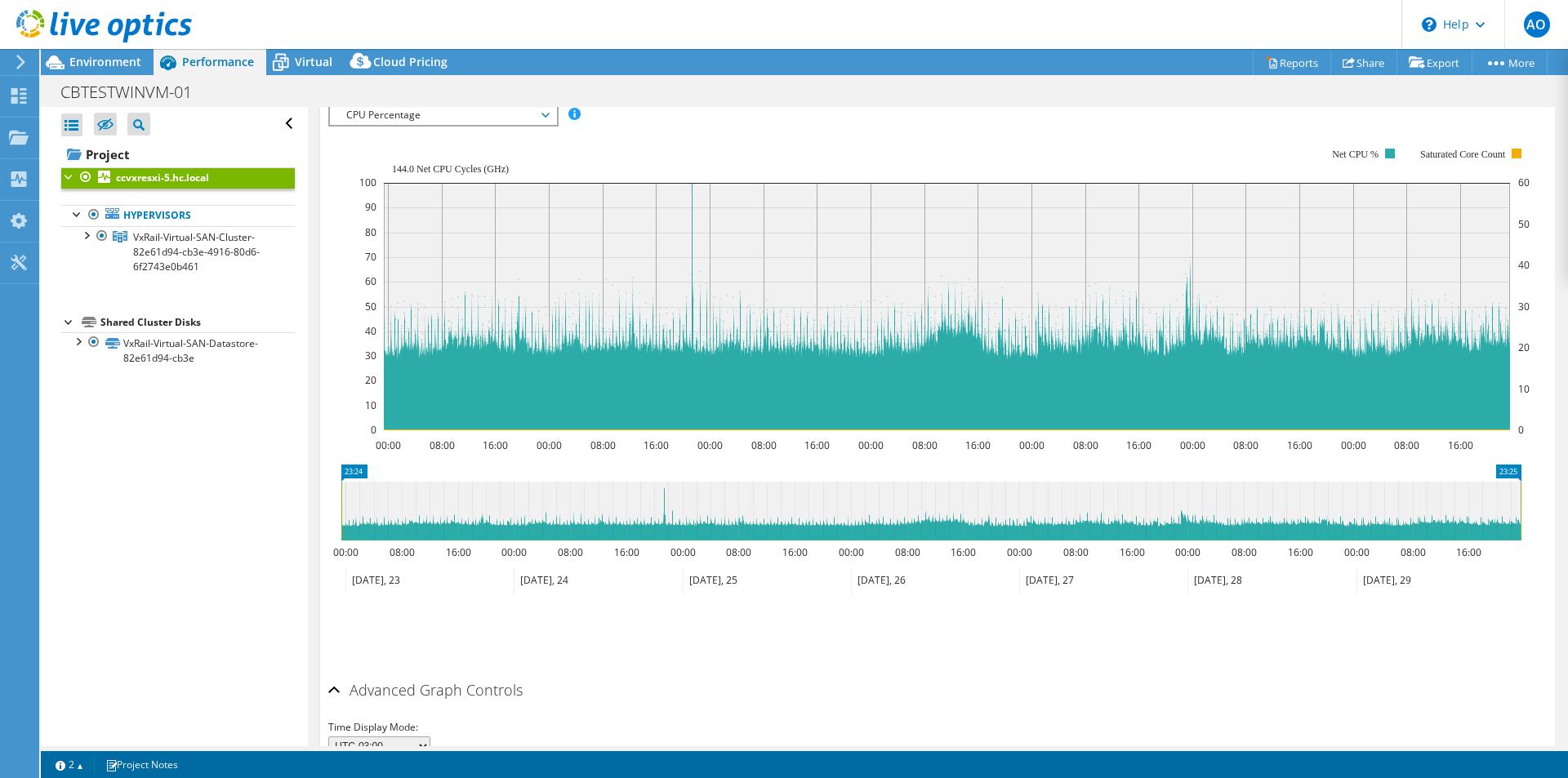
scroll to position [245, 0]
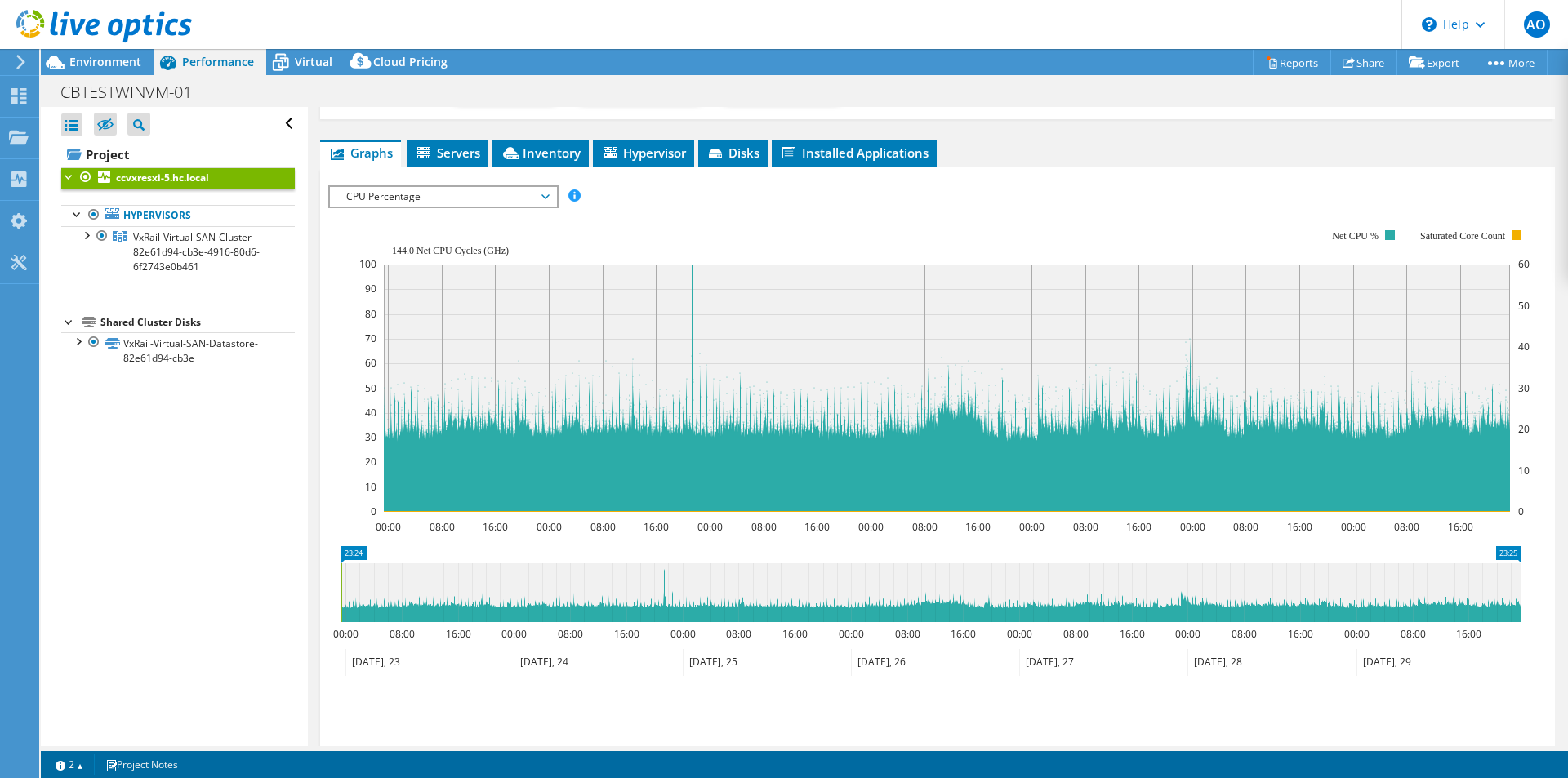
click at [544, 191] on span "CPU Percentage" at bounding box center [443, 196] width 210 height 19
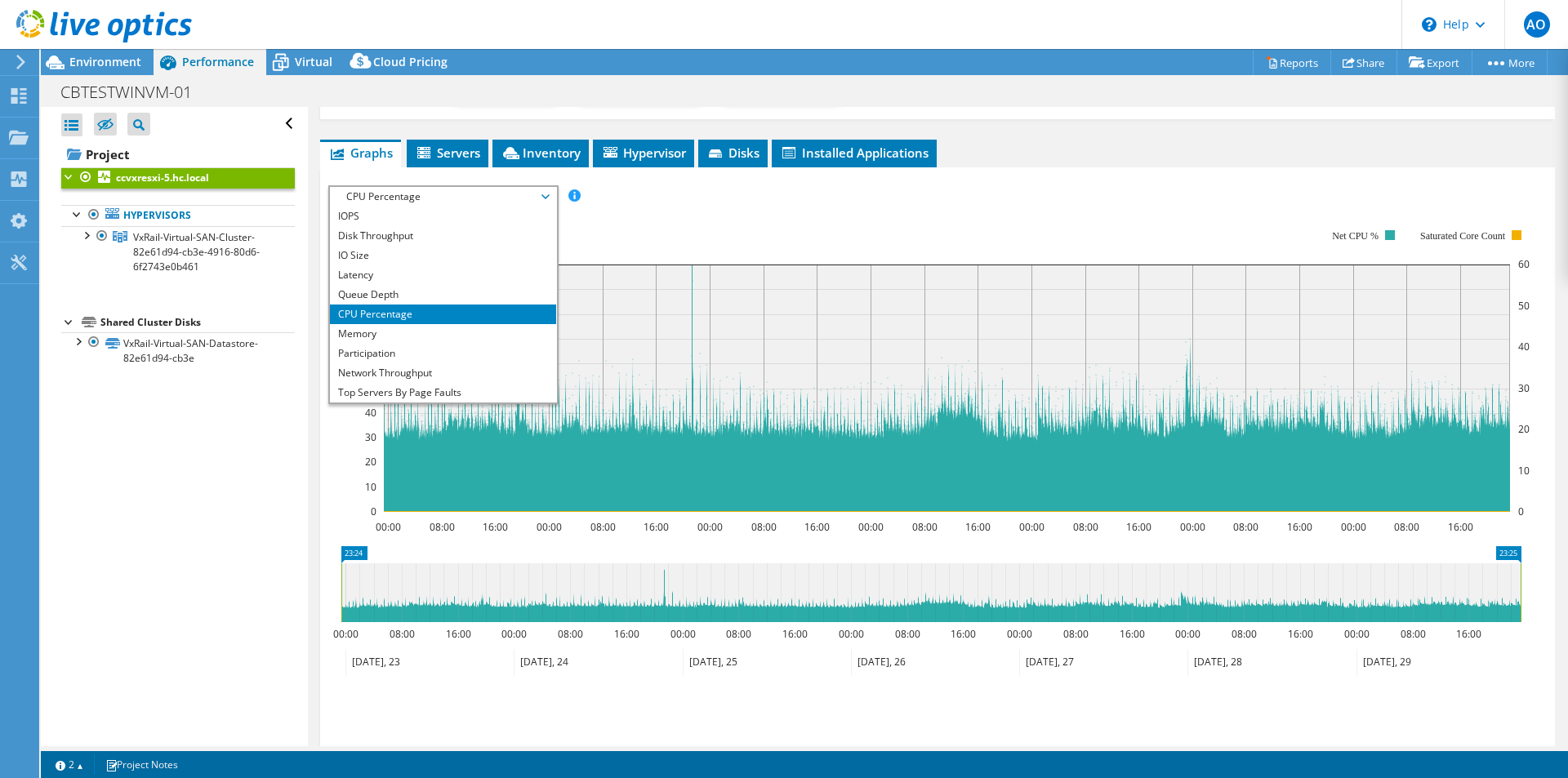
scroll to position [59, 0]
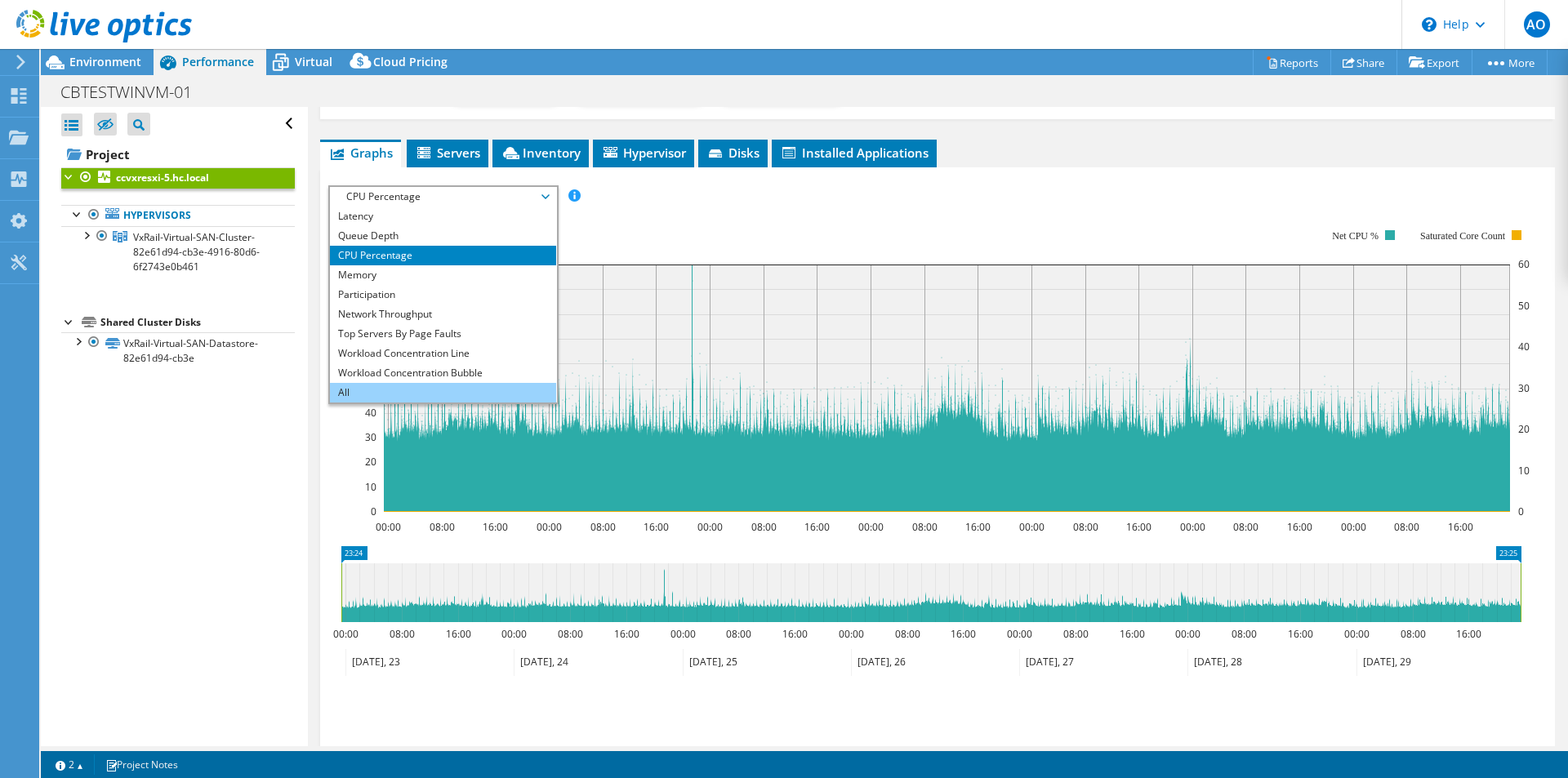
click at [444, 384] on li "All" at bounding box center [443, 393] width 226 height 19
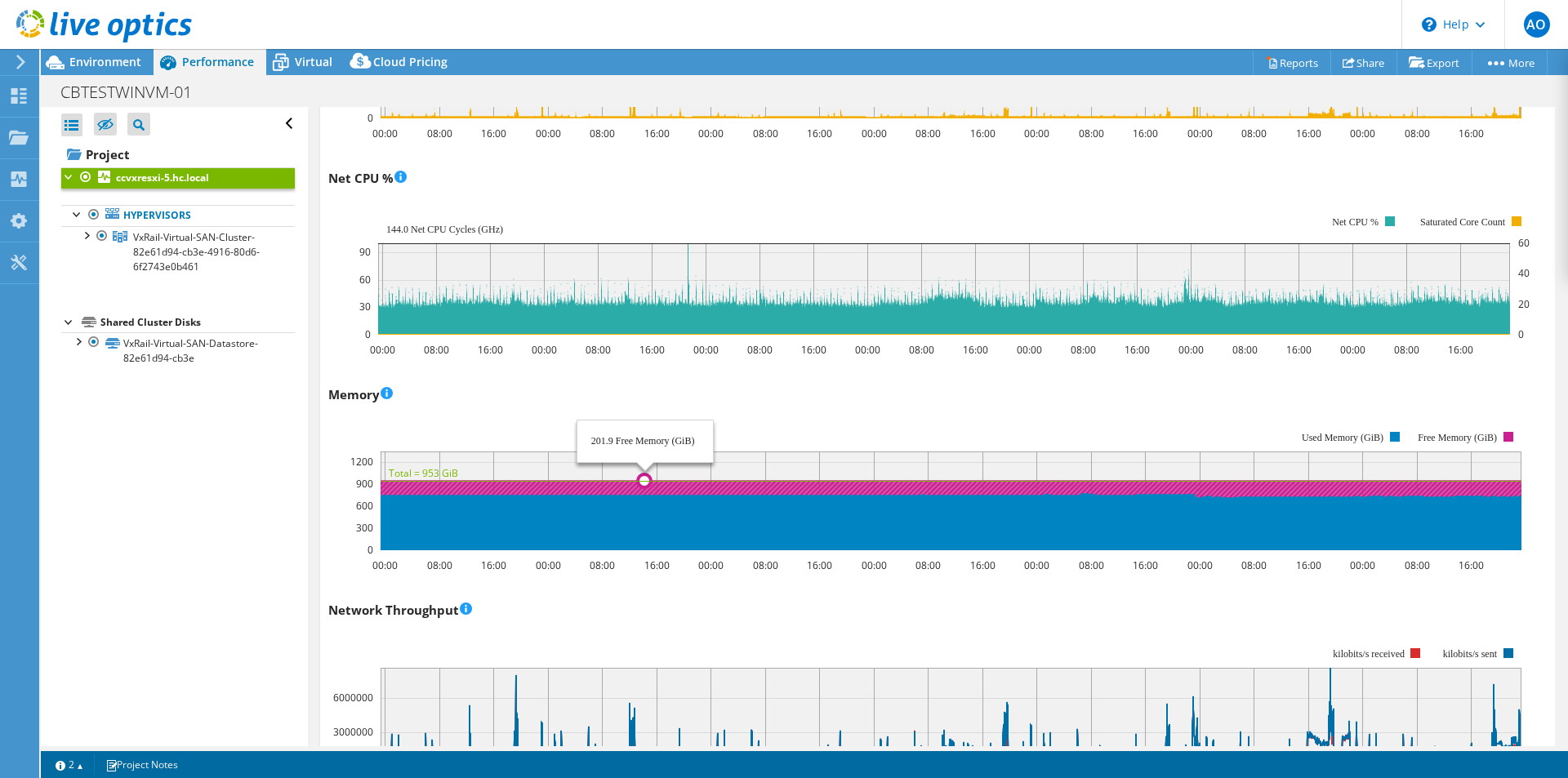
scroll to position [1199, 0]
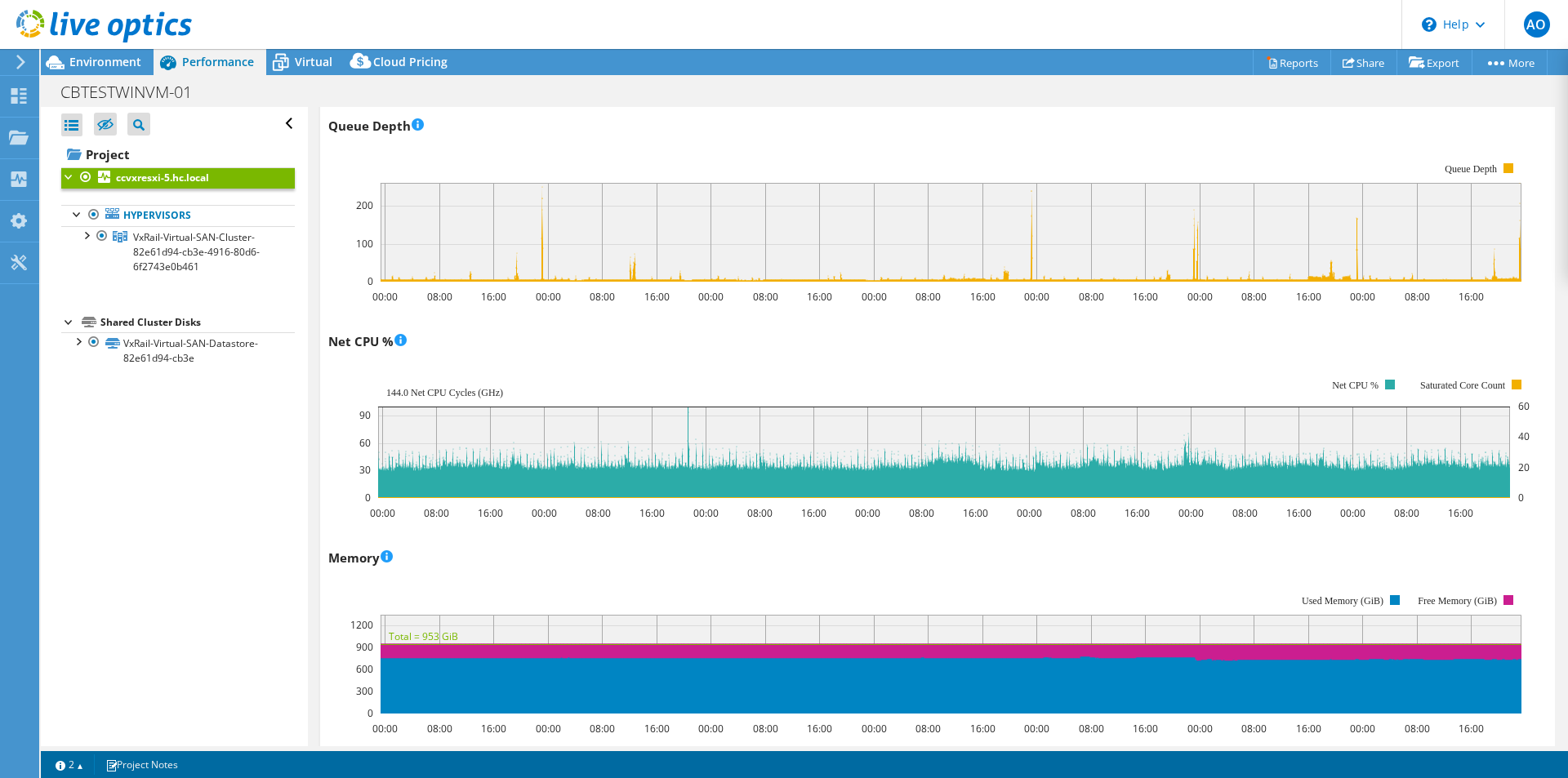
click at [538, 244] on rect at bounding box center [950, 232] width 1141 height 99
click at [637, 267] on rect at bounding box center [950, 232] width 1141 height 99
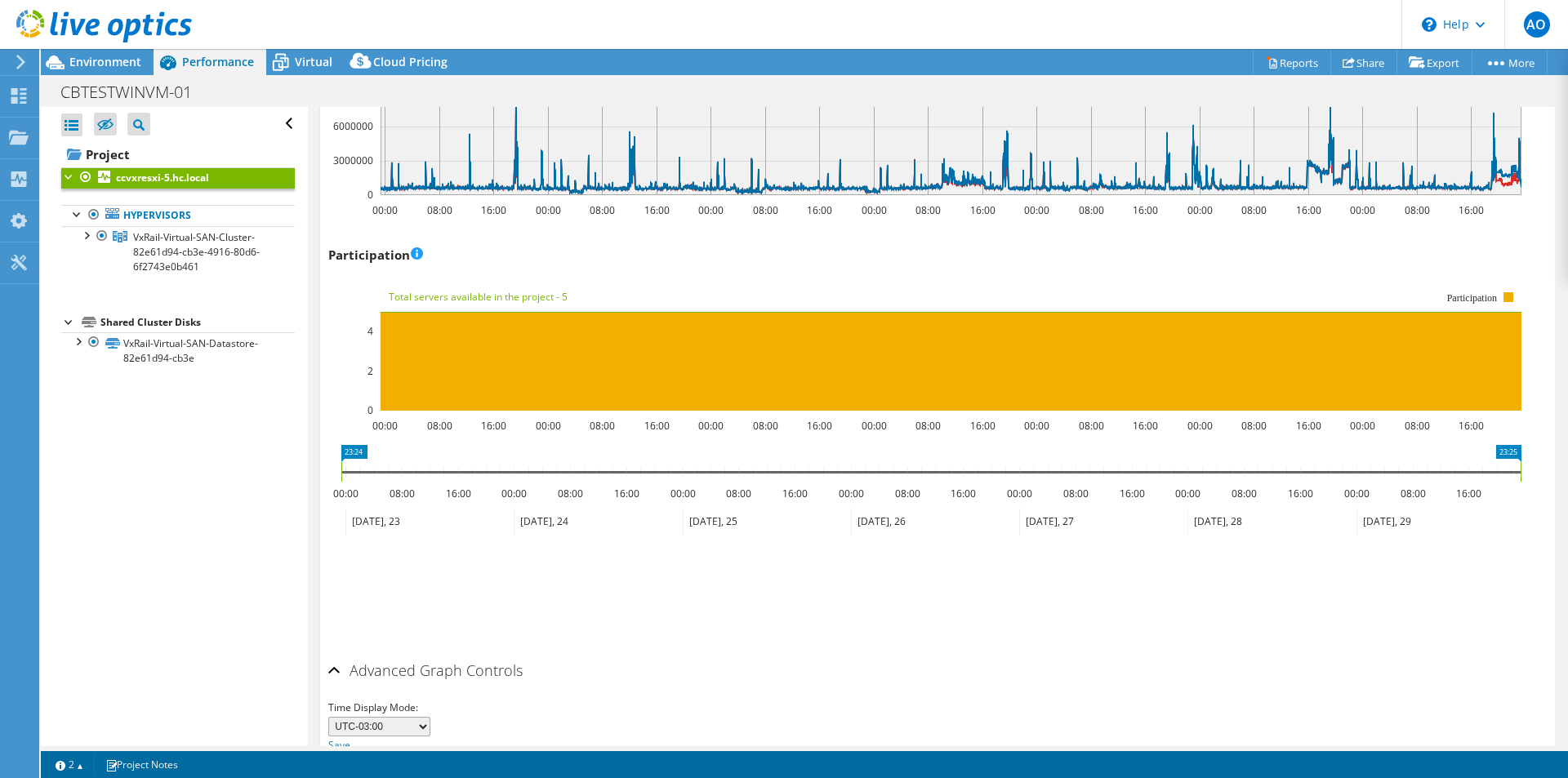
scroll to position [1853, 0]
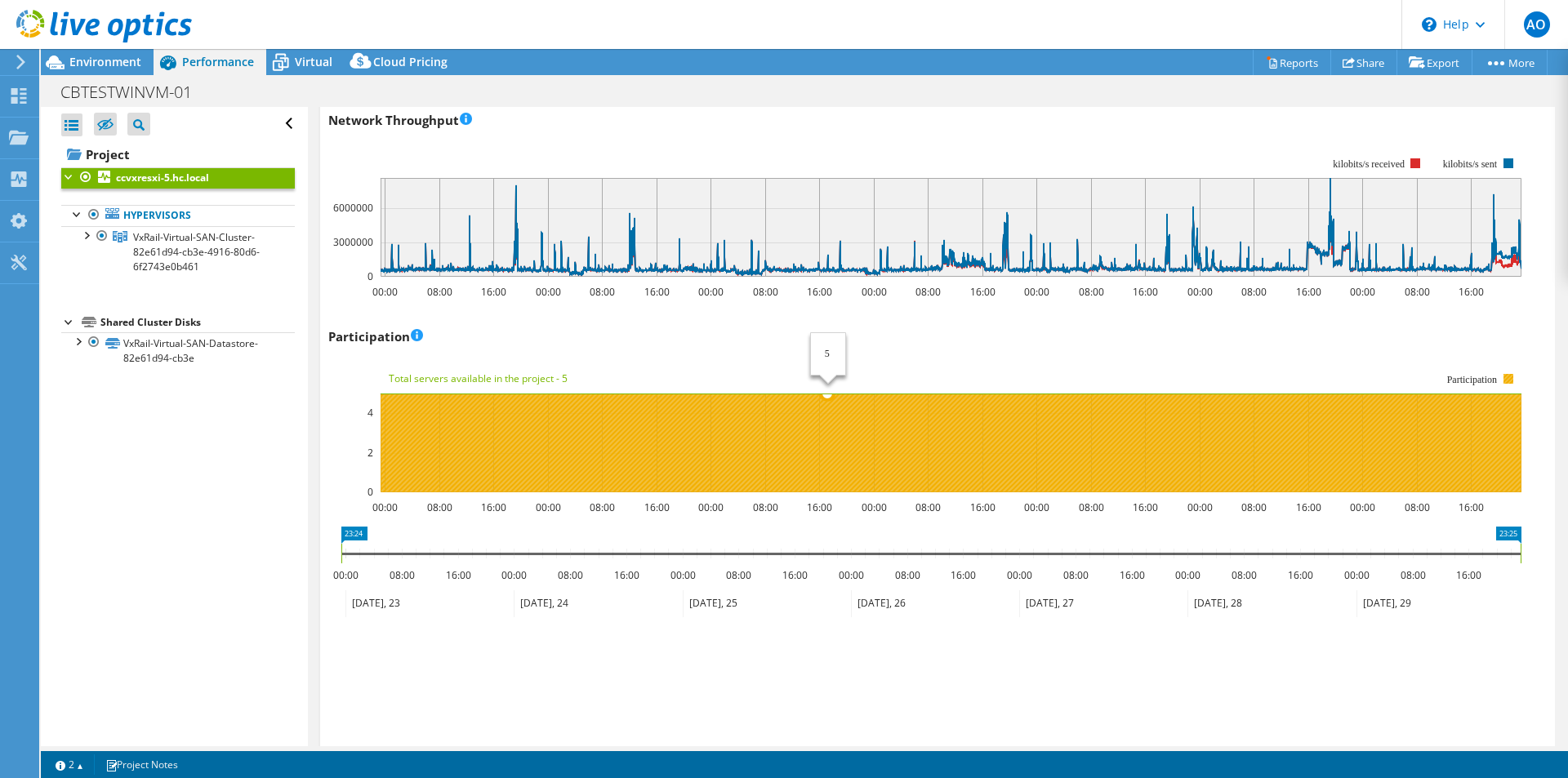
click at [147, 188] on ul "Hypervisors VxRail-Virtual-SAN-Cluster-82e61d94-cb3e-4916-80d6-6f2743e0b461 ccv…" at bounding box center [178, 240] width 234 height 104
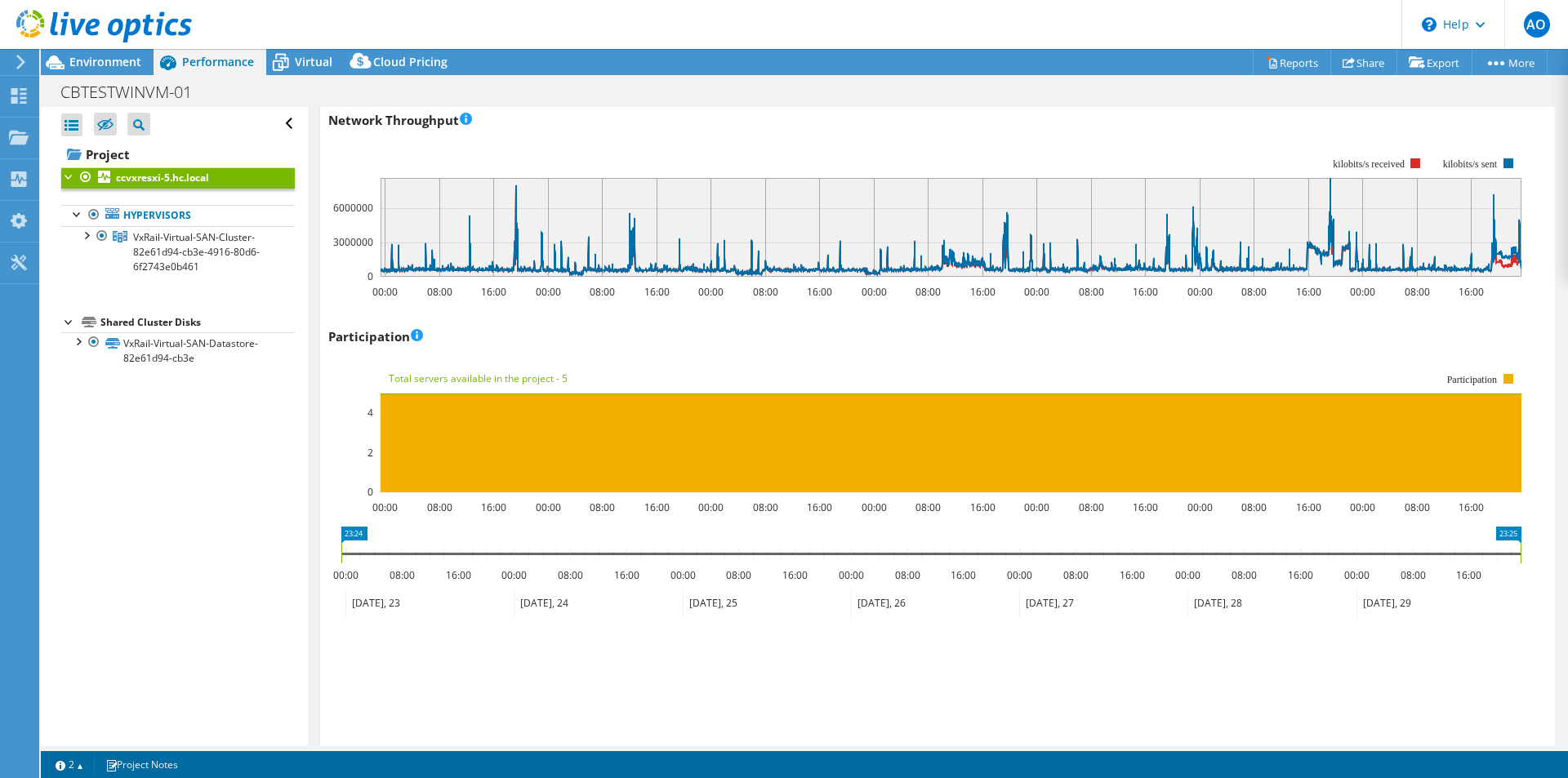
click at [151, 183] on b "ccvxresxi-5.hc.local" at bounding box center [162, 178] width 93 height 14
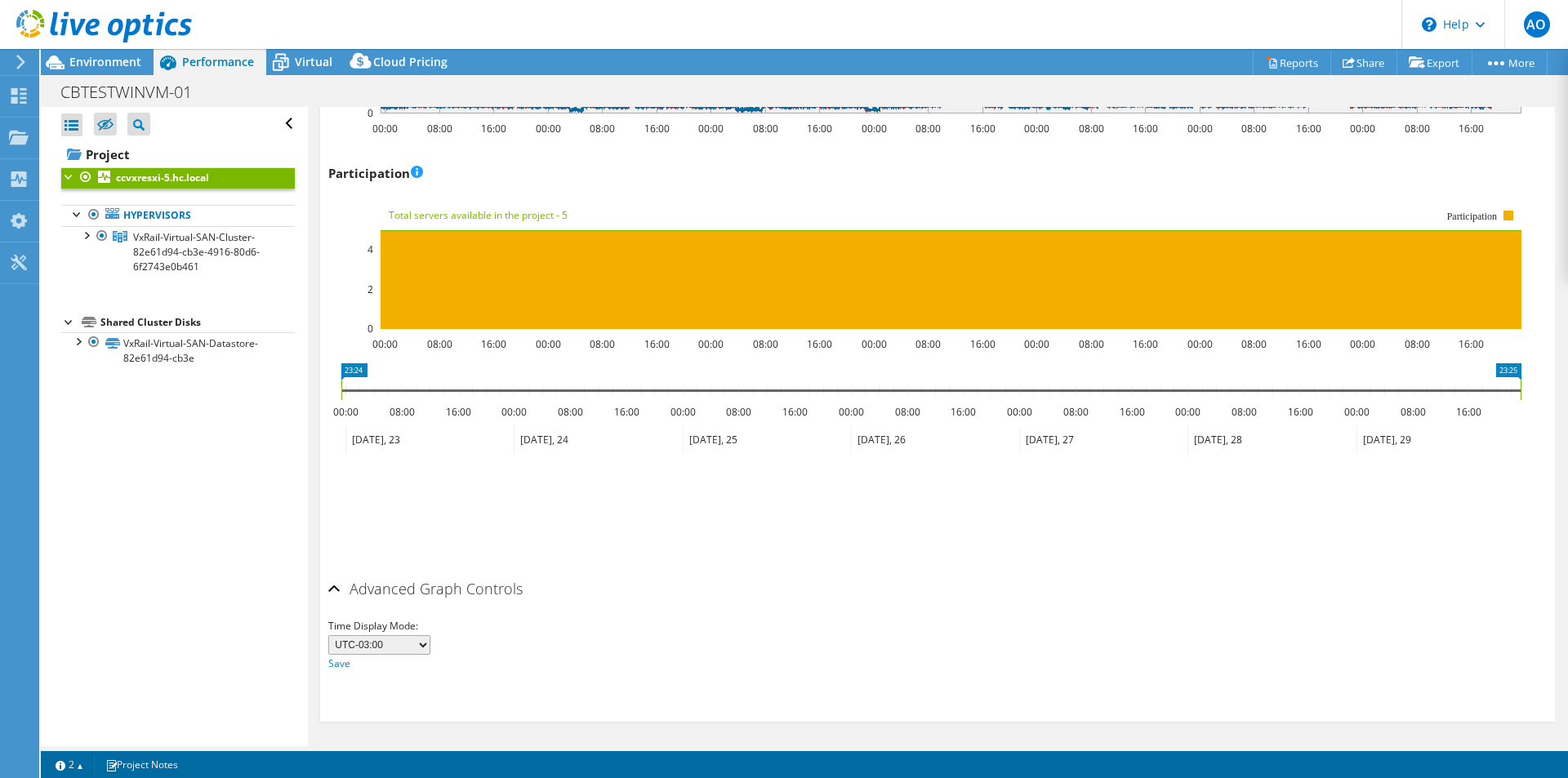
scroll to position [1690, 0]
